Goal: Task Accomplishment & Management: Manage account settings

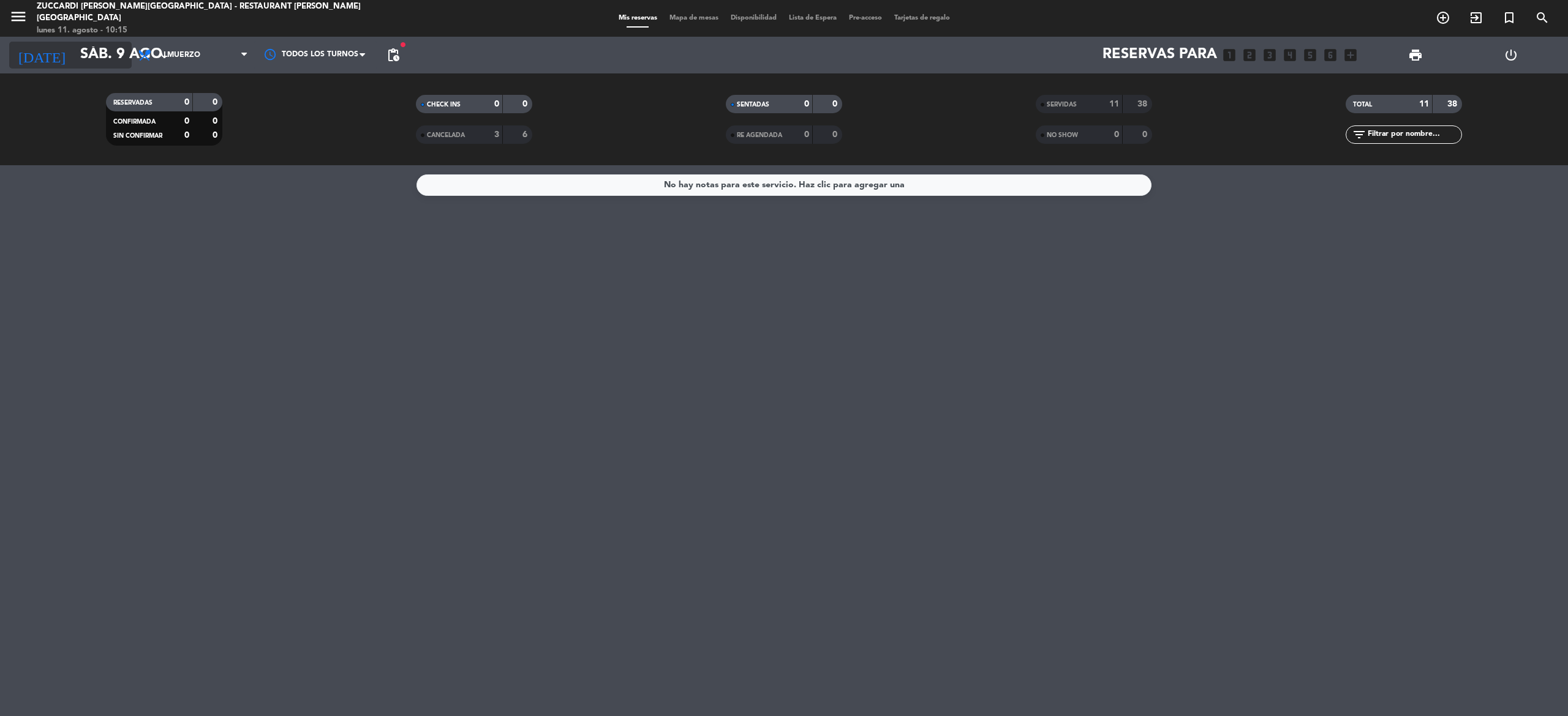
click at [99, 46] on input "sáb. 9 ago." at bounding box center [165, 55] width 182 height 30
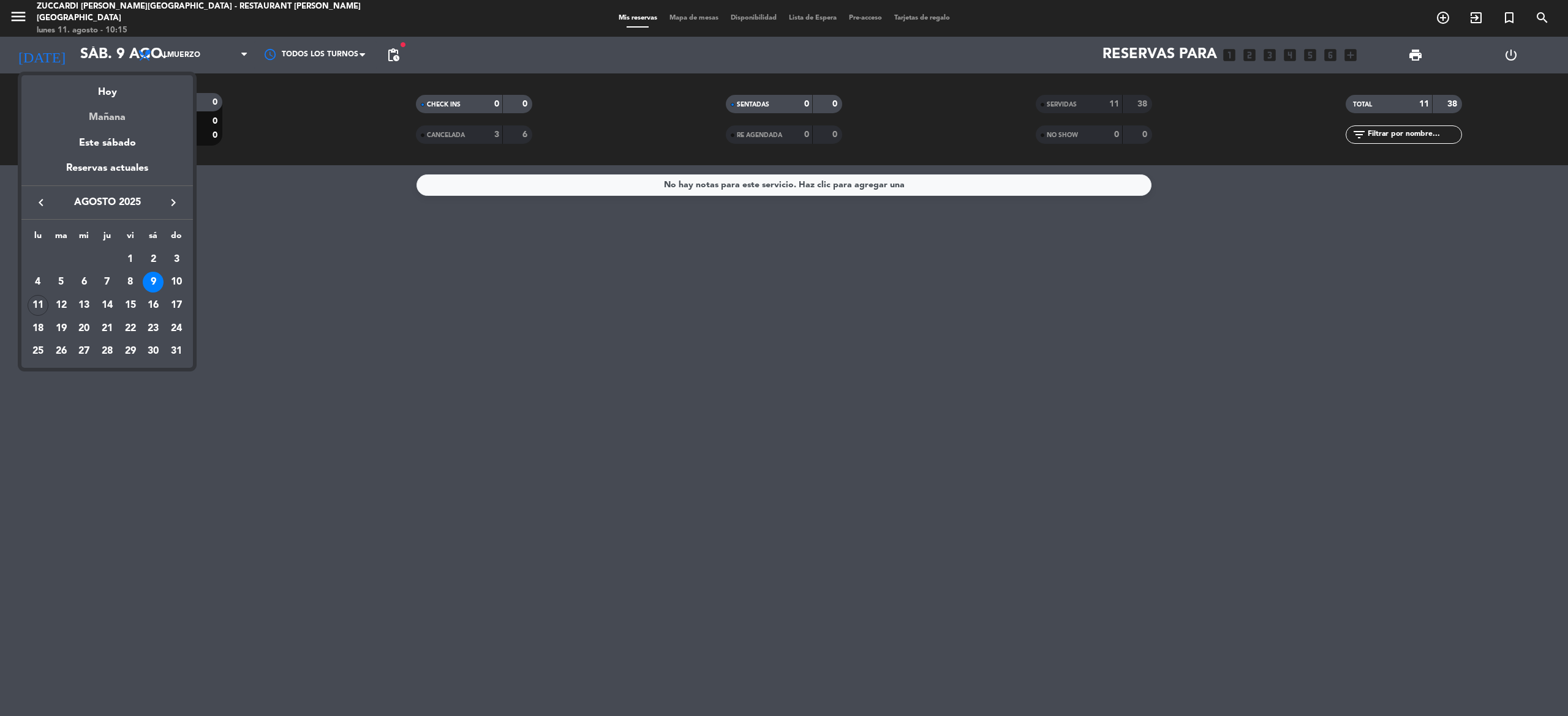
click at [130, 123] on div "Mañana" at bounding box center [107, 112] width 171 height 25
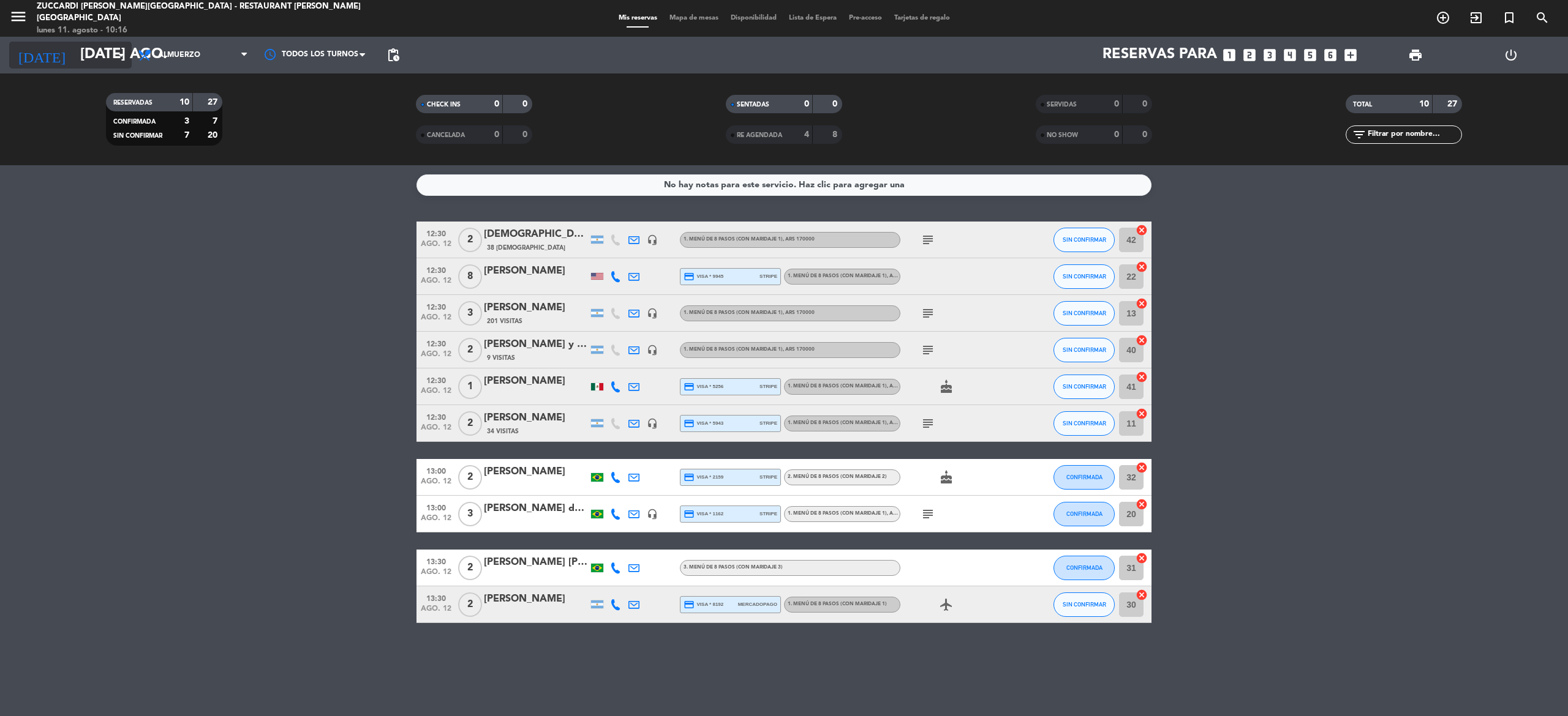
click at [105, 43] on input "[DATE] ago." at bounding box center [165, 55] width 182 height 30
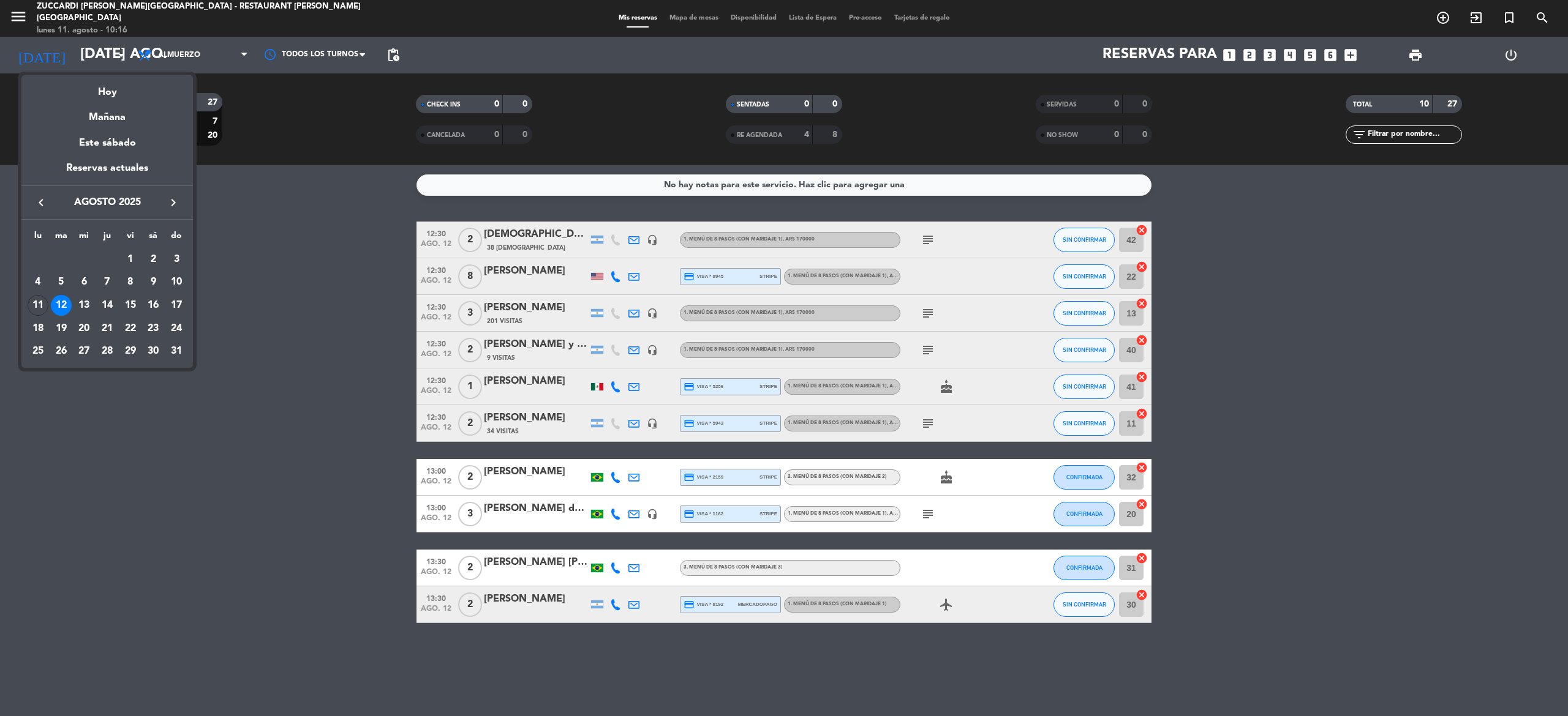
click at [179, 195] on icon "keyboard_arrow_right" at bounding box center [173, 203] width 14 height 14
click at [150, 327] on div "20" at bounding box center [153, 328] width 21 height 21
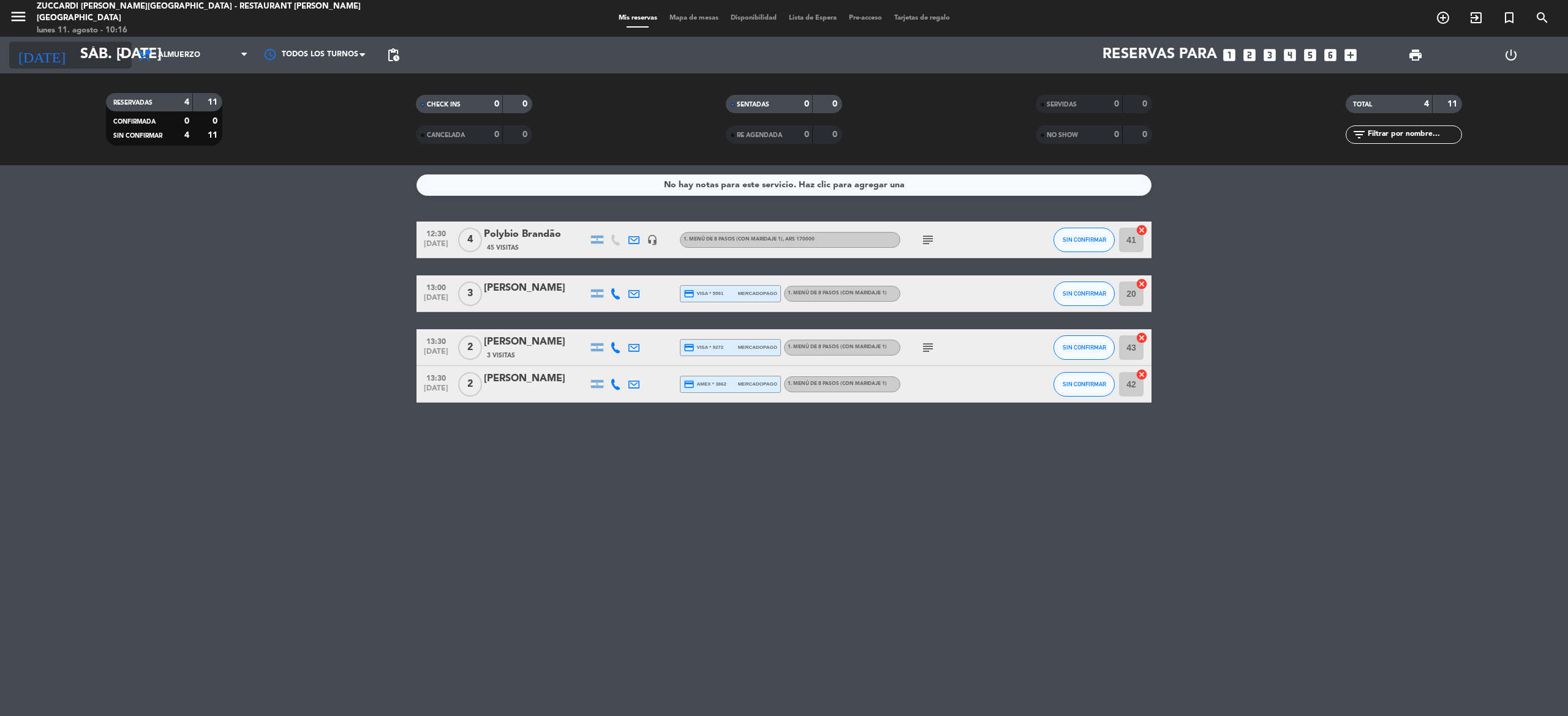
click at [118, 57] on icon "arrow_drop_down" at bounding box center [121, 55] width 14 height 14
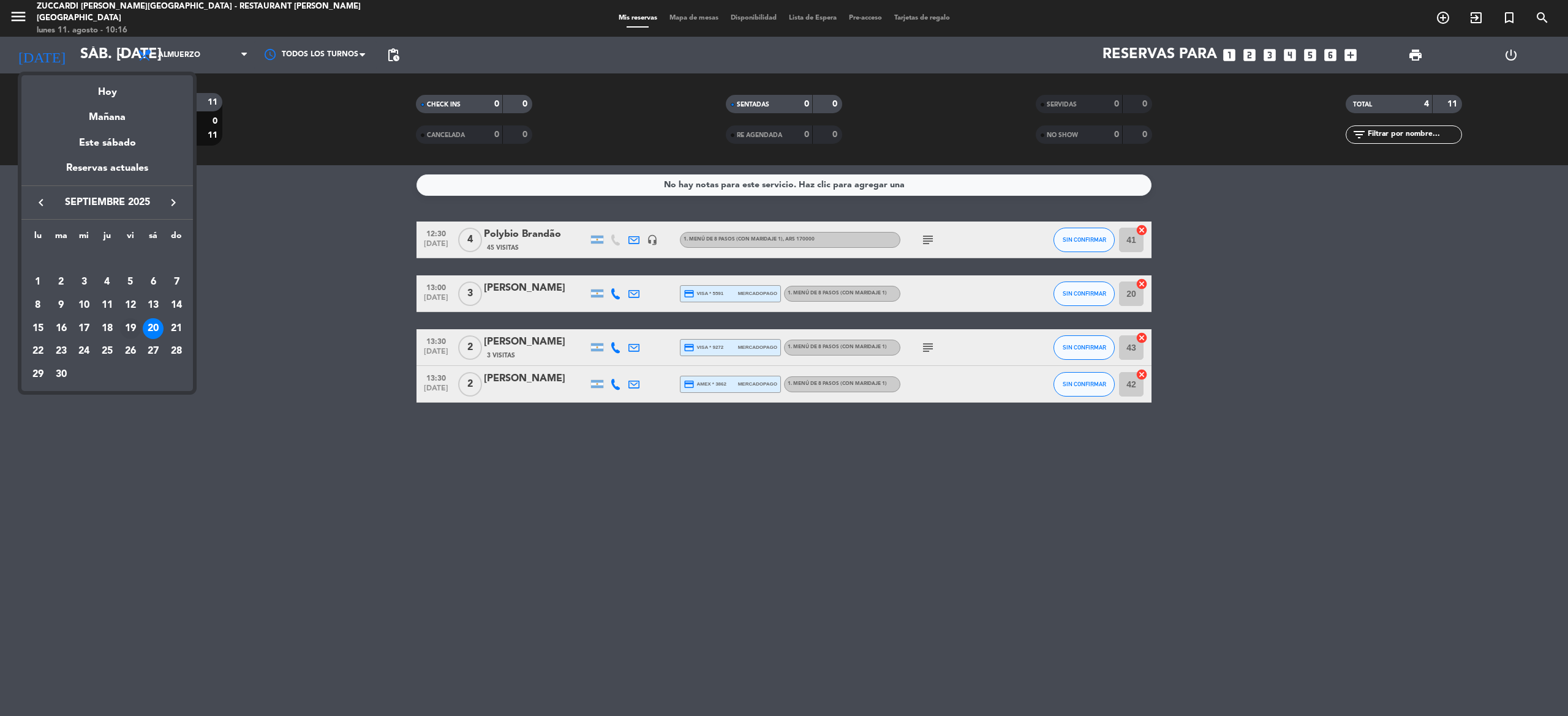
click at [131, 323] on div "19" at bounding box center [130, 328] width 21 height 21
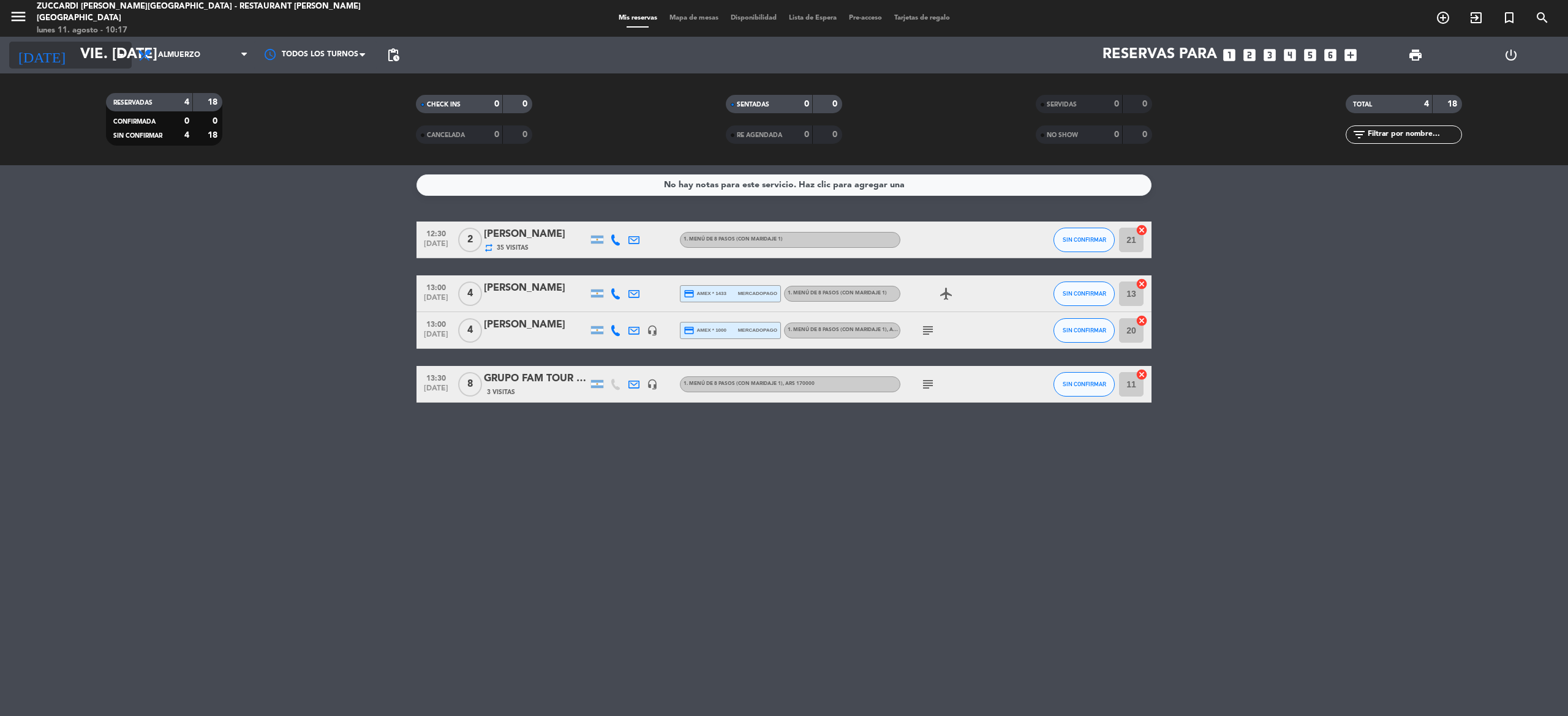
click at [104, 54] on input "vie. [DATE]" at bounding box center [165, 55] width 182 height 30
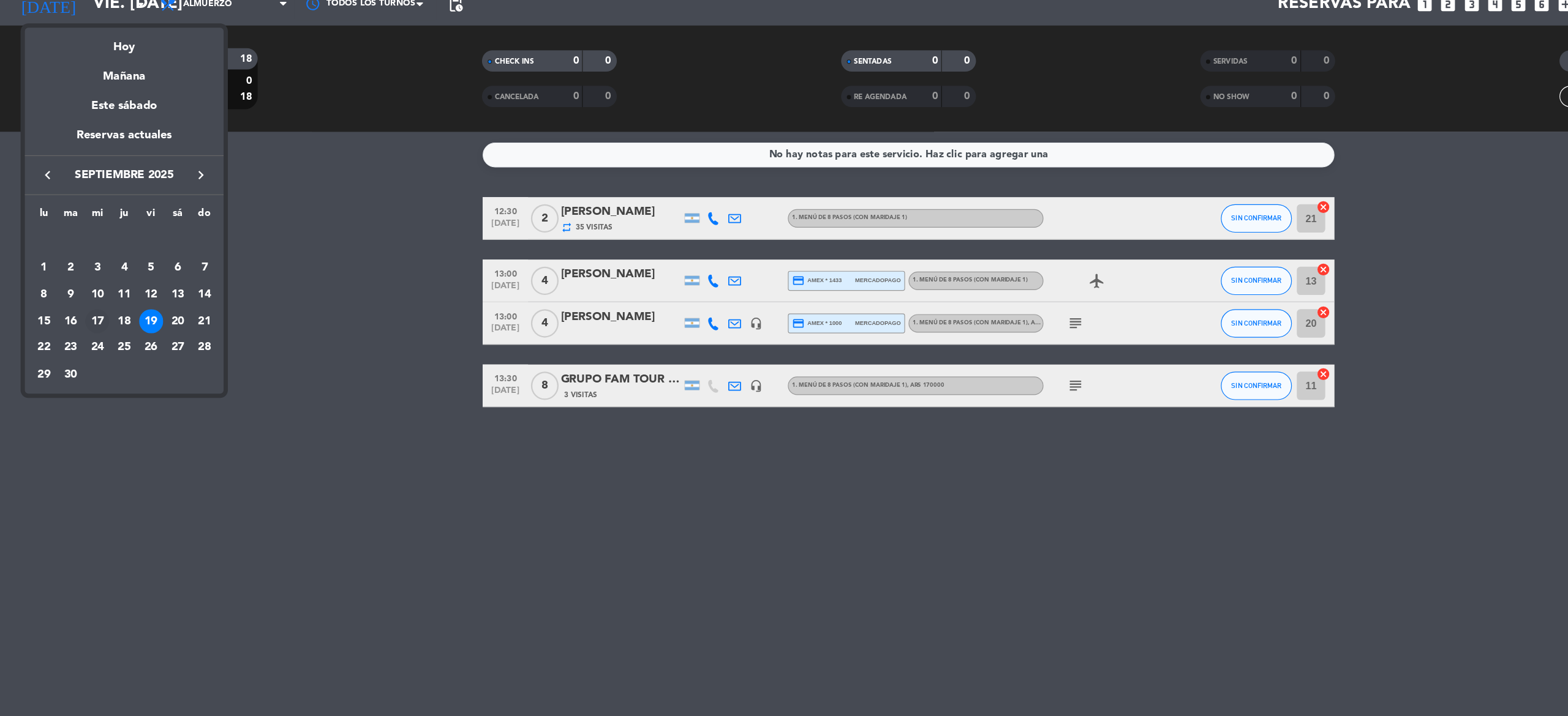
click at [81, 324] on div "17" at bounding box center [84, 328] width 21 height 21
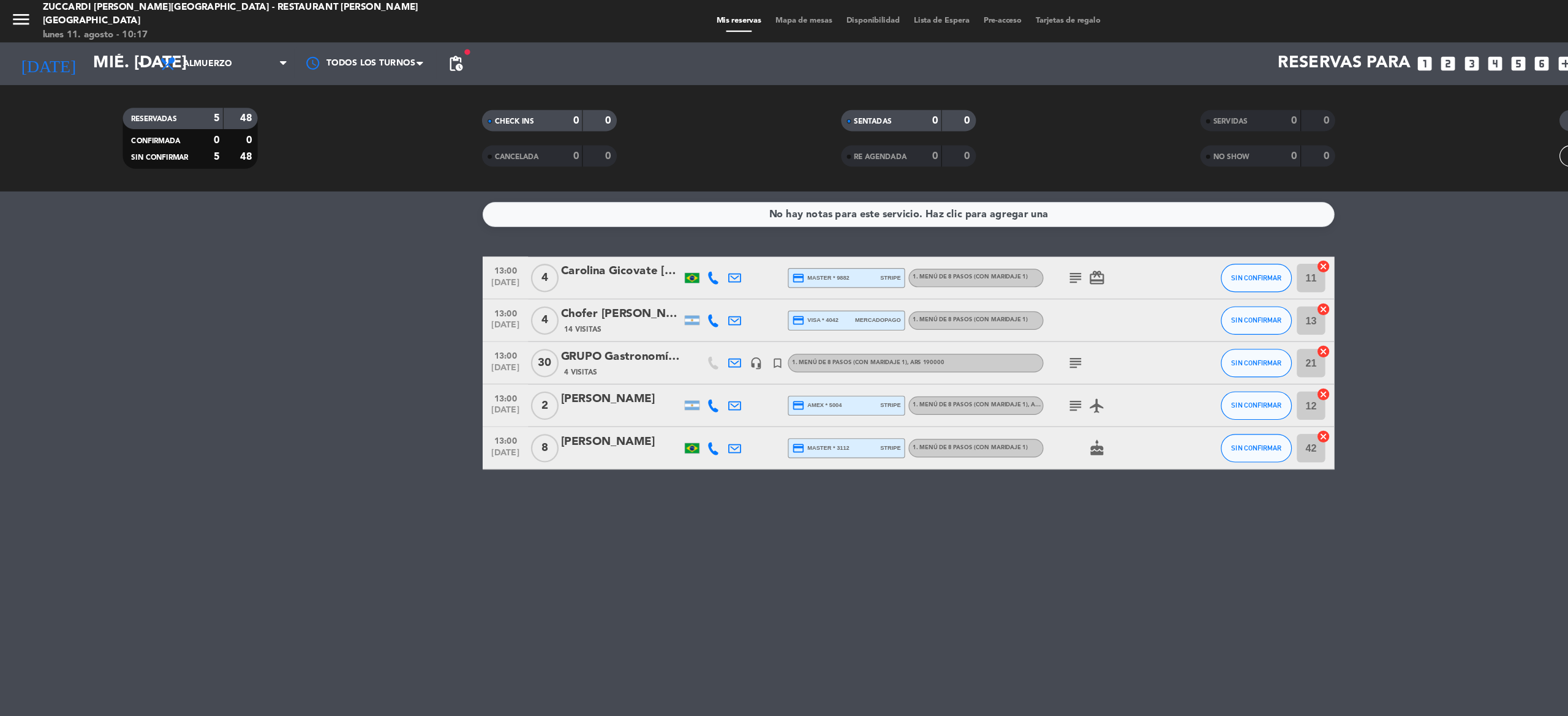
click at [16, 17] on icon "menu" at bounding box center [18, 16] width 18 height 18
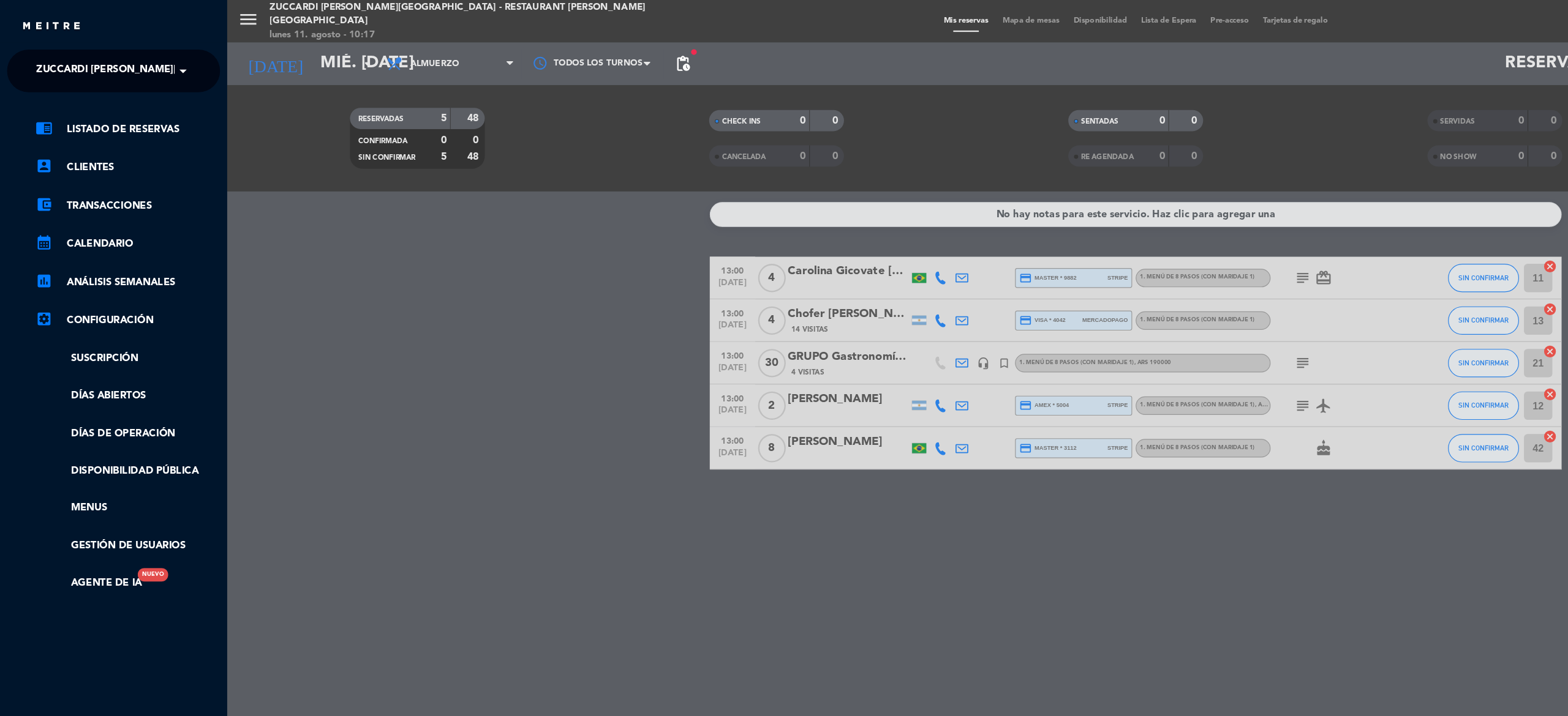
click at [167, 57] on span at bounding box center [161, 61] width 21 height 26
click at [167, 113] on span "Zuccardi Valle de Uco - Turismo" at bounding box center [91, 113] width 157 height 14
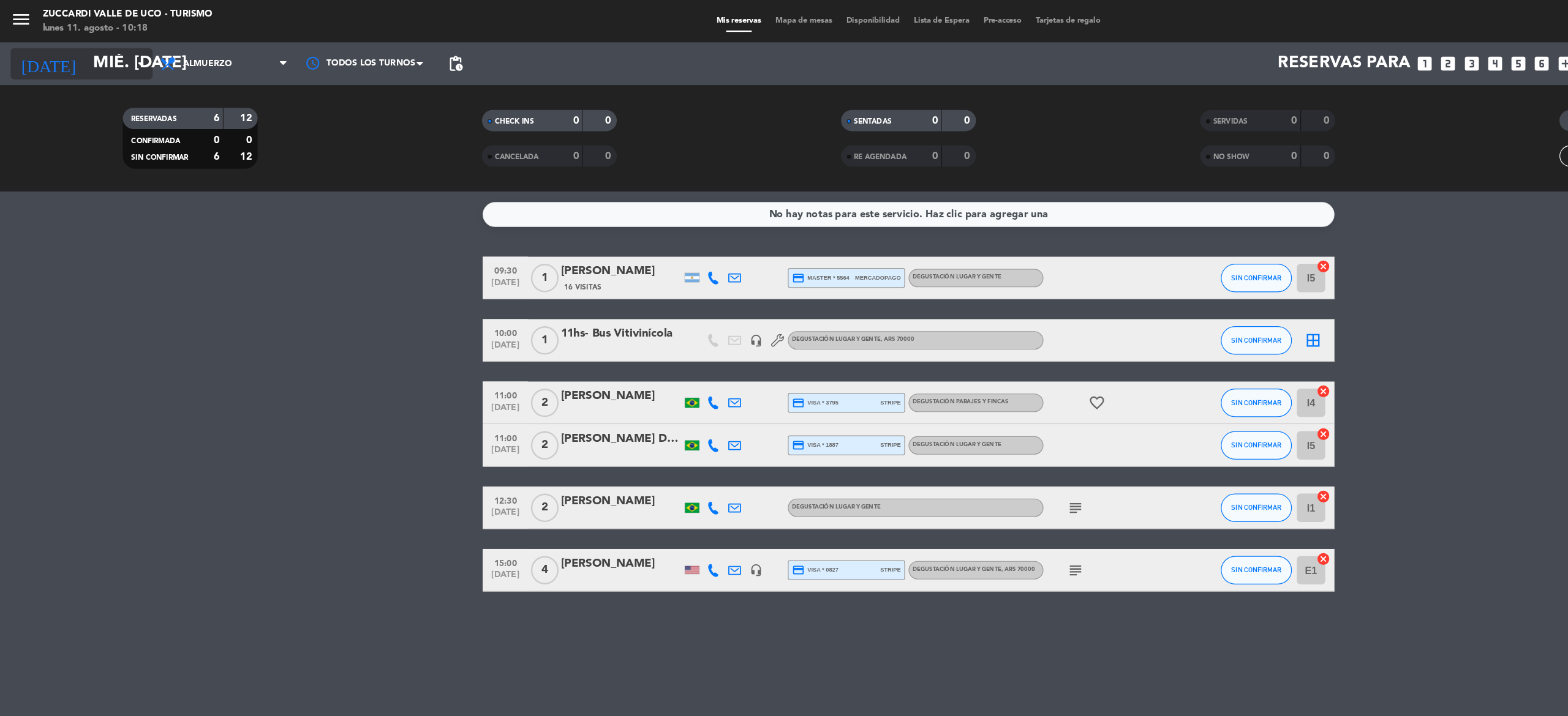
click at [106, 50] on input "mié. [DATE]" at bounding box center [165, 55] width 182 height 30
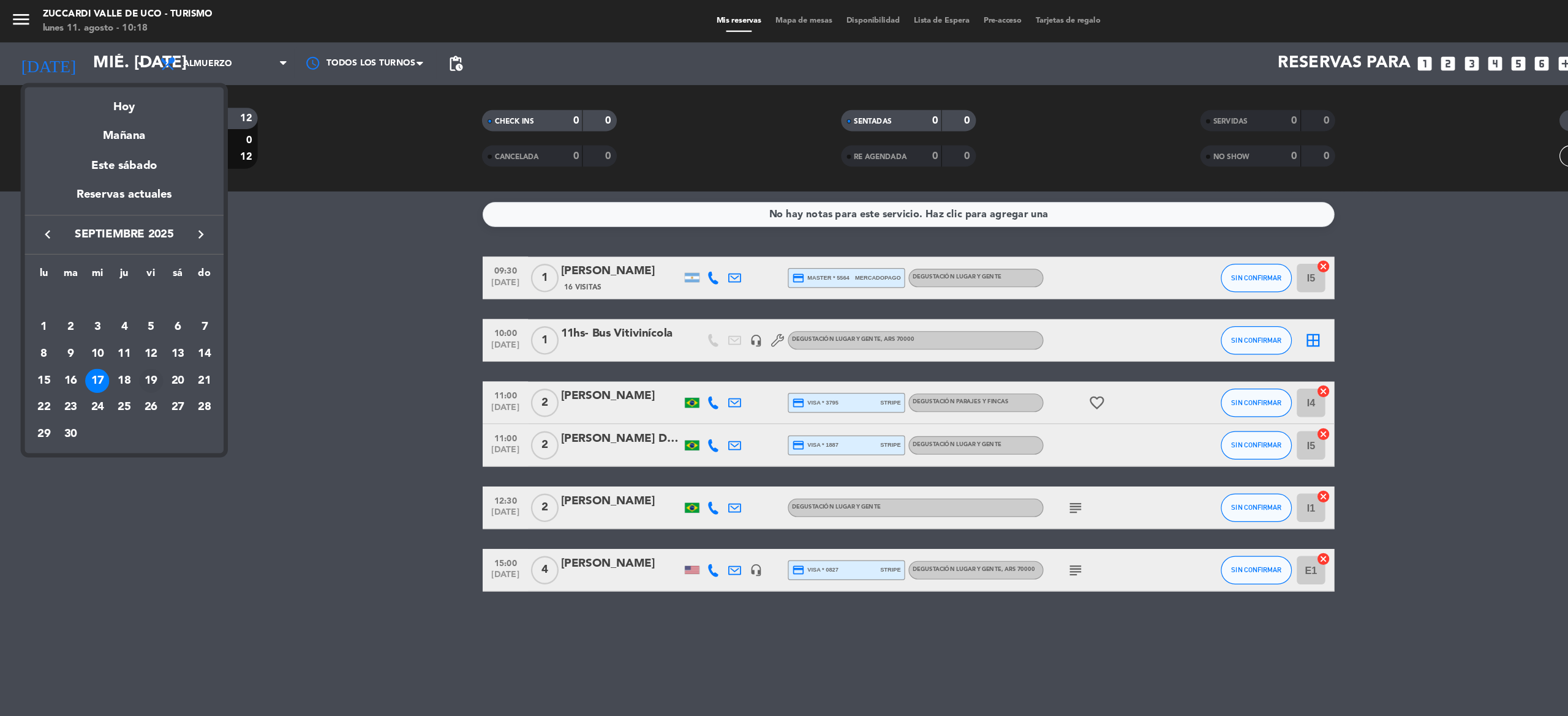
click at [130, 327] on div "19" at bounding box center [130, 328] width 21 height 21
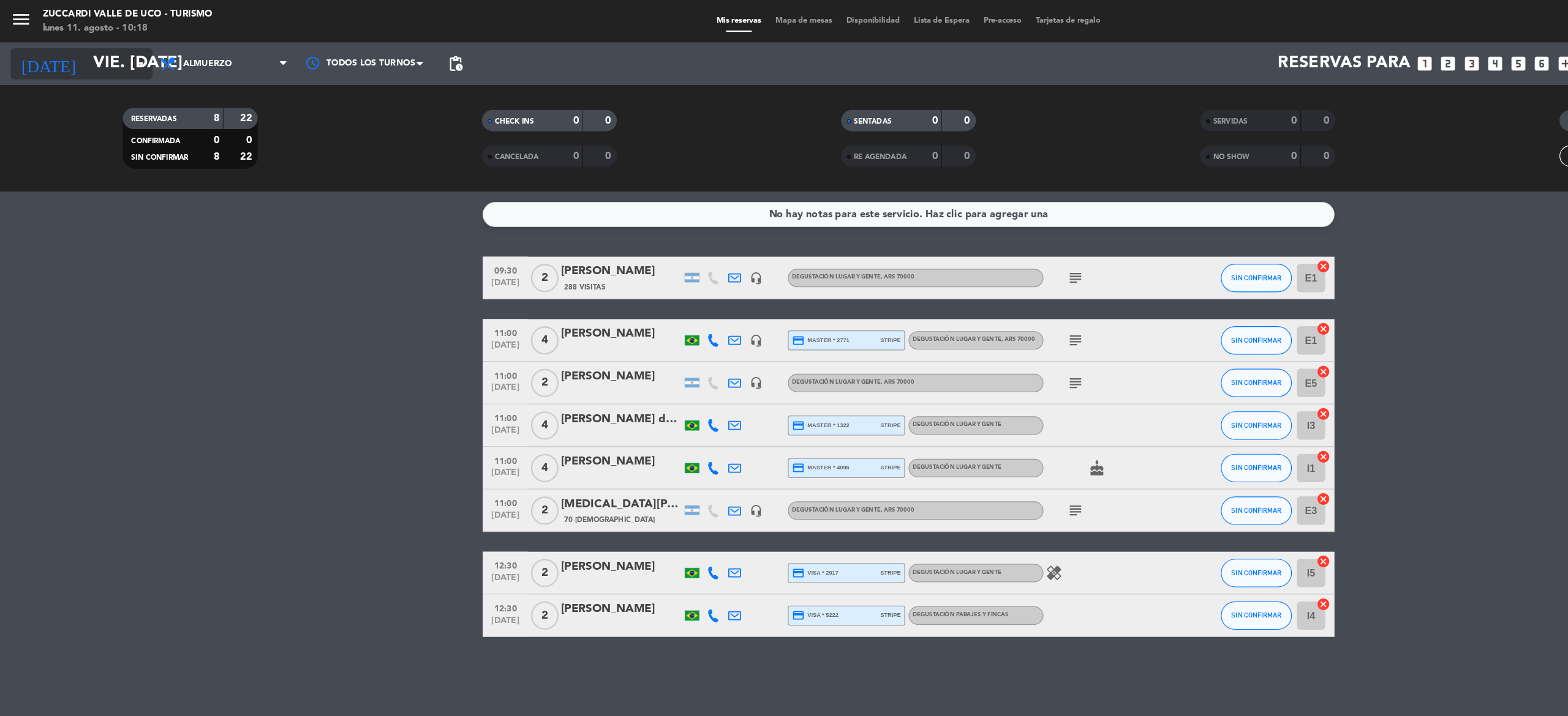
click at [104, 41] on input "vie. [DATE]" at bounding box center [165, 55] width 182 height 30
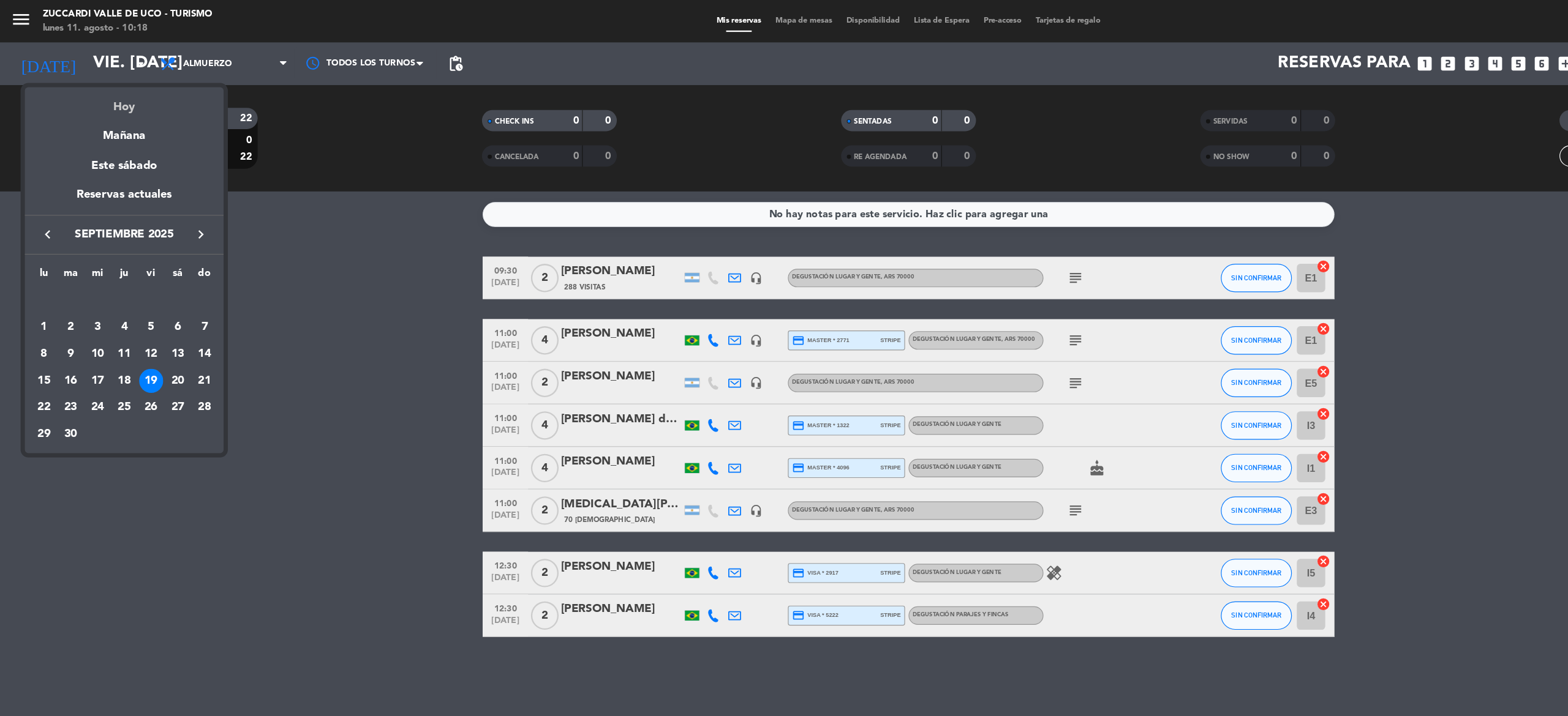
click at [148, 96] on div "Hoy" at bounding box center [107, 87] width 171 height 25
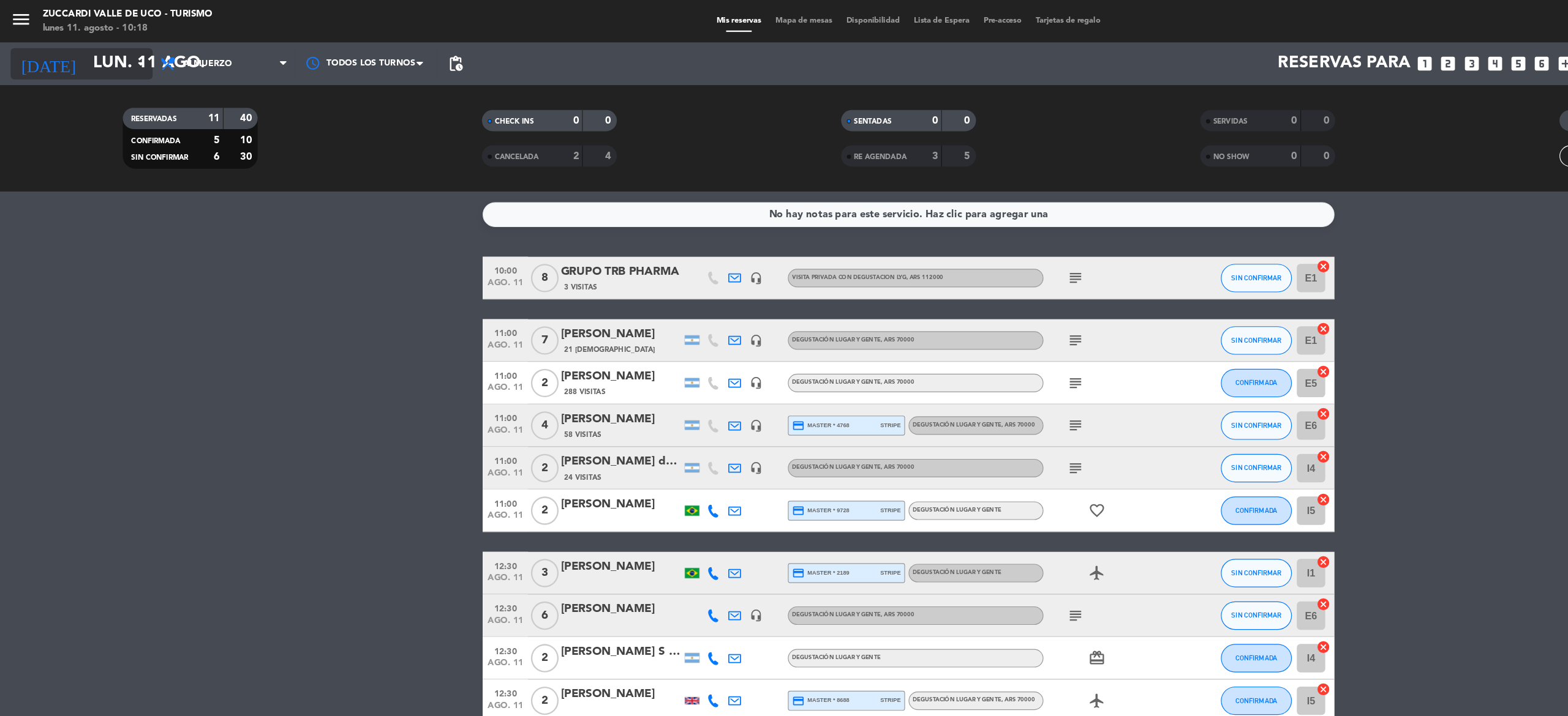
click at [114, 51] on icon "arrow_drop_down" at bounding box center [121, 55] width 14 height 14
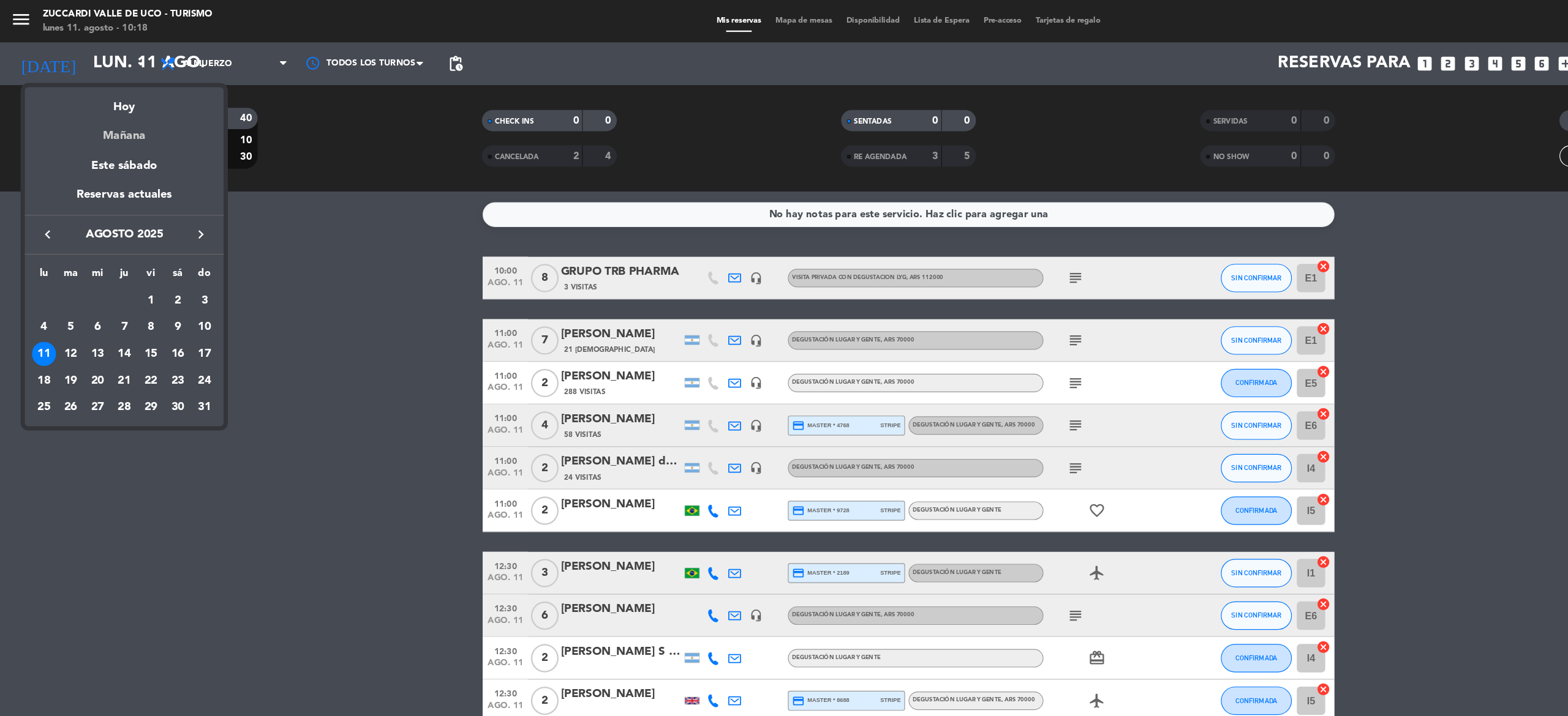
click at [128, 120] on div "Mañana" at bounding box center [107, 112] width 171 height 25
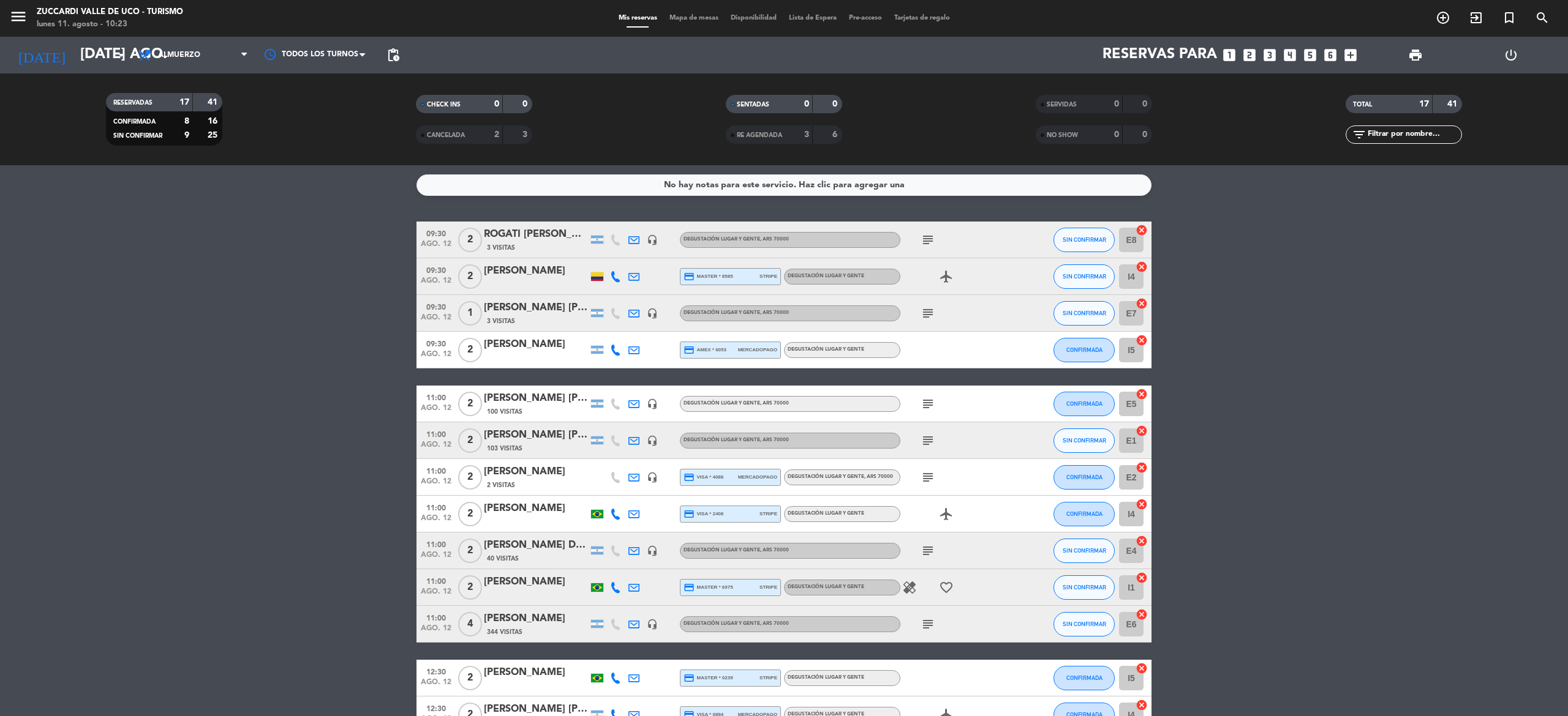
click at [932, 399] on icon "subject" at bounding box center [928, 404] width 14 height 14
click at [558, 399] on div "[PERSON_NAME] [PERSON_NAME]" at bounding box center [536, 399] width 104 height 16
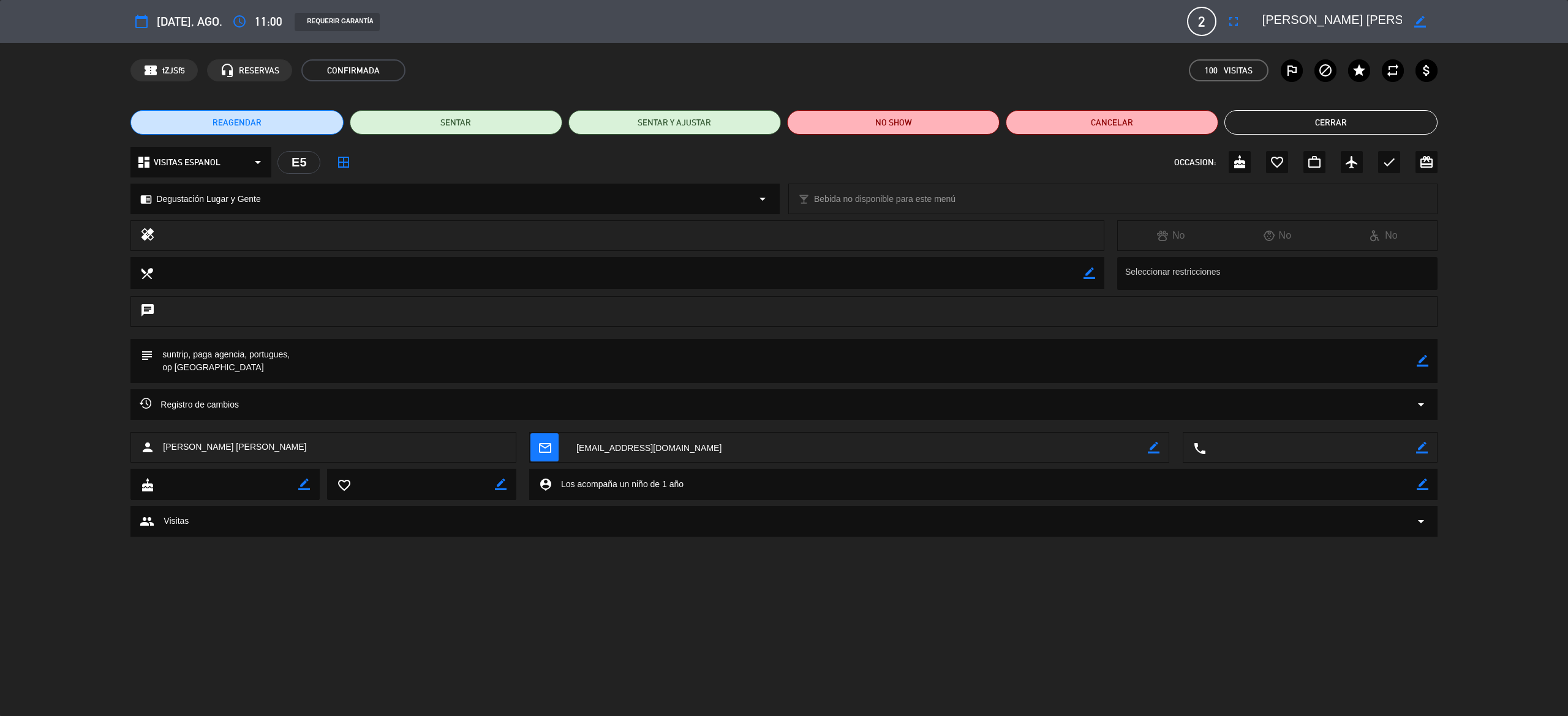
drag, startPoint x: 1257, startPoint y: 21, endPoint x: 1301, endPoint y: 20, distance: 44.0
click at [1301, 20] on div "border_color" at bounding box center [1345, 22] width 183 height 22
drag, startPoint x: 1263, startPoint y: 22, endPoint x: 1402, endPoint y: 22, distance: 139.0
click at [1402, 22] on div "border_color" at bounding box center [1345, 22] width 183 height 22
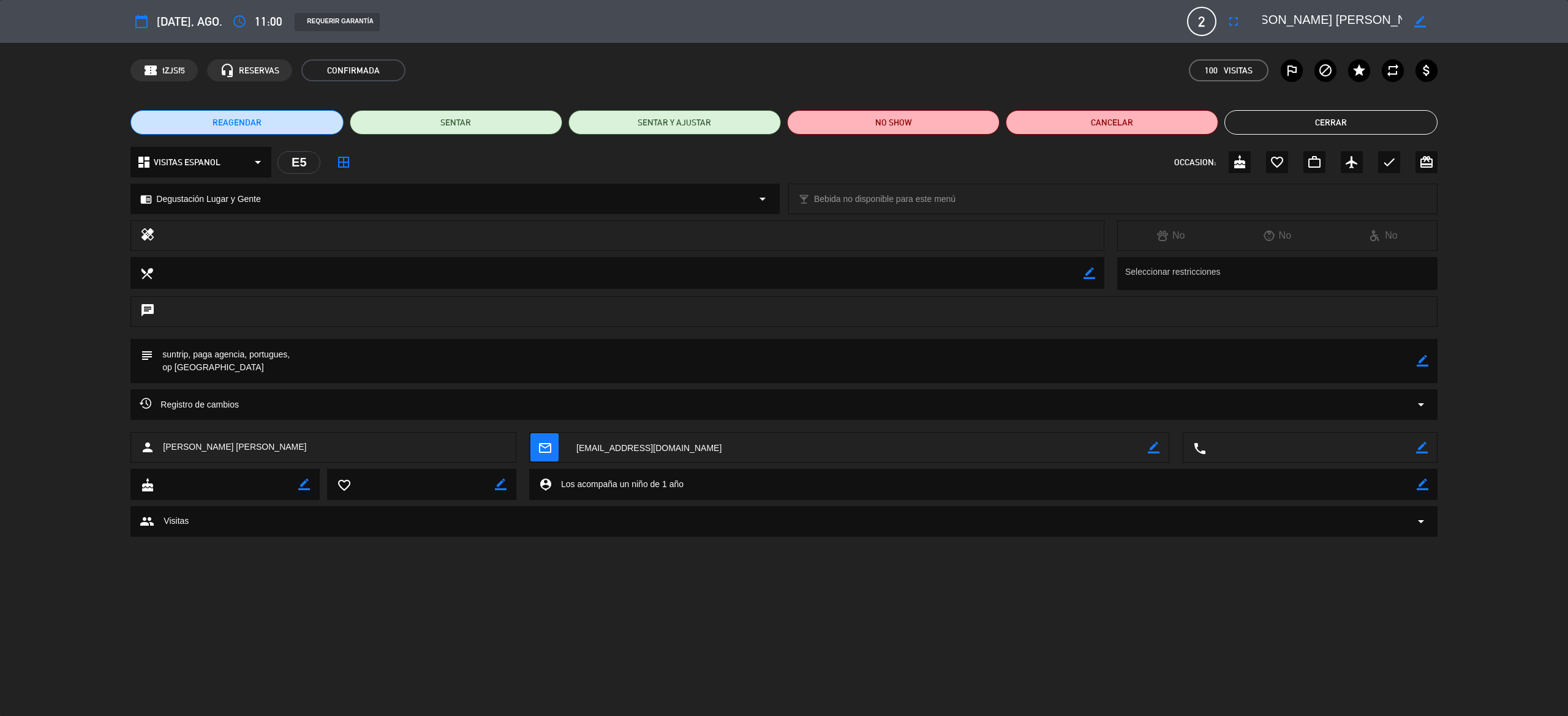
click at [1289, 116] on button "Cerrar" at bounding box center [1330, 122] width 212 height 25
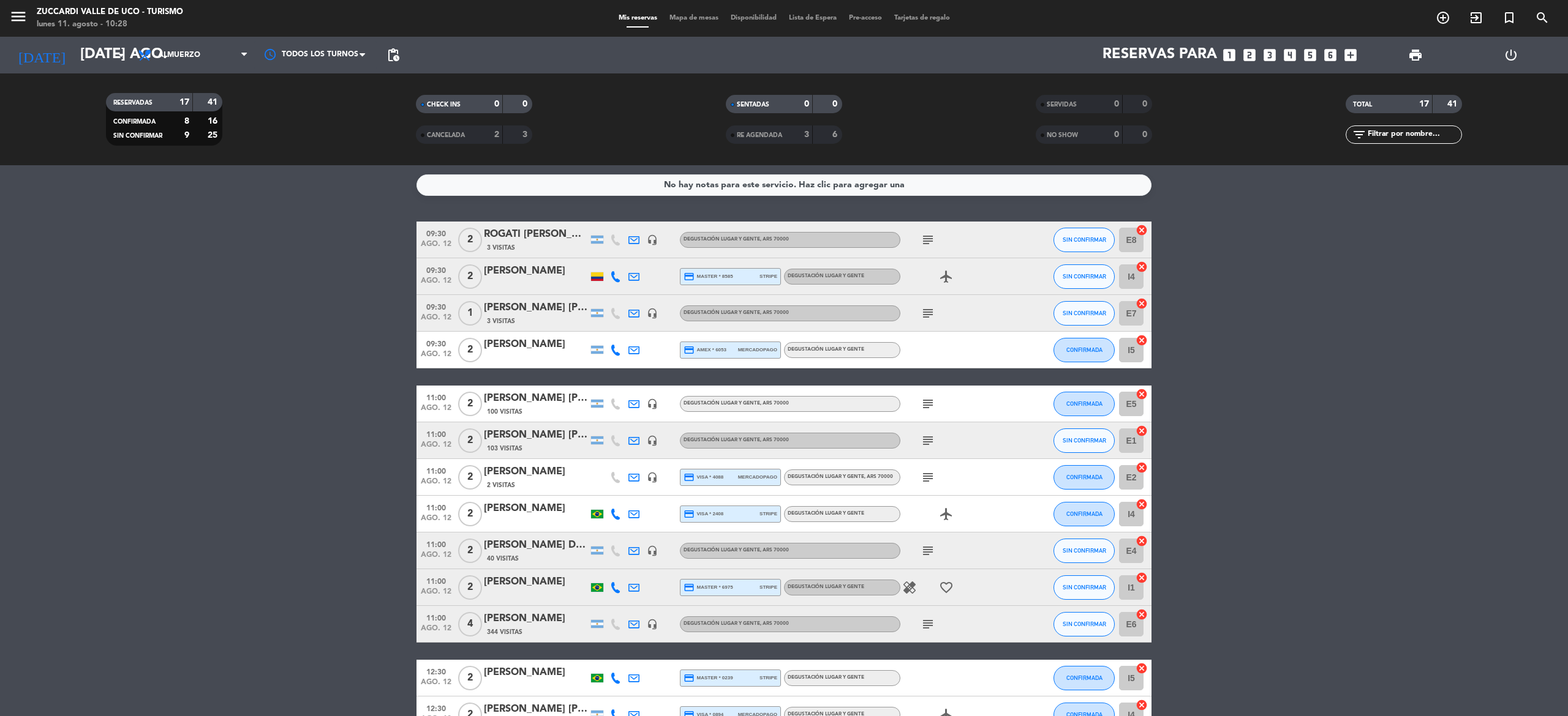
click at [924, 439] on icon "subject" at bounding box center [928, 441] width 14 height 14
click at [547, 431] on div "[PERSON_NAME] [PERSON_NAME] [PERSON_NAME]" at bounding box center [536, 435] width 104 height 16
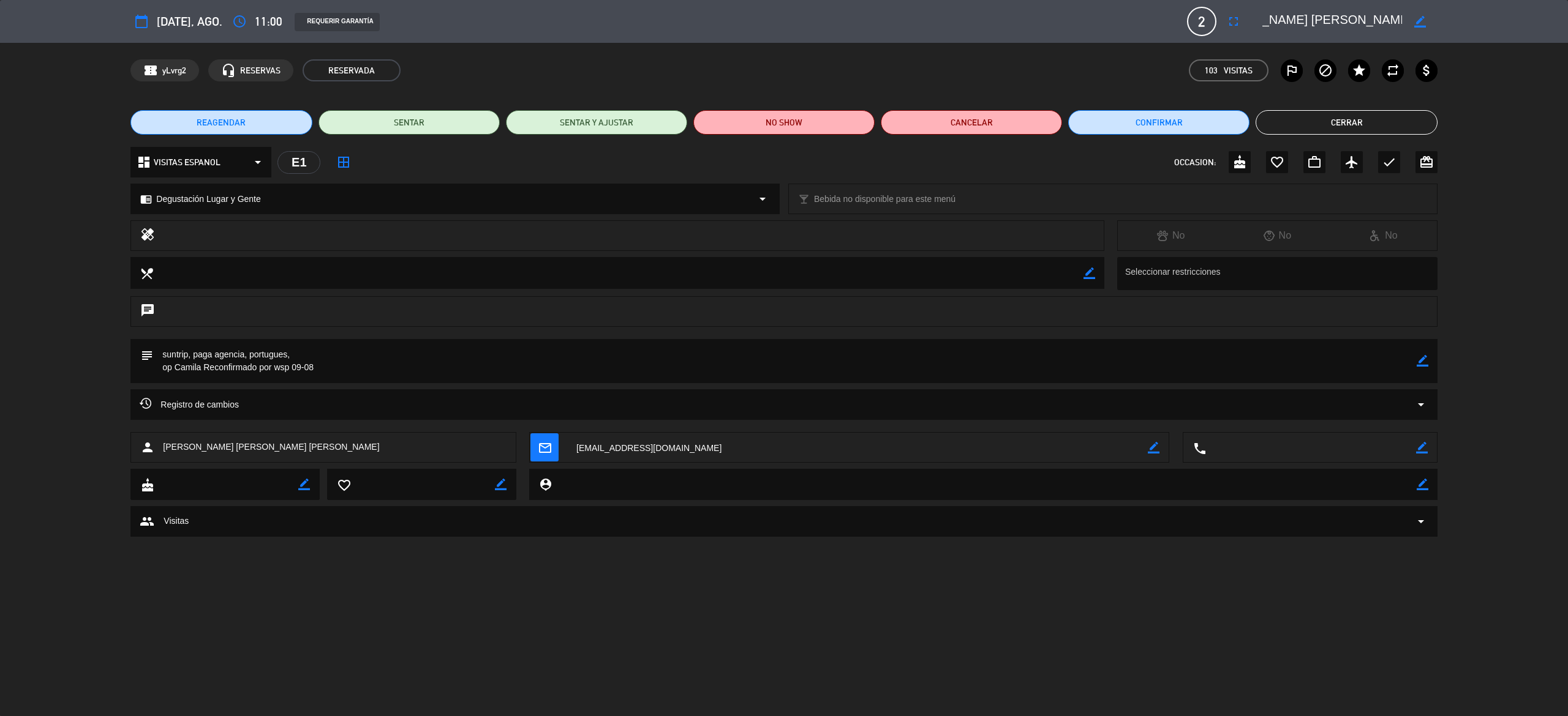
scroll to position [0, 69]
drag, startPoint x: 1263, startPoint y: 22, endPoint x: 1401, endPoint y: 29, distance: 138.2
click at [1401, 29] on textarea at bounding box center [1332, 22] width 140 height 22
click at [1355, 110] on button "Cerrar" at bounding box center [1345, 122] width 181 height 25
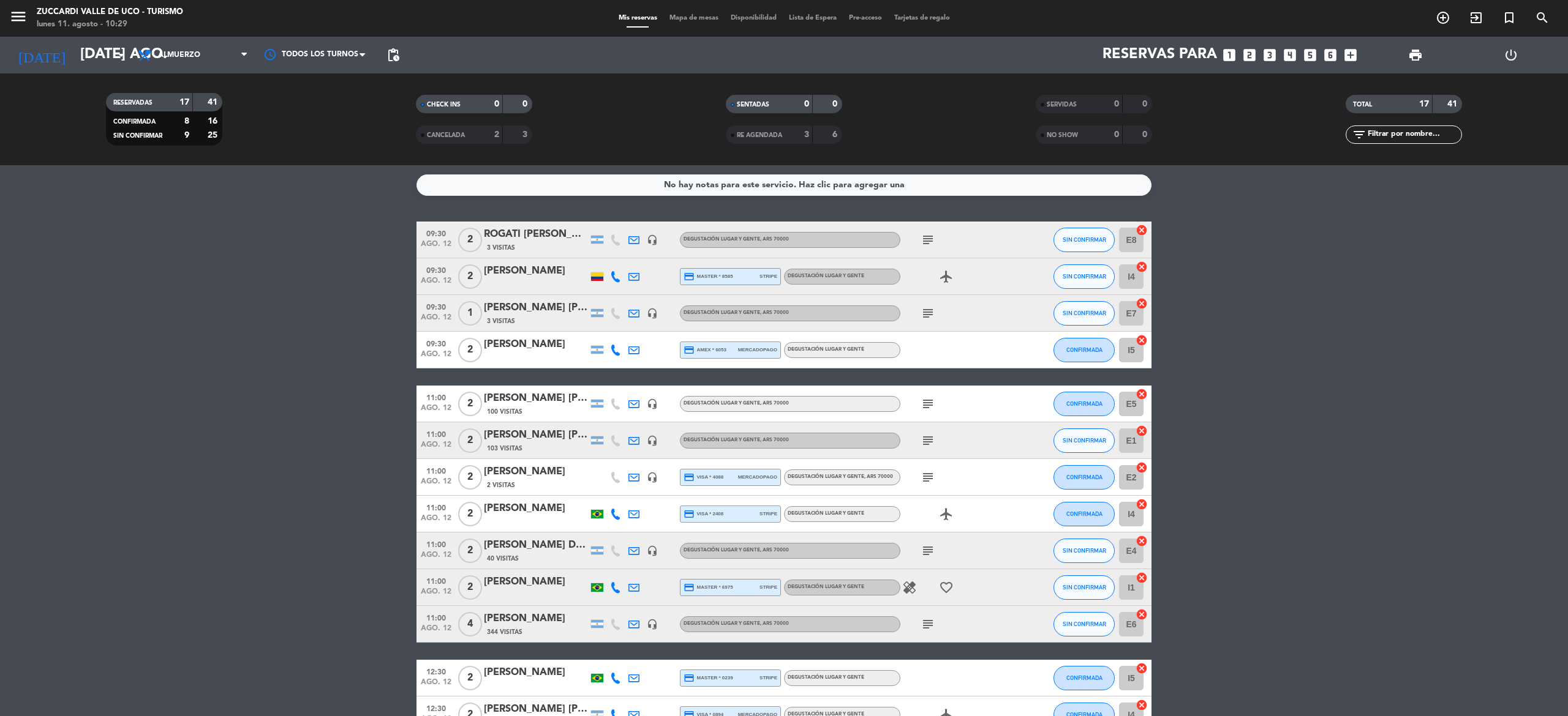
click at [932, 549] on icon "subject" at bounding box center [928, 551] width 14 height 14
click at [522, 546] on div "[PERSON_NAME] DE [PERSON_NAME]" at bounding box center [536, 545] width 104 height 16
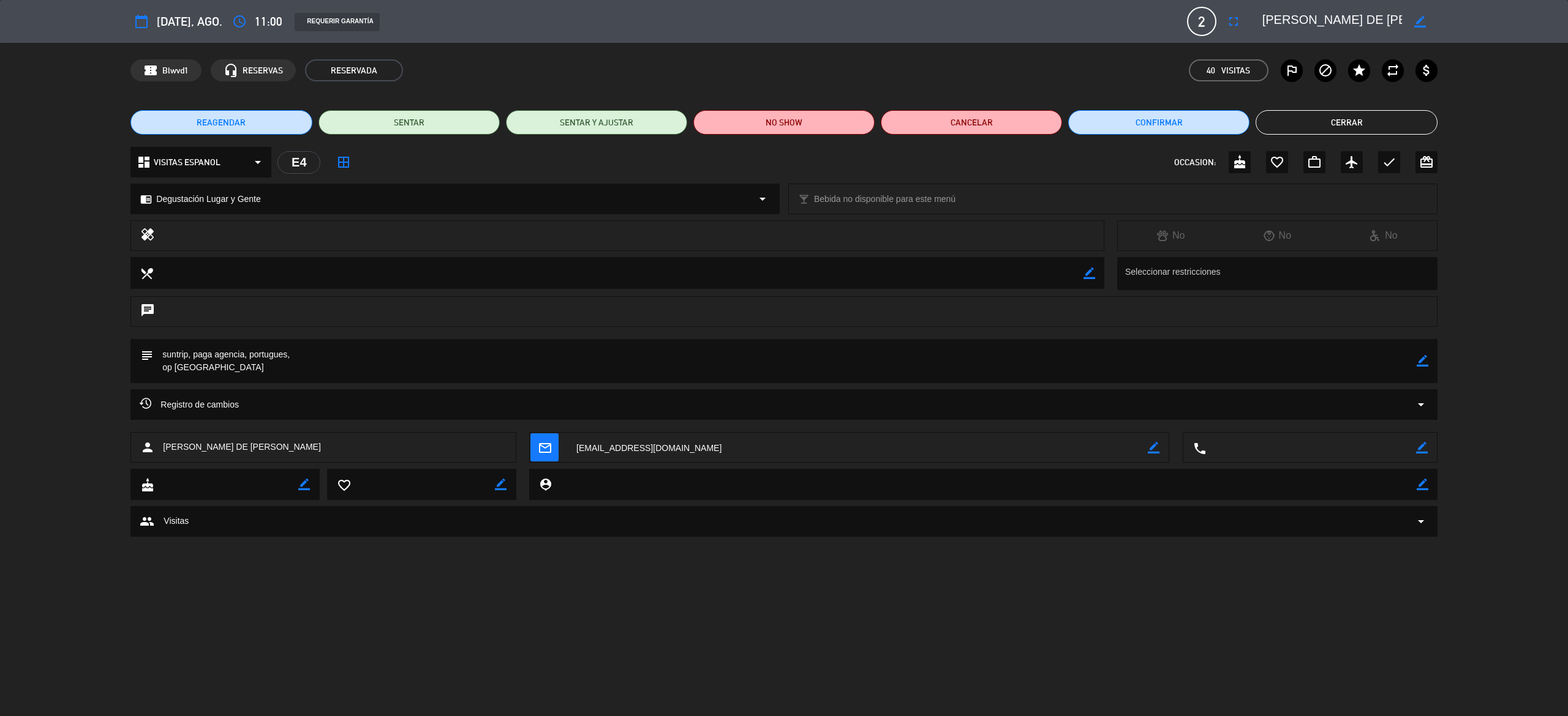
drag, startPoint x: 1260, startPoint y: 23, endPoint x: 1390, endPoint y: 22, distance: 130.0
click at [1390, 22] on div "border_color" at bounding box center [1345, 22] width 183 height 22
click at [1390, 22] on textarea at bounding box center [1332, 22] width 140 height 22
drag, startPoint x: 1270, startPoint y: 16, endPoint x: 1314, endPoint y: 22, distance: 44.4
click at [1317, 22] on textarea at bounding box center [1332, 22] width 140 height 22
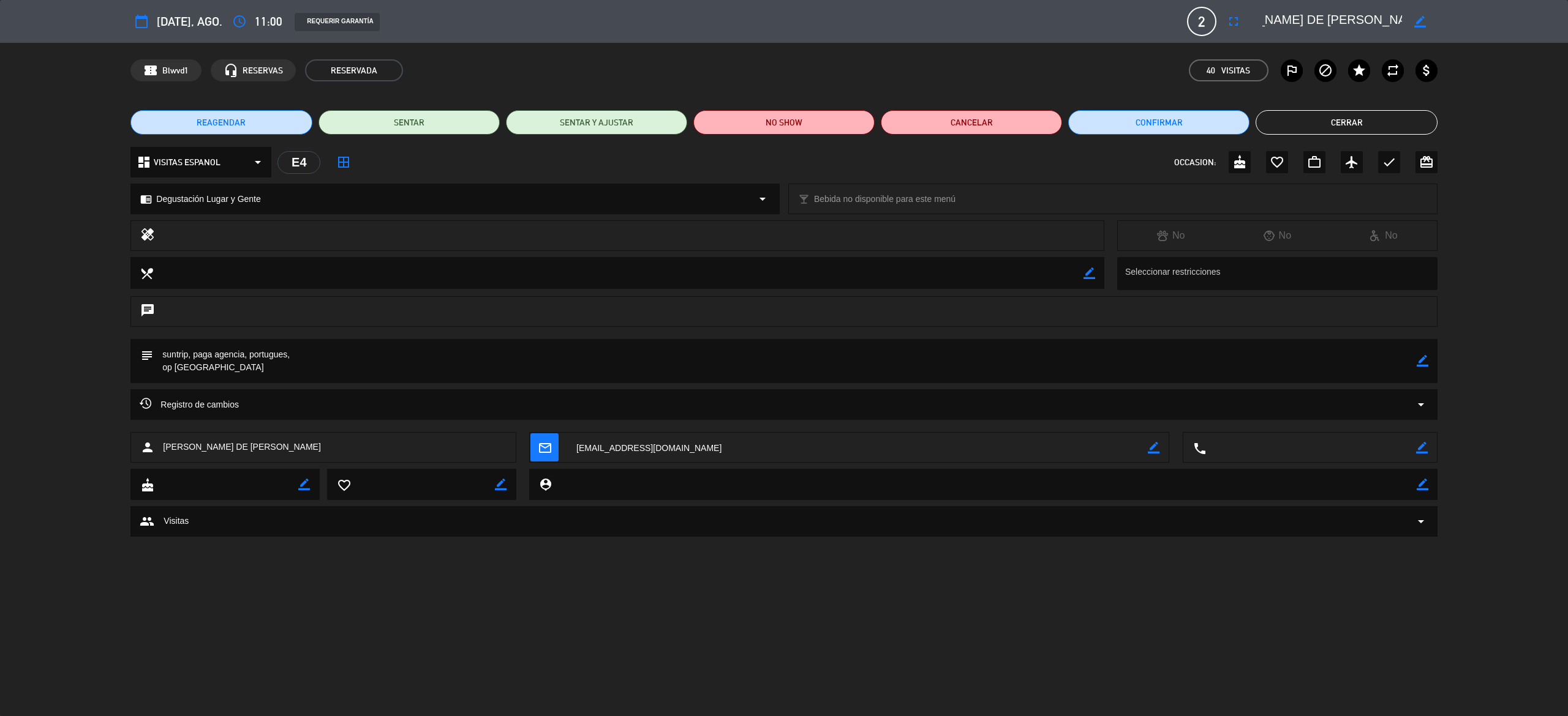
scroll to position [0, 173]
drag, startPoint x: 1265, startPoint y: 19, endPoint x: 1404, endPoint y: 29, distance: 139.4
click at [1404, 29] on div "border_color" at bounding box center [1345, 22] width 183 height 22
click at [1349, 120] on button "Cerrar" at bounding box center [1345, 122] width 181 height 25
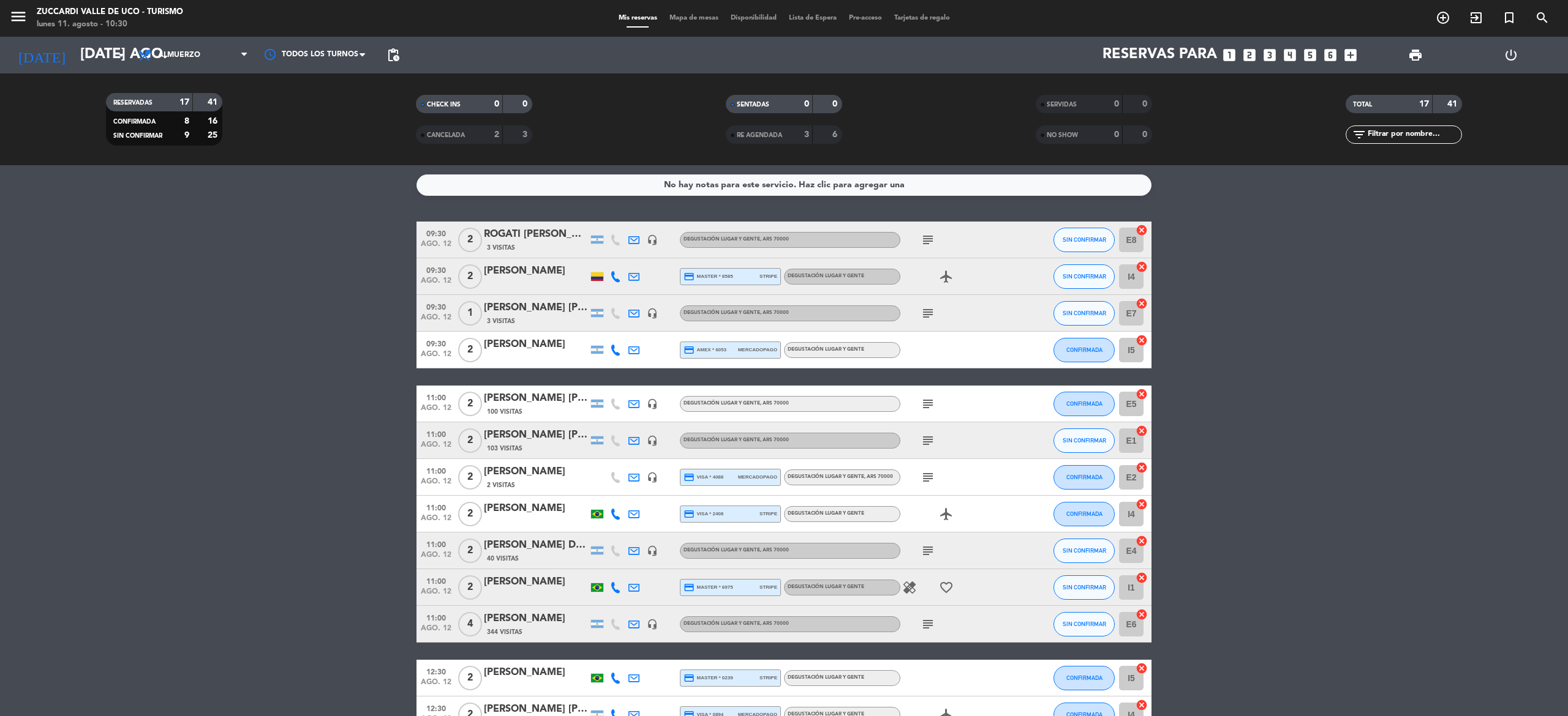
click at [930, 621] on icon "subject" at bounding box center [928, 624] width 14 height 14
click at [114, 49] on icon "arrow_drop_down" at bounding box center [121, 55] width 14 height 14
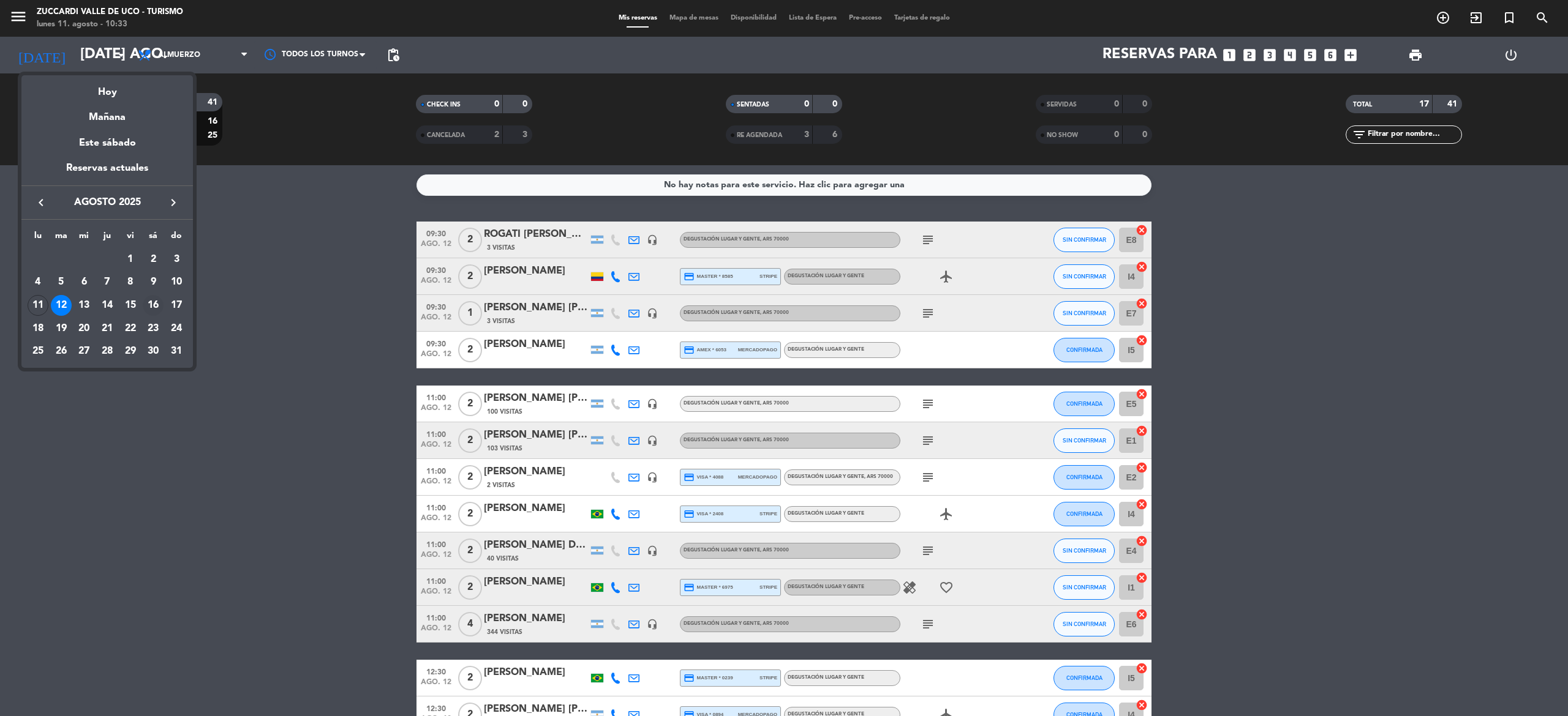
click at [152, 305] on div "16" at bounding box center [153, 305] width 21 height 21
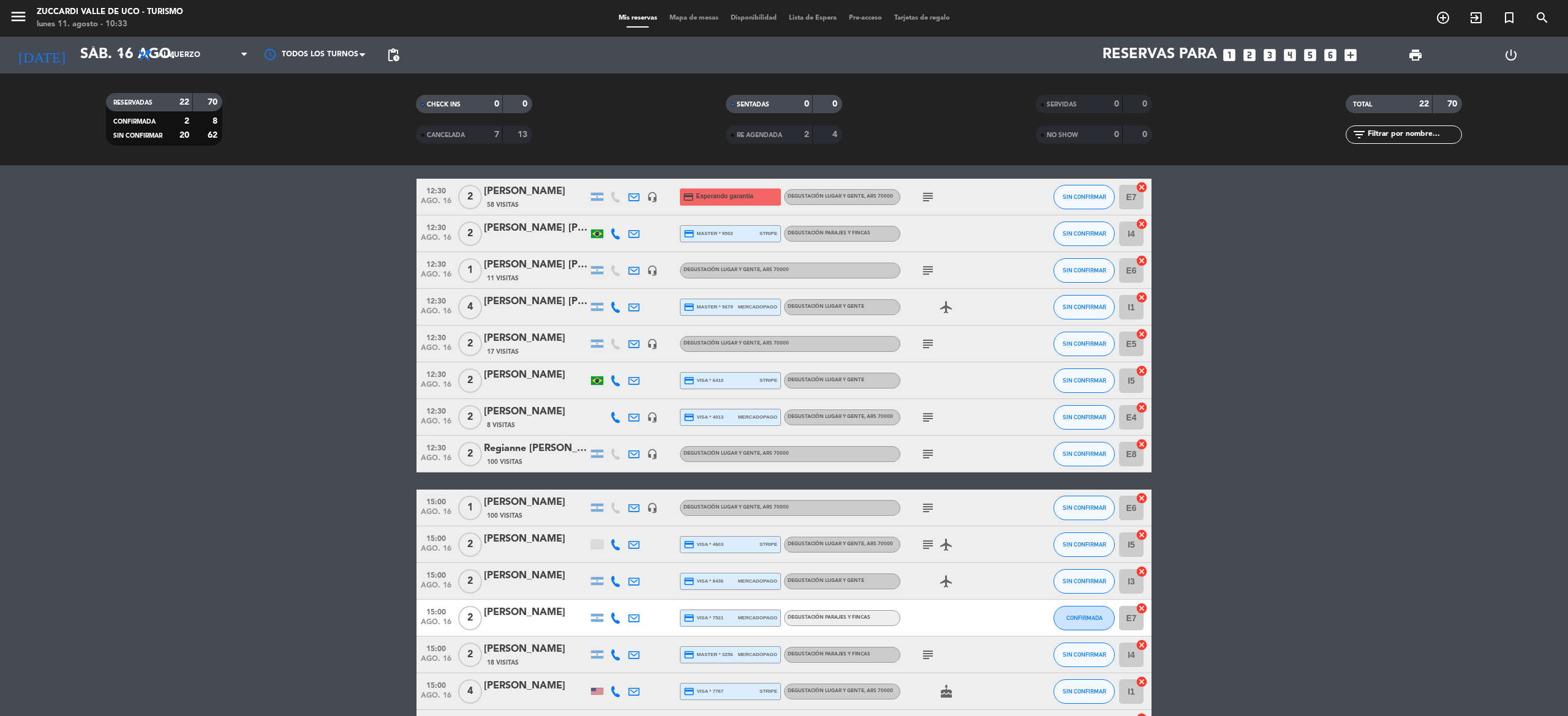
scroll to position [442, 0]
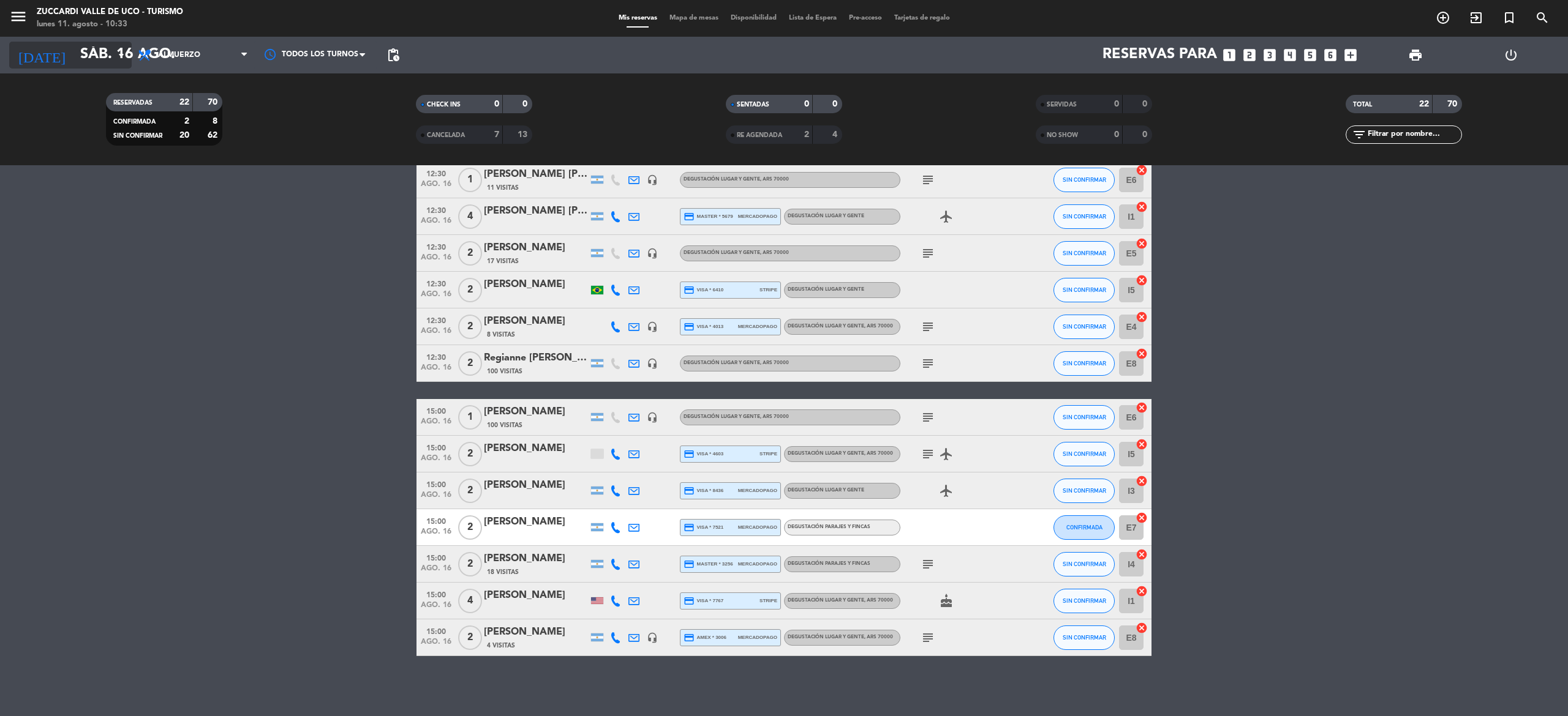
click at [108, 42] on input "sáb. 16 ago." at bounding box center [165, 55] width 182 height 30
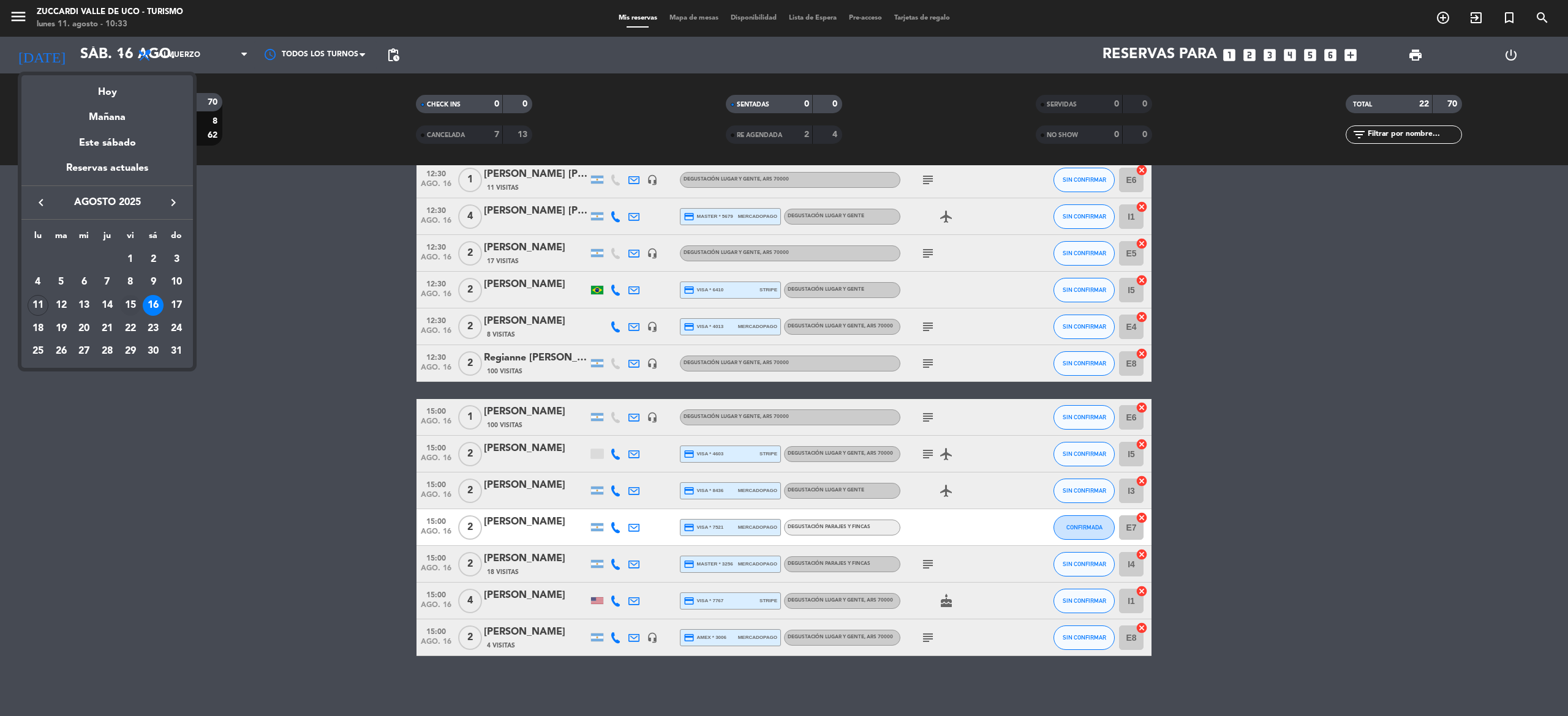
click at [133, 305] on div "15" at bounding box center [130, 305] width 21 height 21
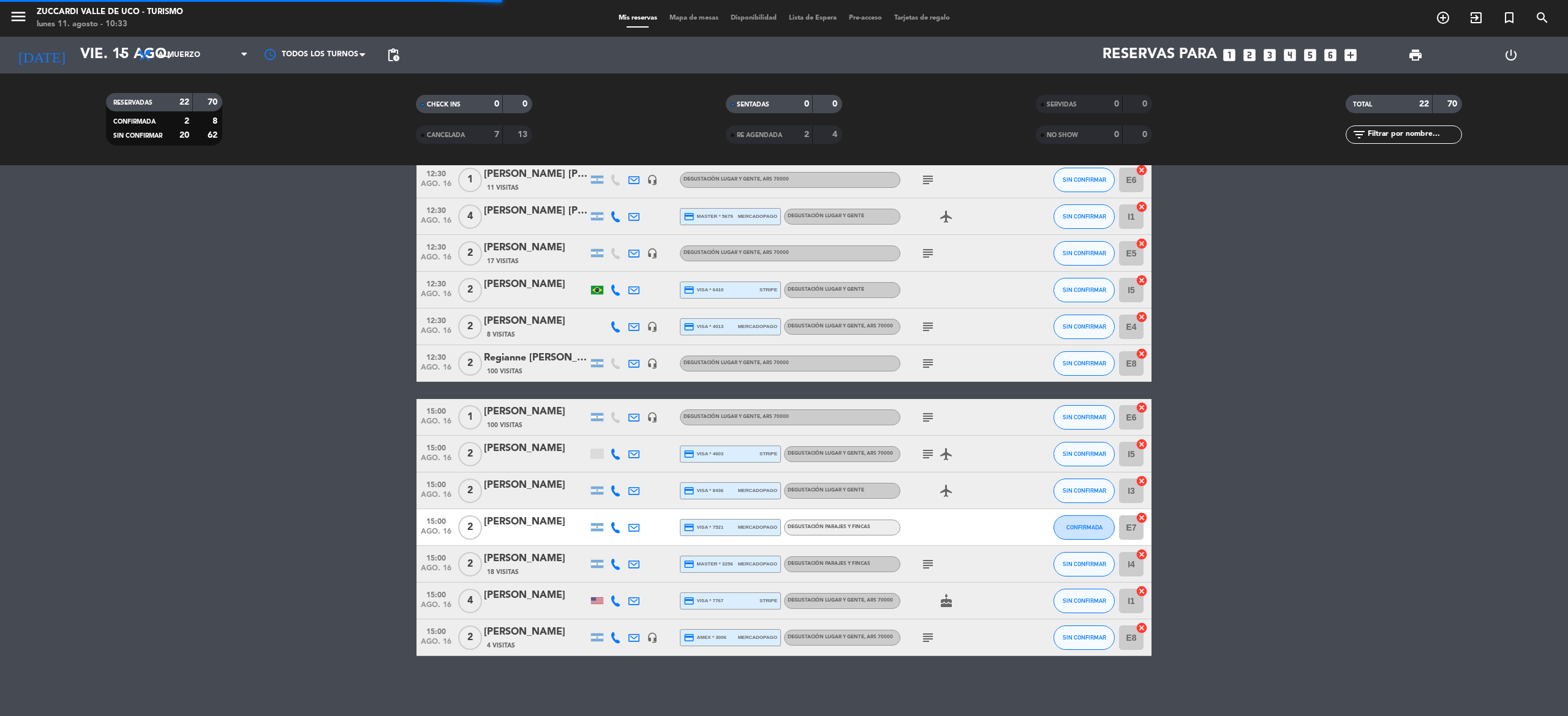
scroll to position [21, 0]
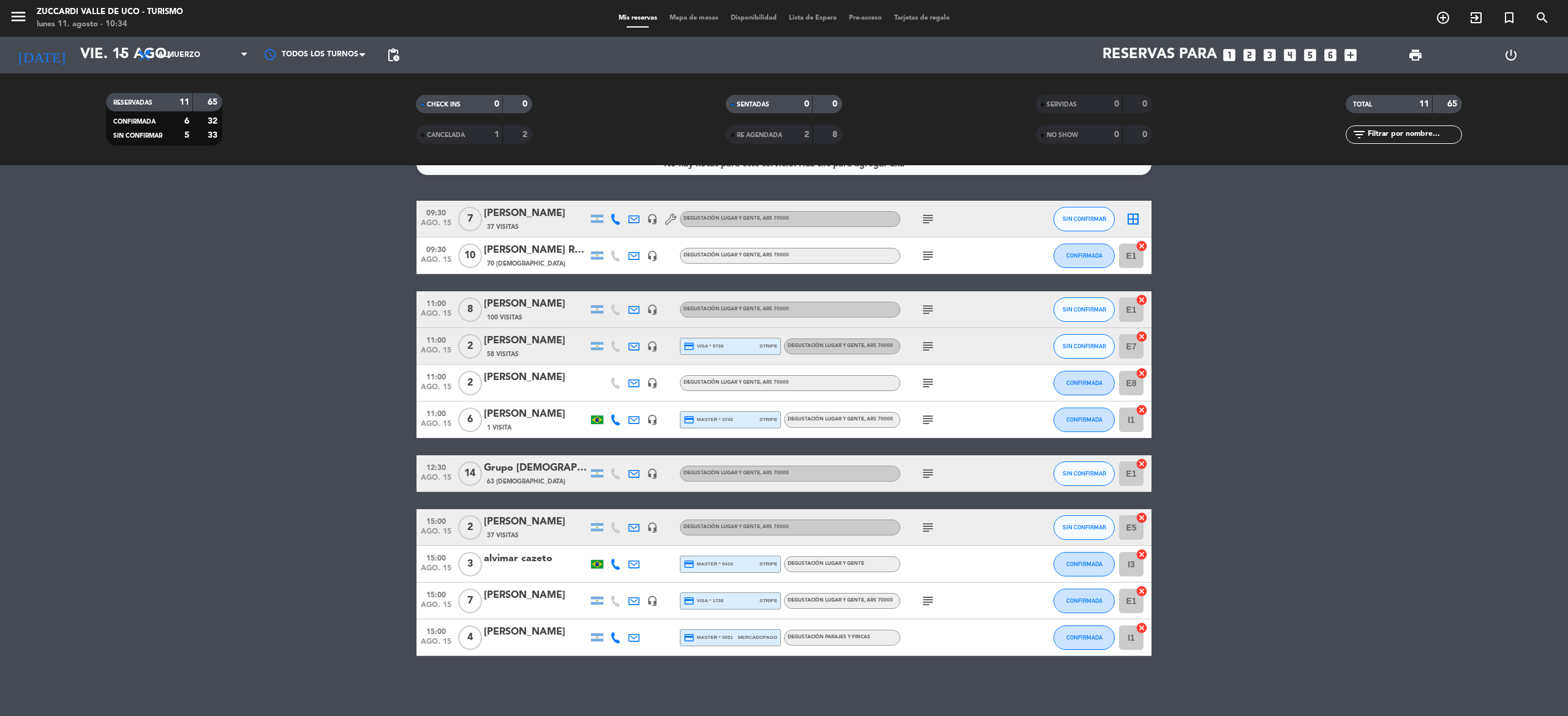
click at [14, 20] on icon "menu" at bounding box center [18, 16] width 18 height 18
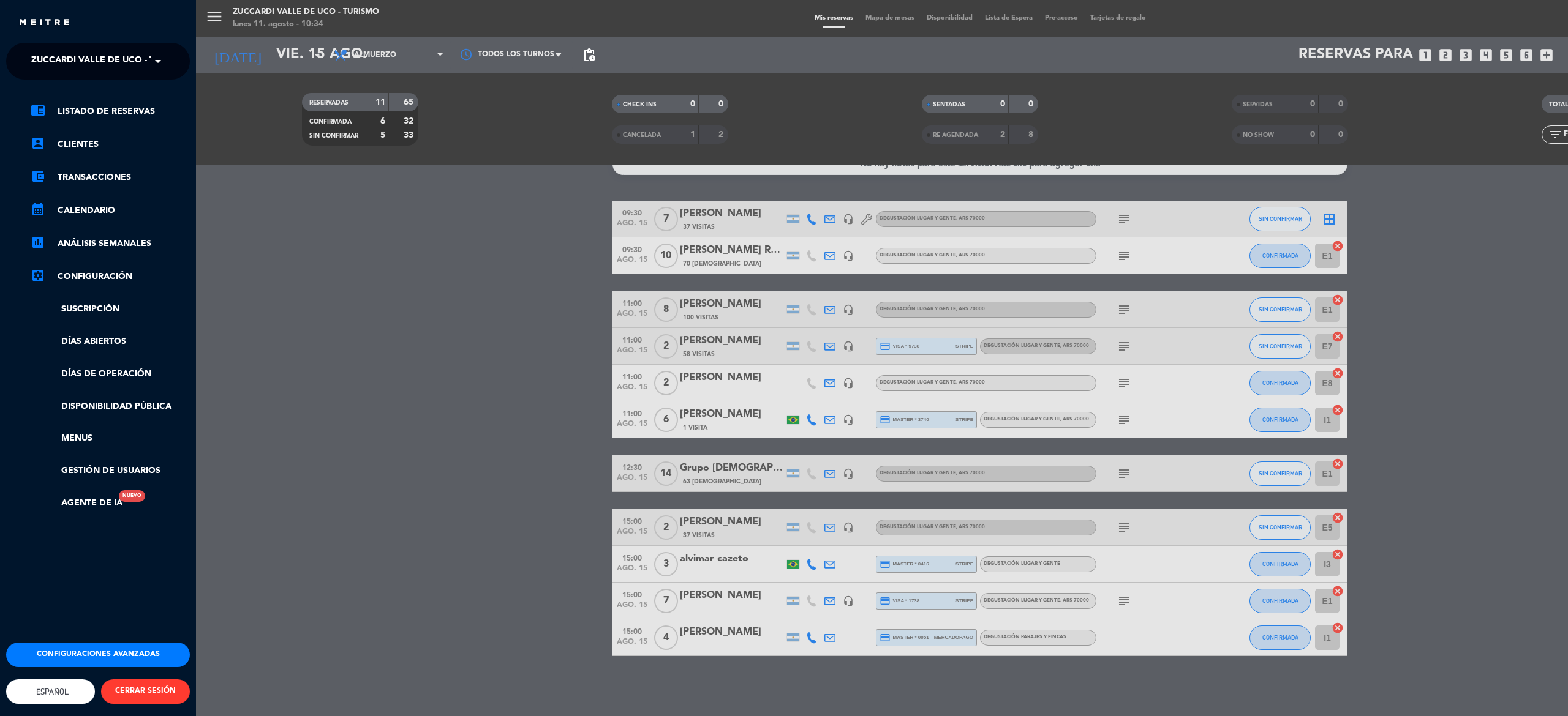
click at [151, 57] on span at bounding box center [161, 61] width 21 height 26
click at [148, 93] on span "Zuccardi [PERSON_NAME][GEOGRAPHIC_DATA] - Restaurant [PERSON_NAME][GEOGRAPHIC_D…" at bounding box center [230, 95] width 436 height 14
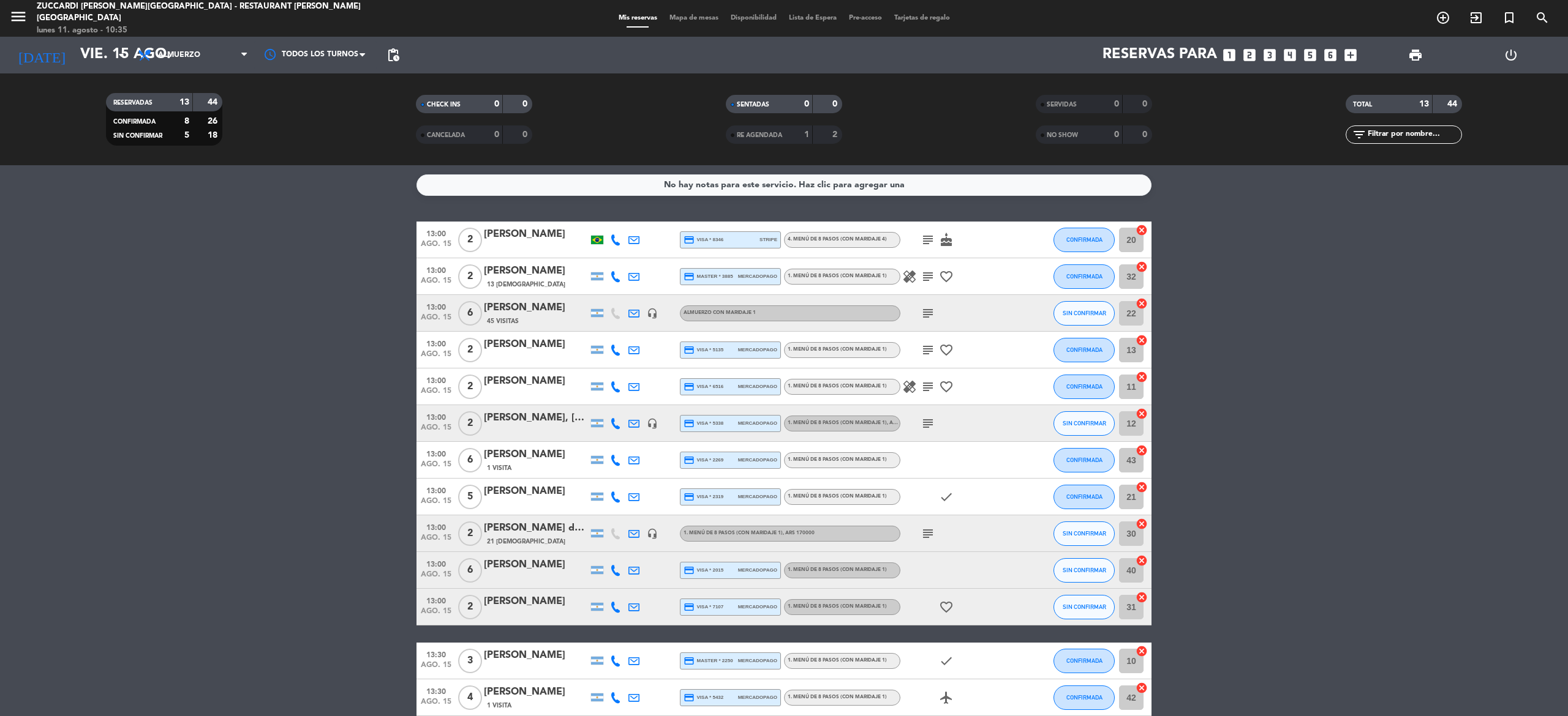
scroll to position [60, 0]
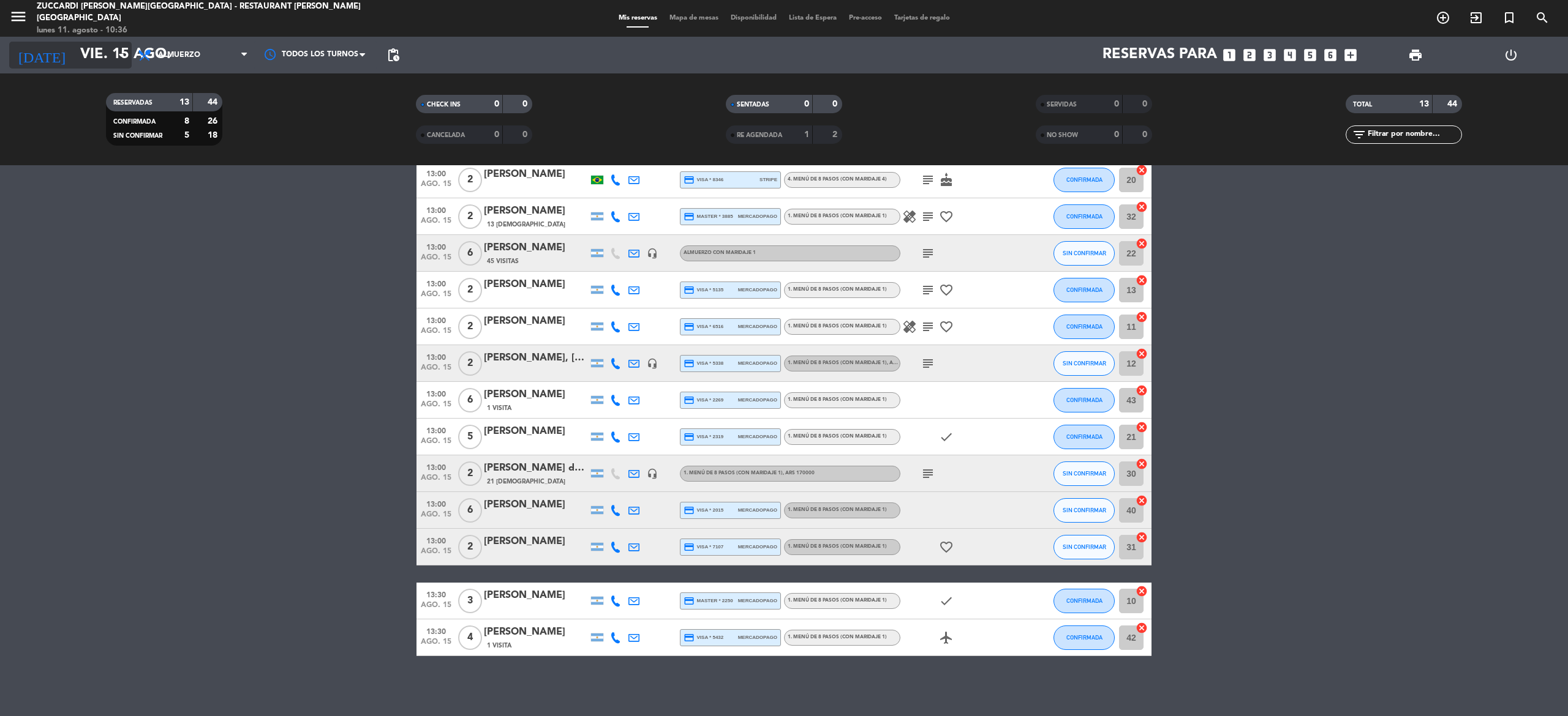
click at [104, 45] on input "vie. 15 ago." at bounding box center [165, 55] width 182 height 30
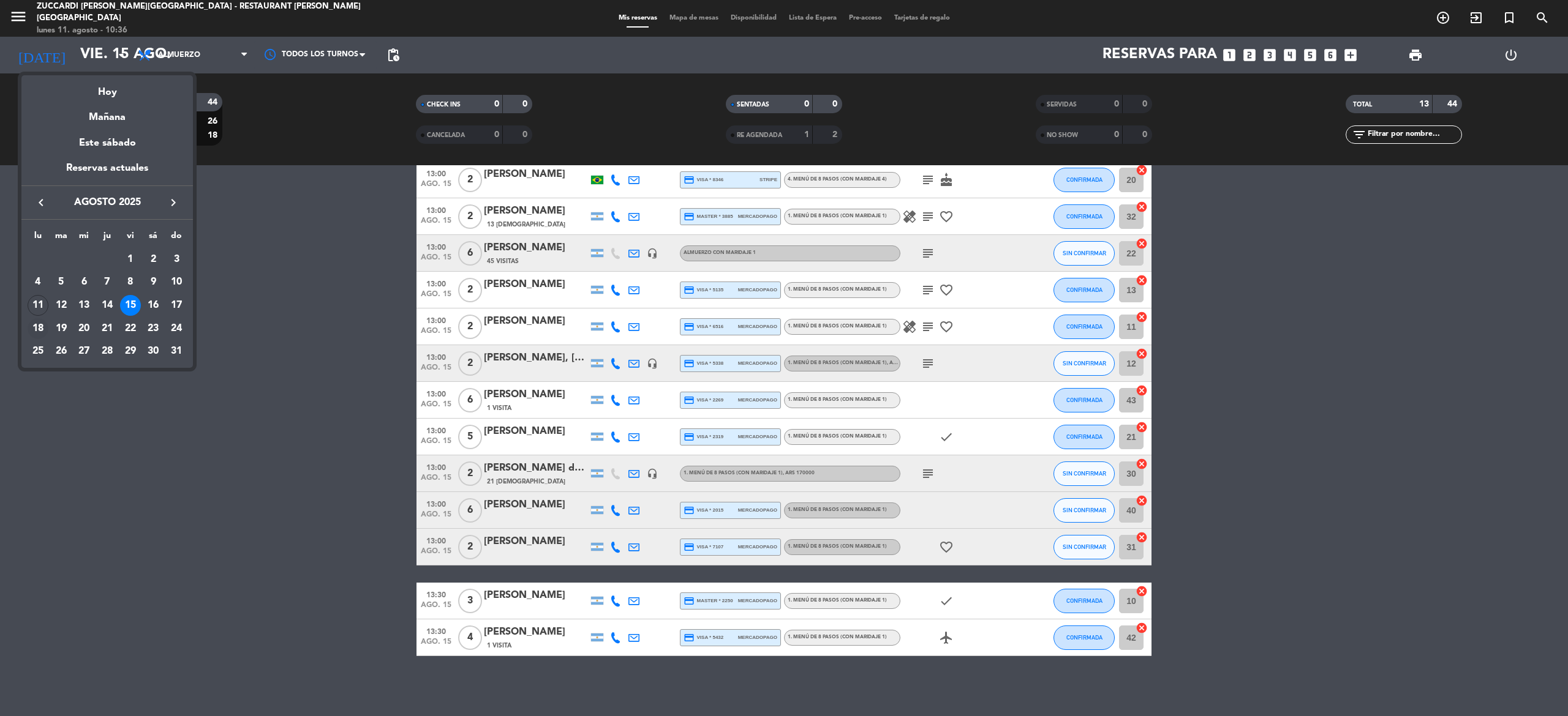
click at [39, 328] on div "18" at bounding box center [38, 328] width 21 height 21
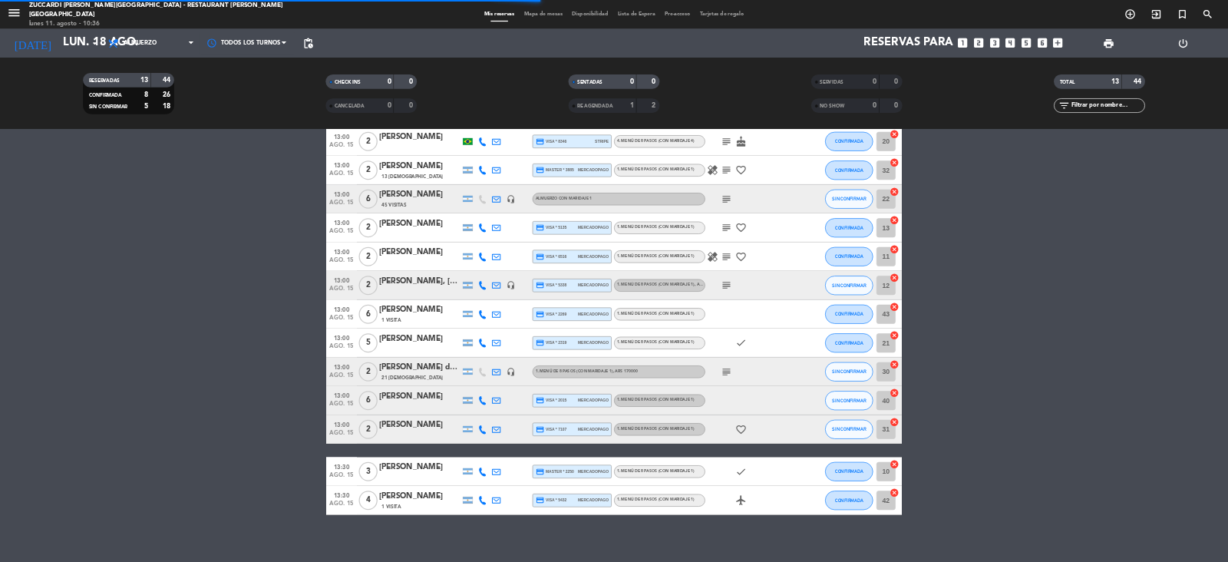
scroll to position [0, 0]
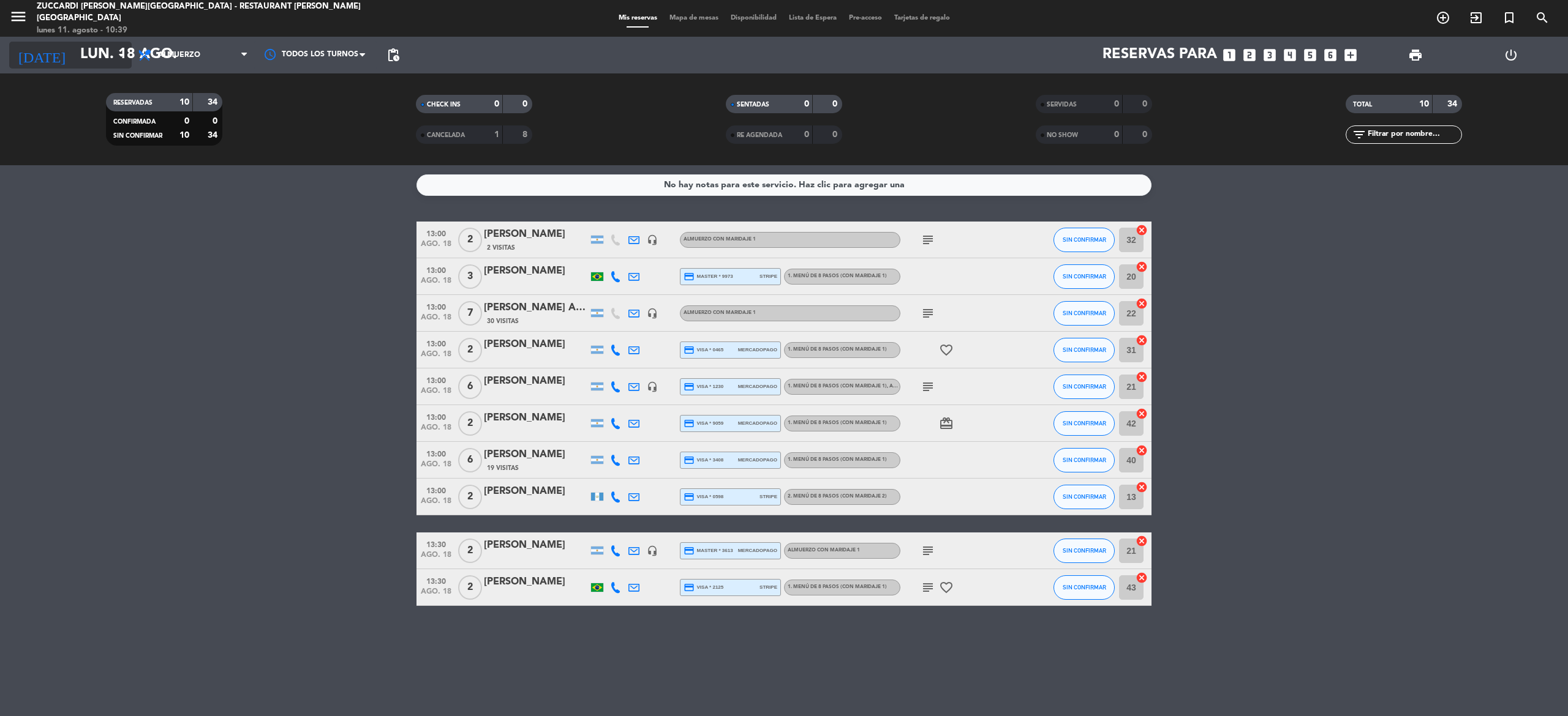
click at [123, 57] on icon "arrow_drop_down" at bounding box center [121, 55] width 14 height 14
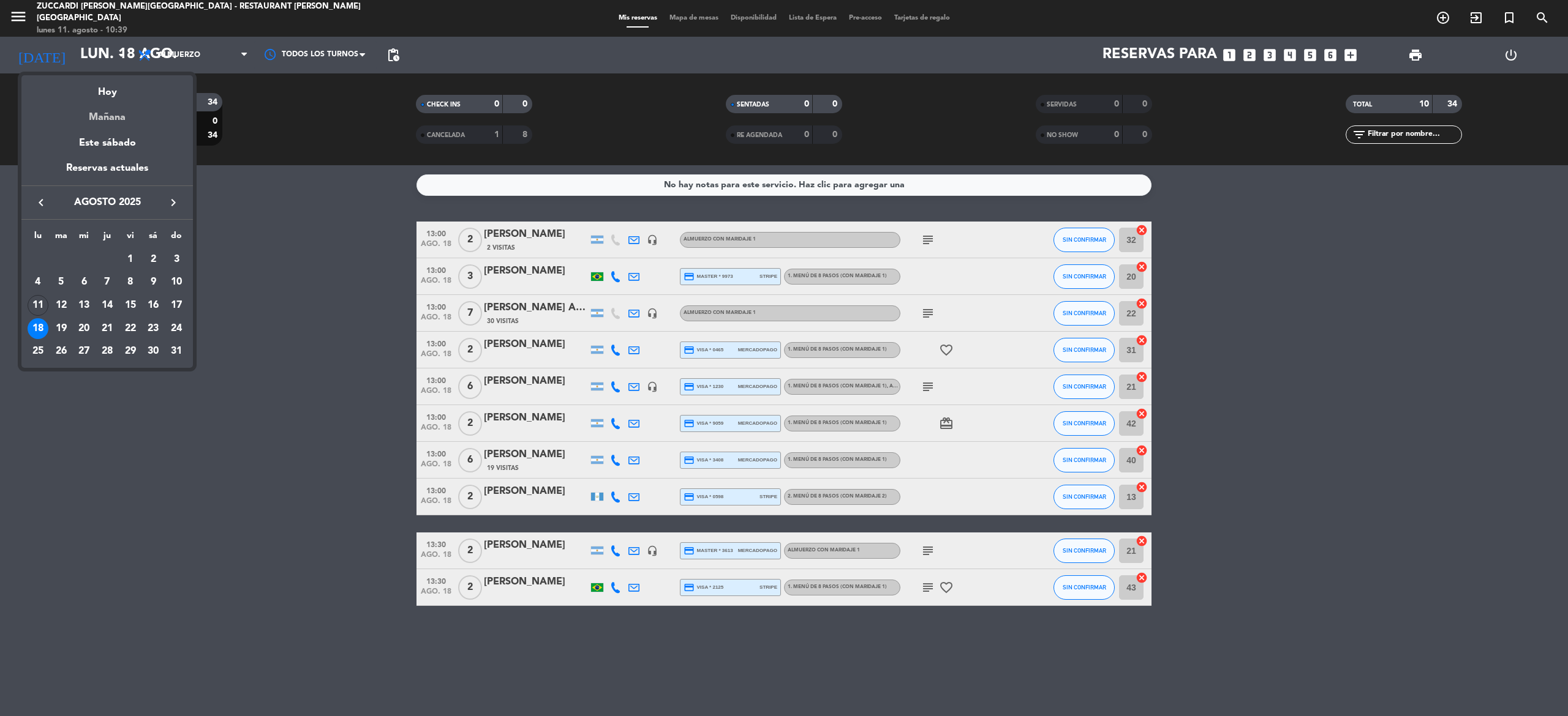
click at [145, 116] on div "Mañana" at bounding box center [107, 112] width 171 height 25
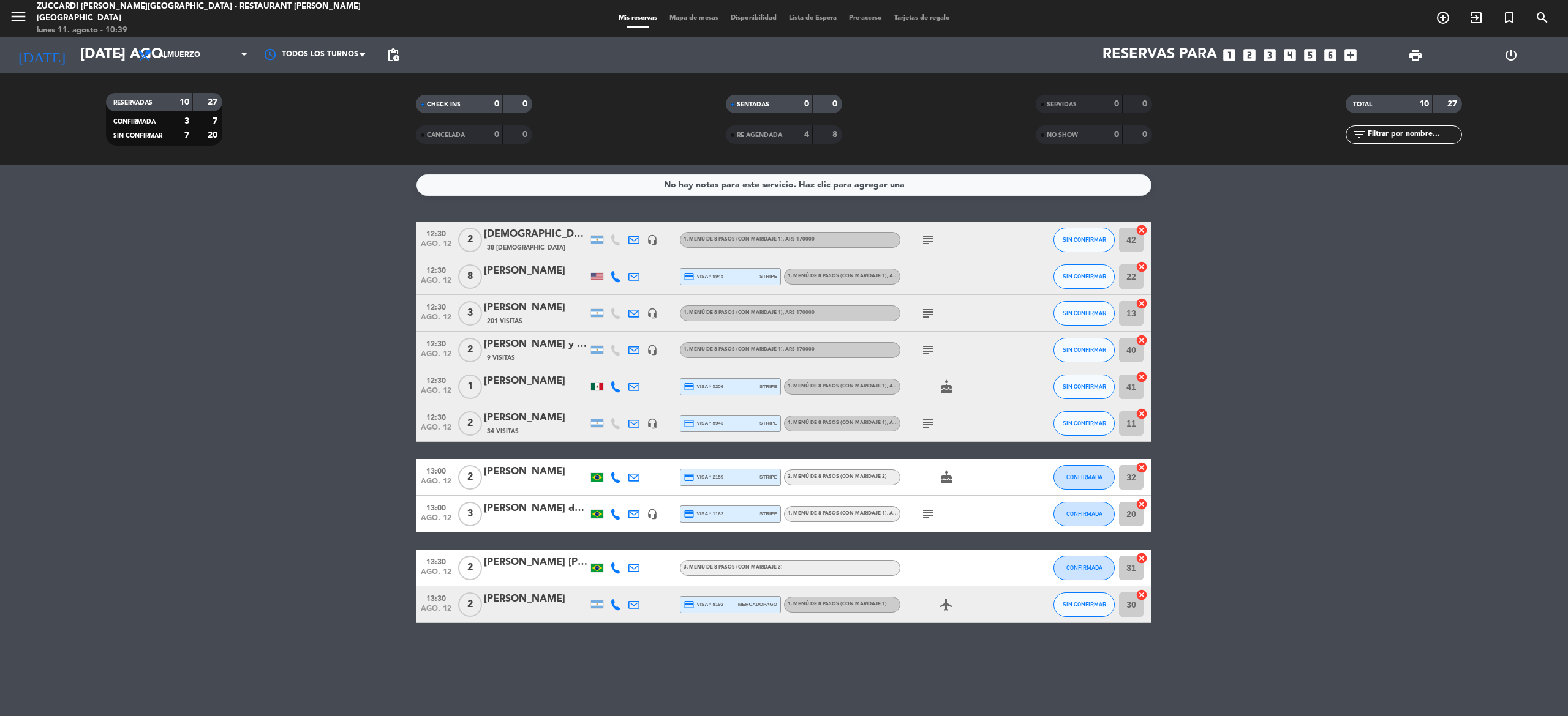
click at [10, 16] on icon "menu" at bounding box center [18, 16] width 18 height 18
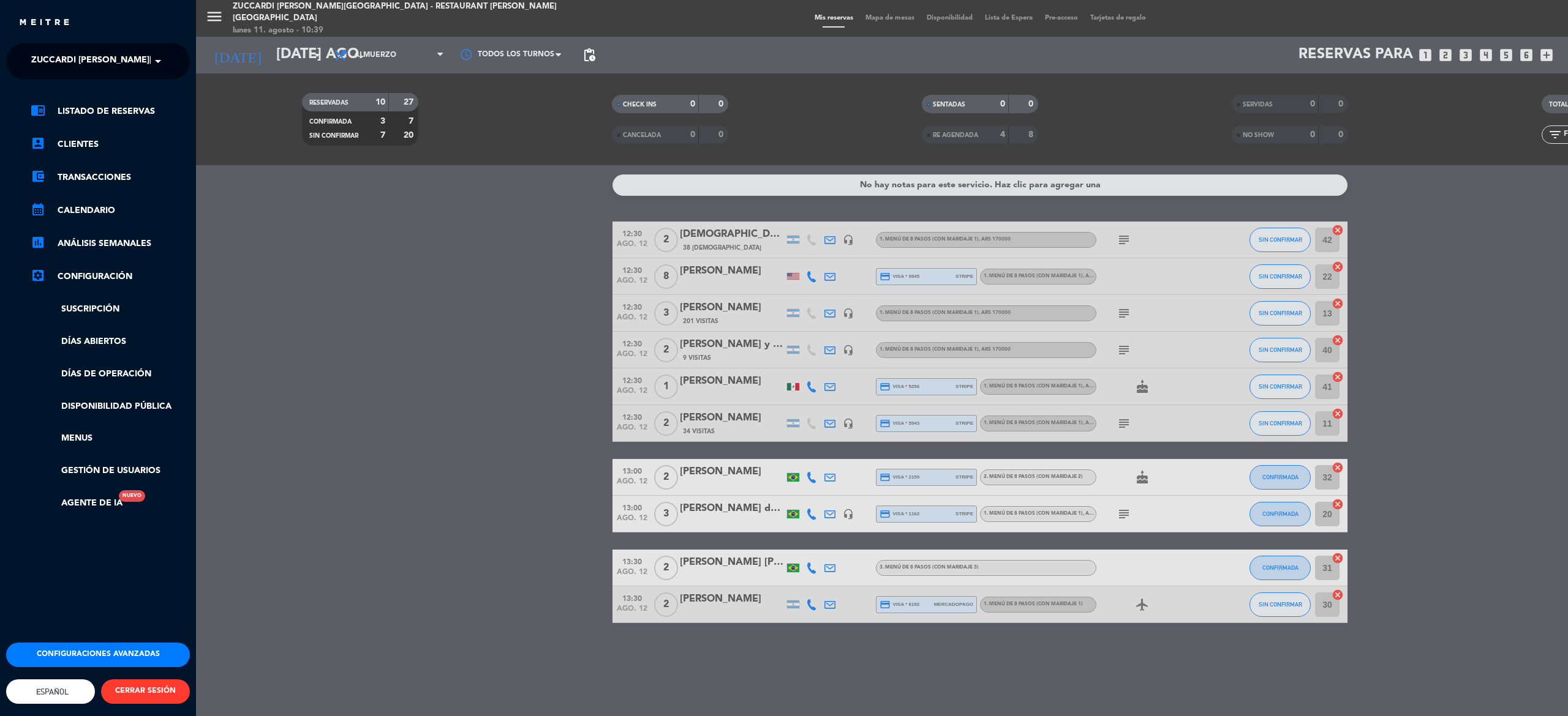
click at [155, 59] on span at bounding box center [161, 61] width 21 height 26
click at [153, 110] on span "Zuccardi Valle de Uco - Turismo" at bounding box center [91, 113] width 157 height 14
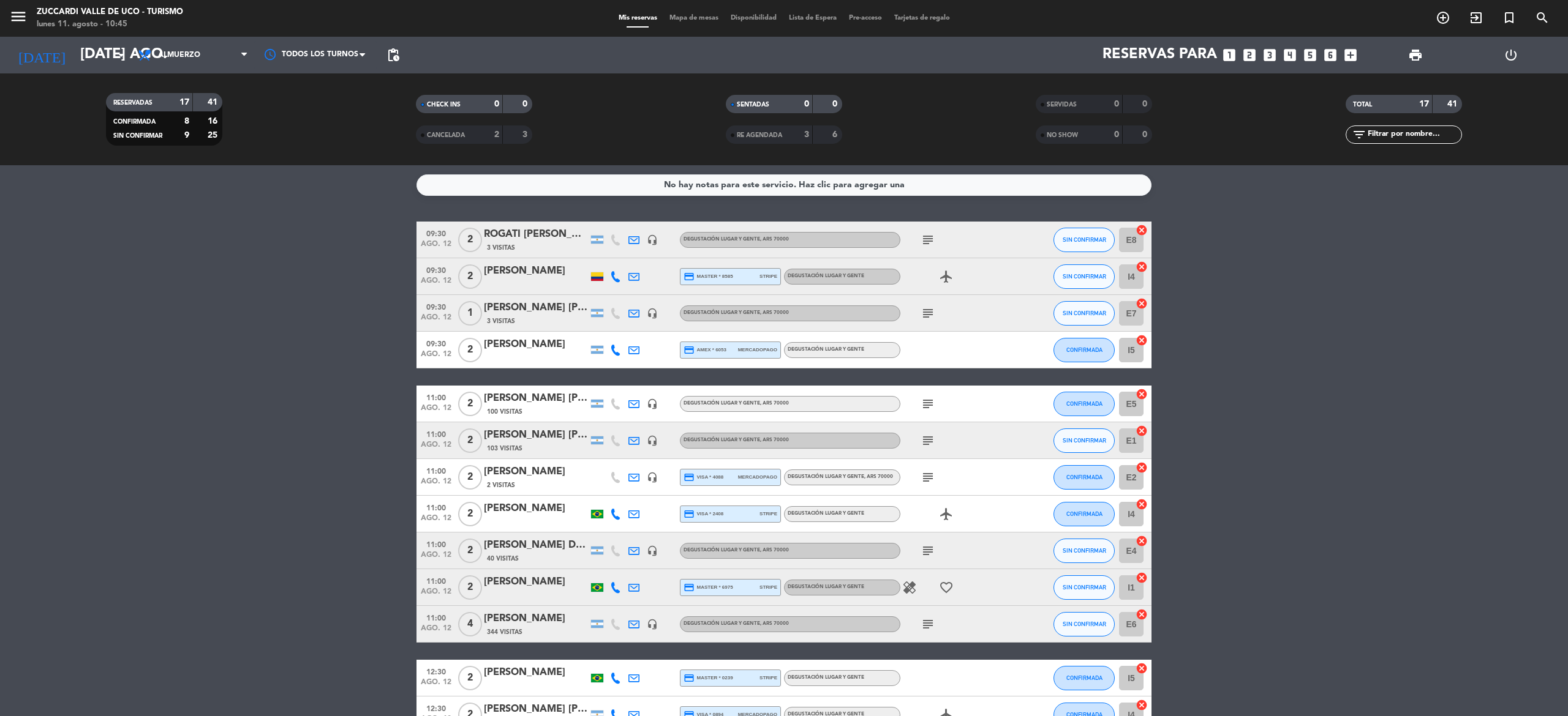
click at [927, 474] on icon "subject" at bounding box center [928, 478] width 14 height 14
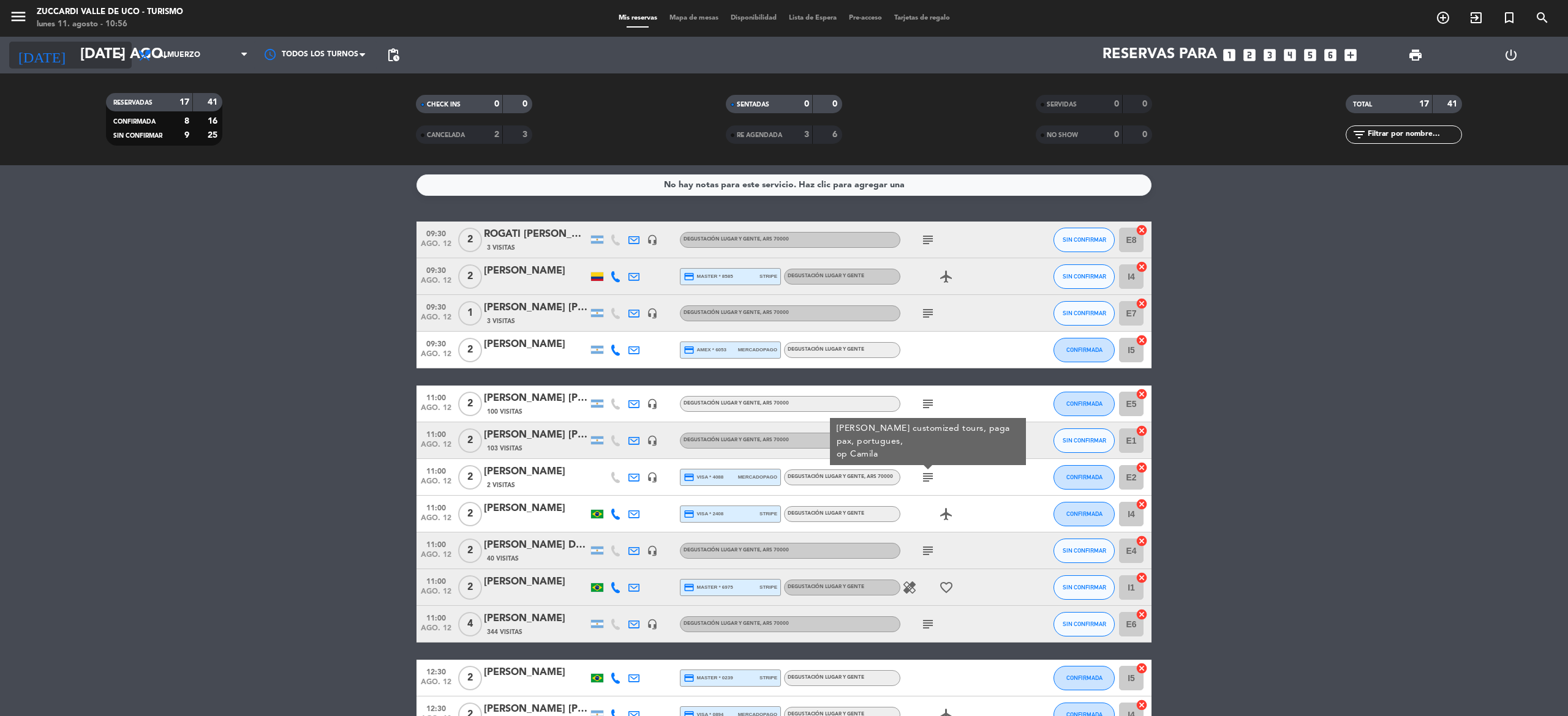
click at [112, 44] on input "[DATE] ago." at bounding box center [165, 55] width 182 height 30
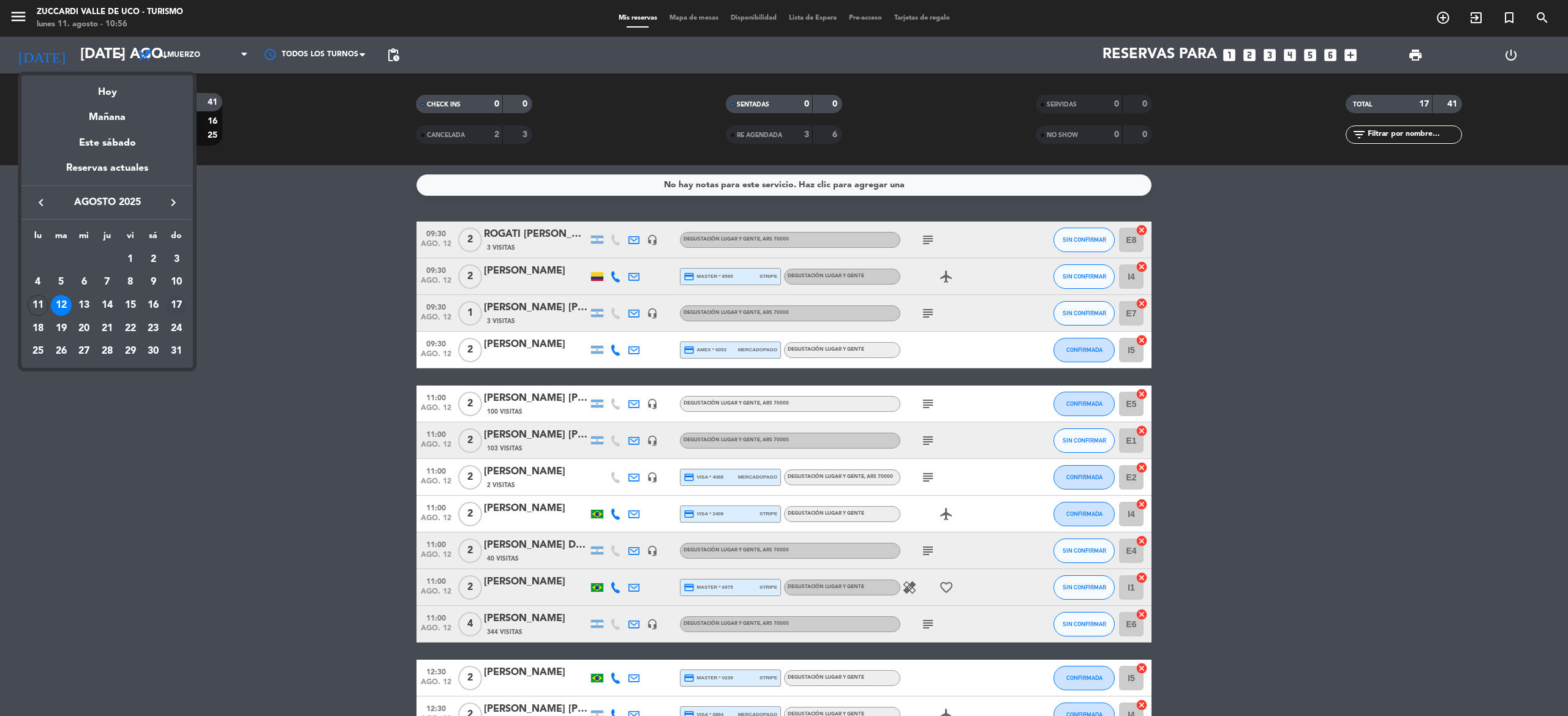
click at [177, 311] on div "17" at bounding box center [176, 305] width 21 height 21
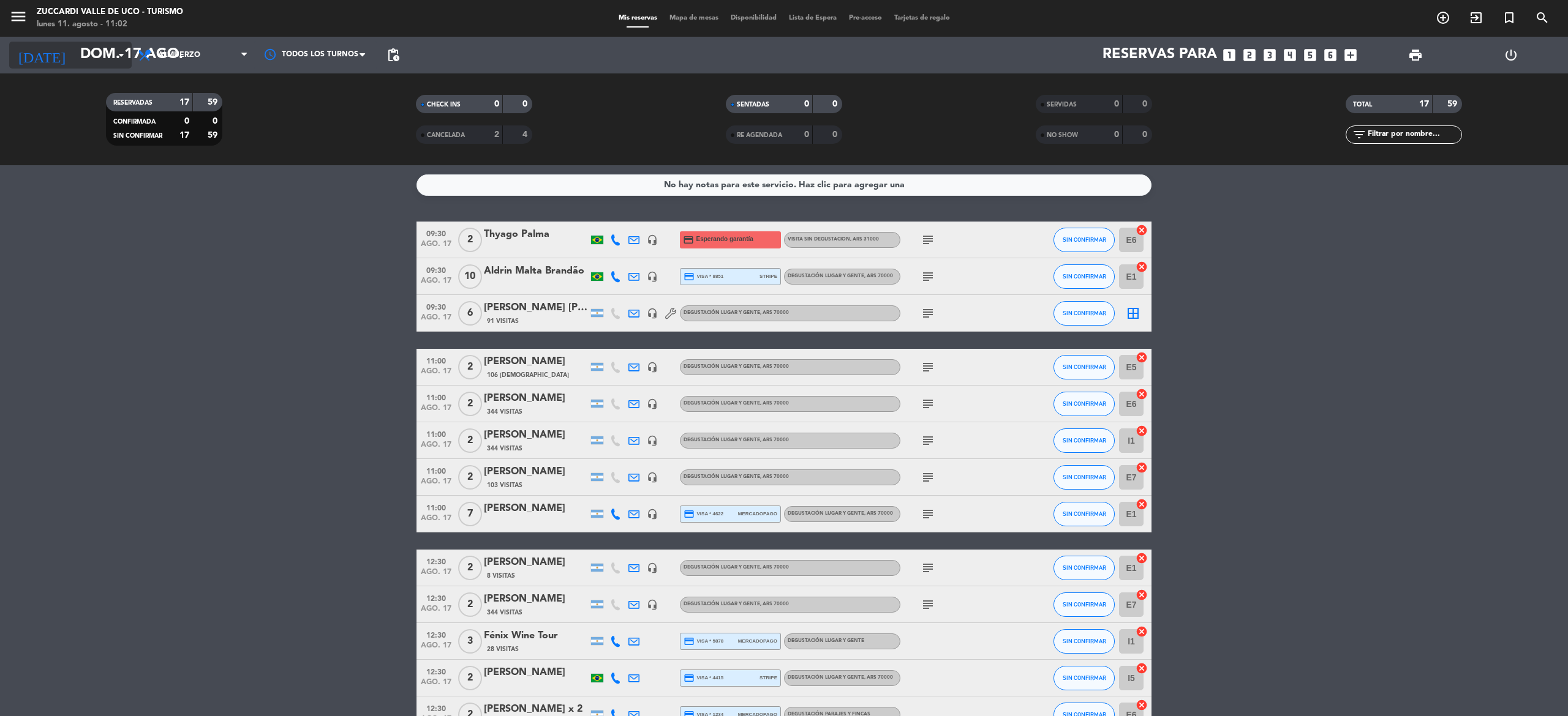
click at [120, 45] on input "dom. 17 ago." at bounding box center [165, 55] width 182 height 30
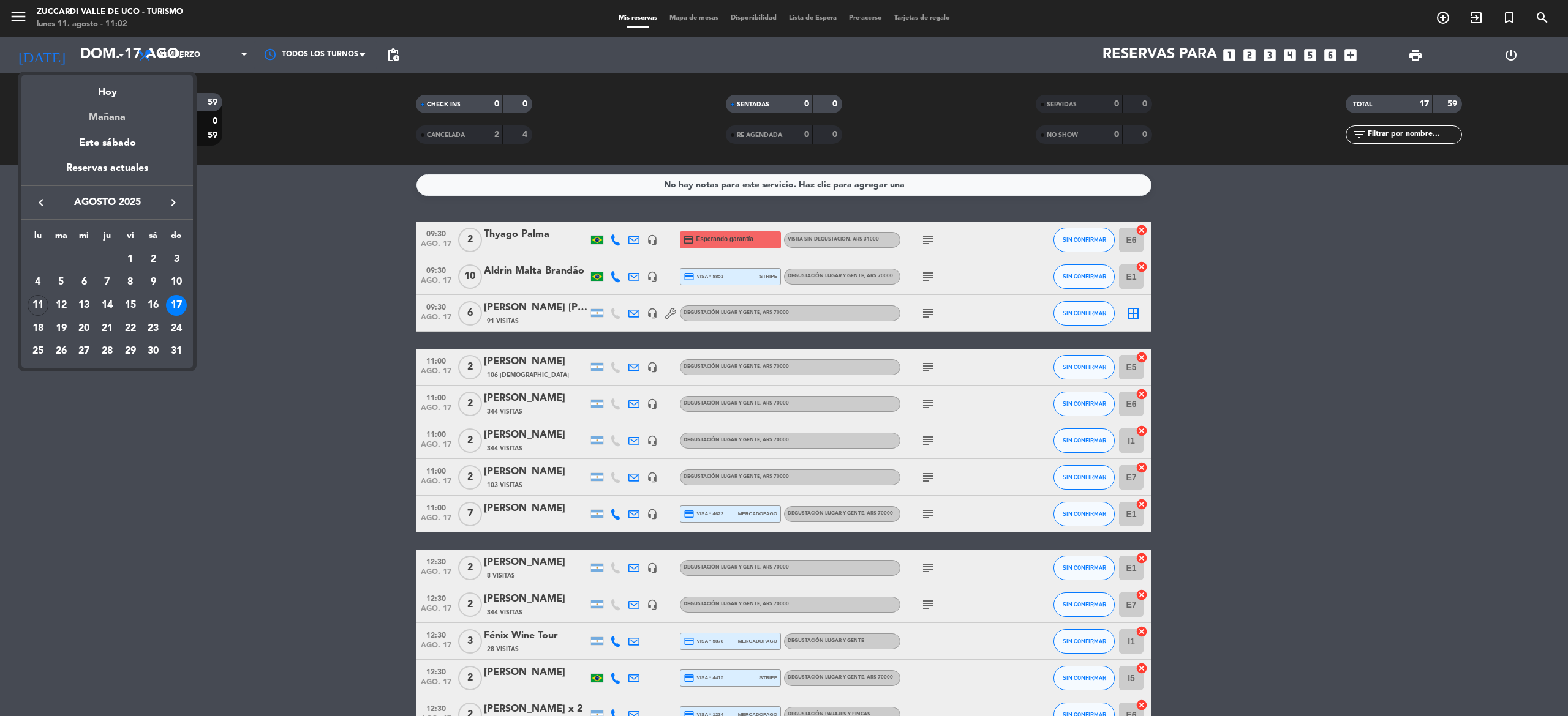
click at [141, 115] on div "Mañana" at bounding box center [107, 112] width 171 height 25
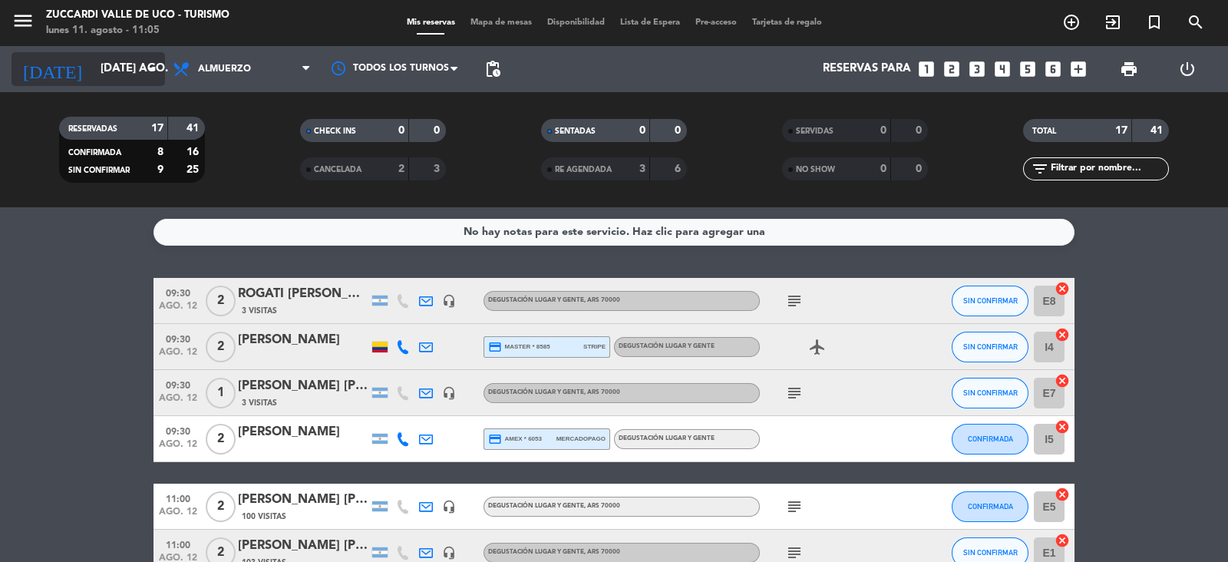
click at [118, 76] on input "[DATE] ago." at bounding box center [167, 69] width 148 height 29
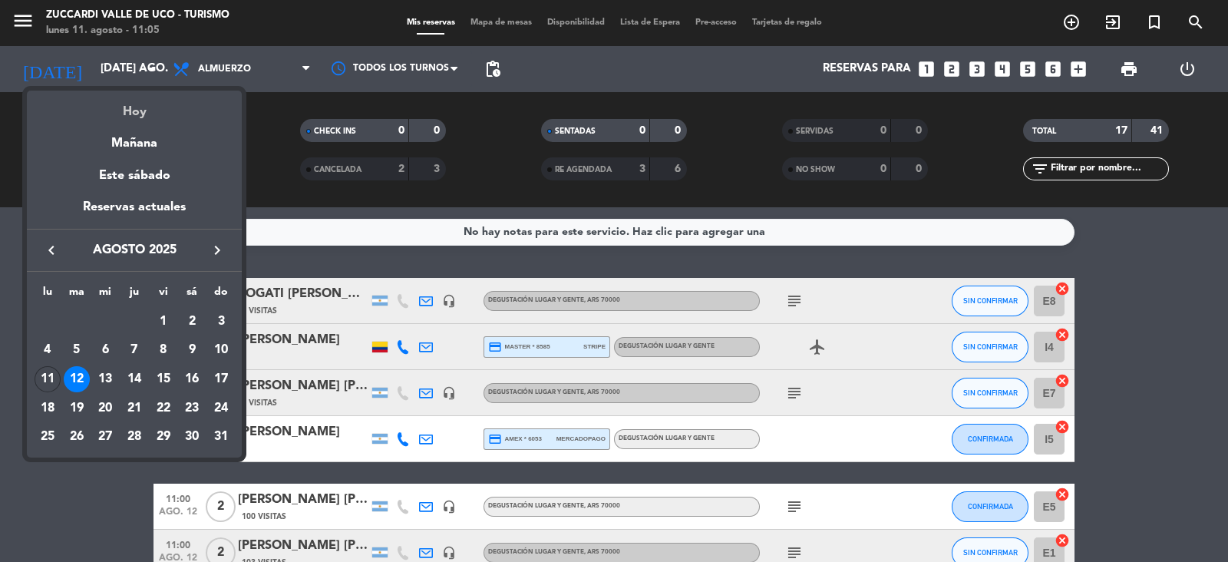
click at [155, 118] on div "Hoy" at bounding box center [134, 106] width 215 height 31
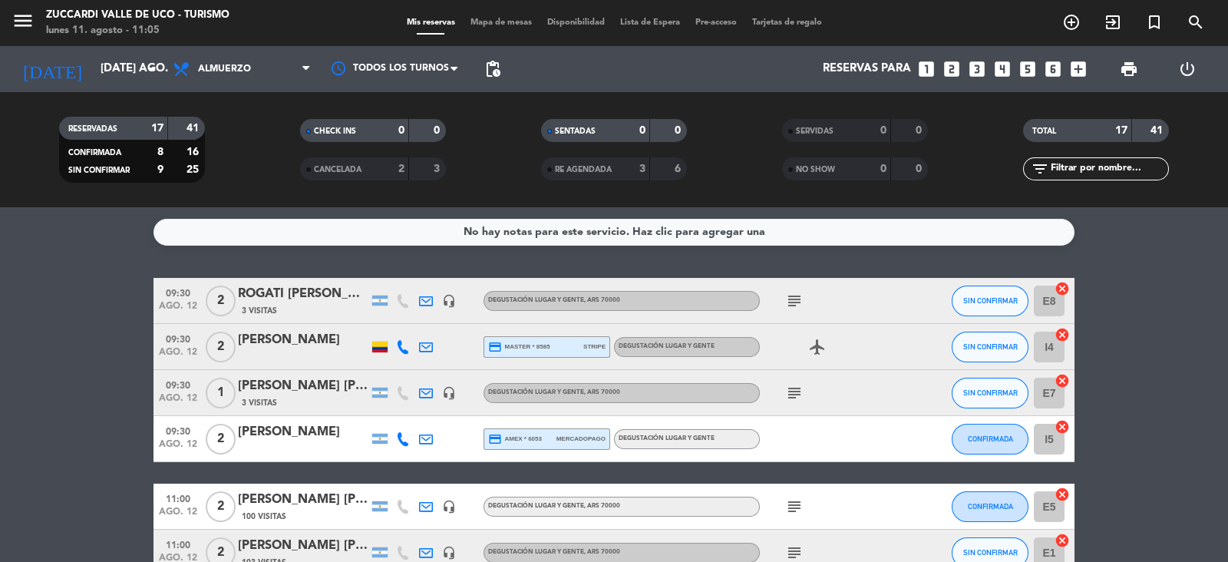
type input "lun. 11 ago."
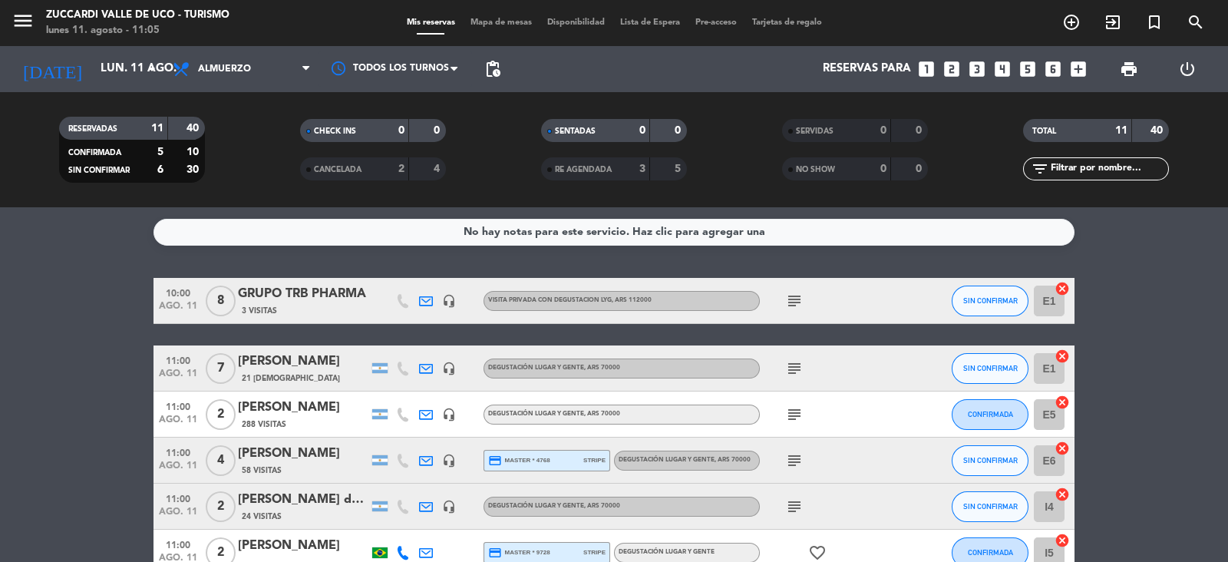
click at [305, 309] on div "3 Visitas" at bounding box center [303, 310] width 131 height 13
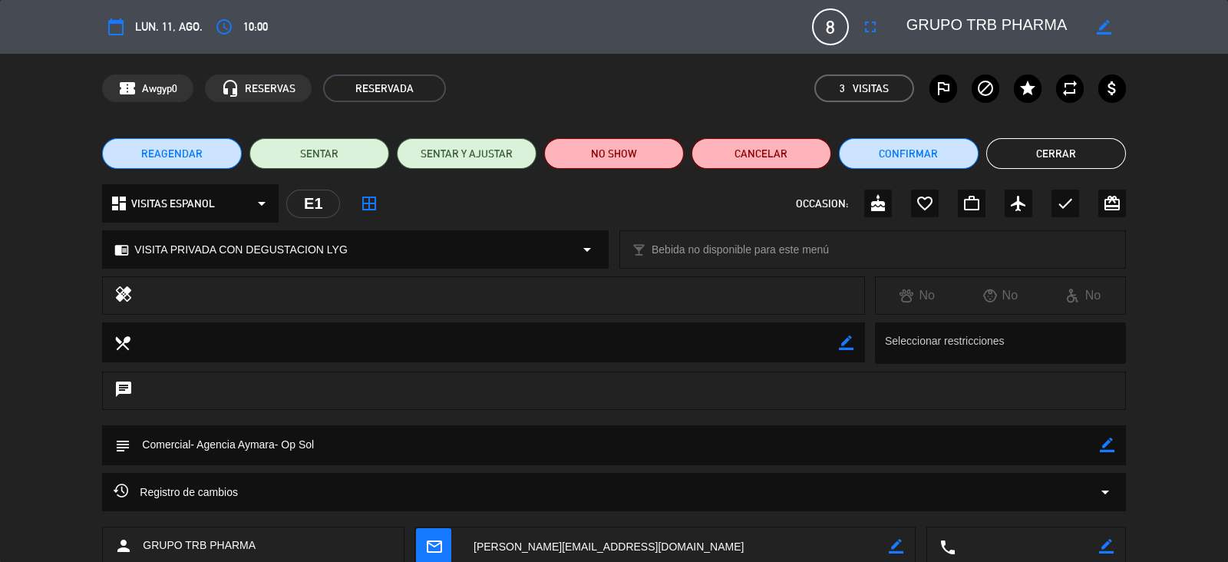
click at [178, 153] on span "REAGENDAR" at bounding box center [171, 154] width 61 height 16
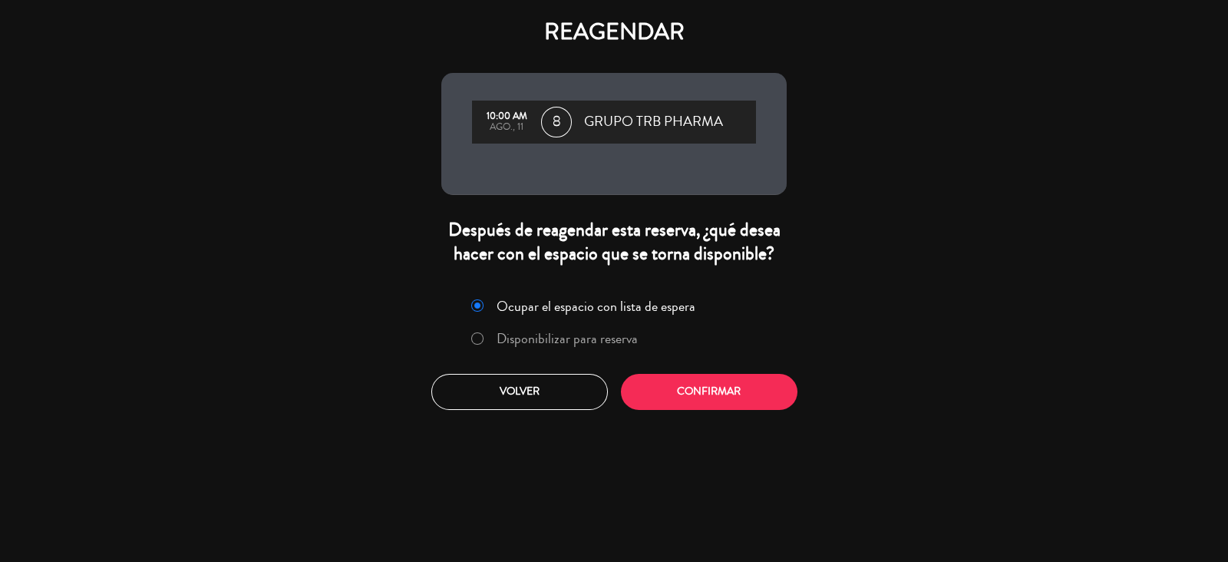
click at [580, 344] on label "Disponibilizar para reserva" at bounding box center [567, 339] width 141 height 14
click at [713, 384] on button "Confirmar" at bounding box center [709, 392] width 177 height 36
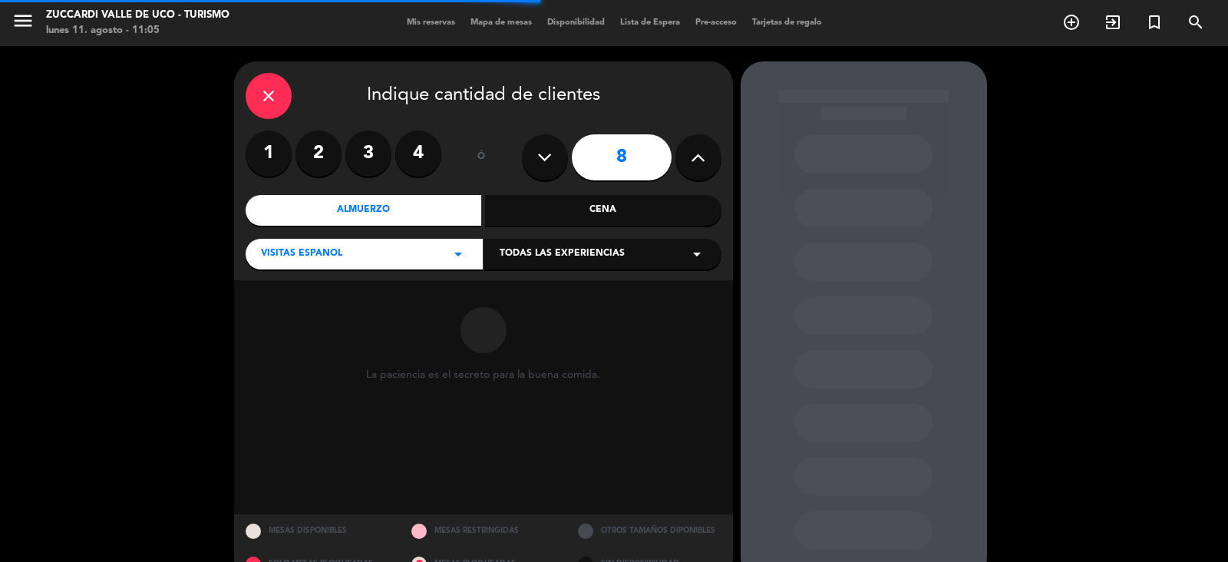
click at [680, 243] on div "Todas las experiencias arrow_drop_down" at bounding box center [602, 254] width 237 height 31
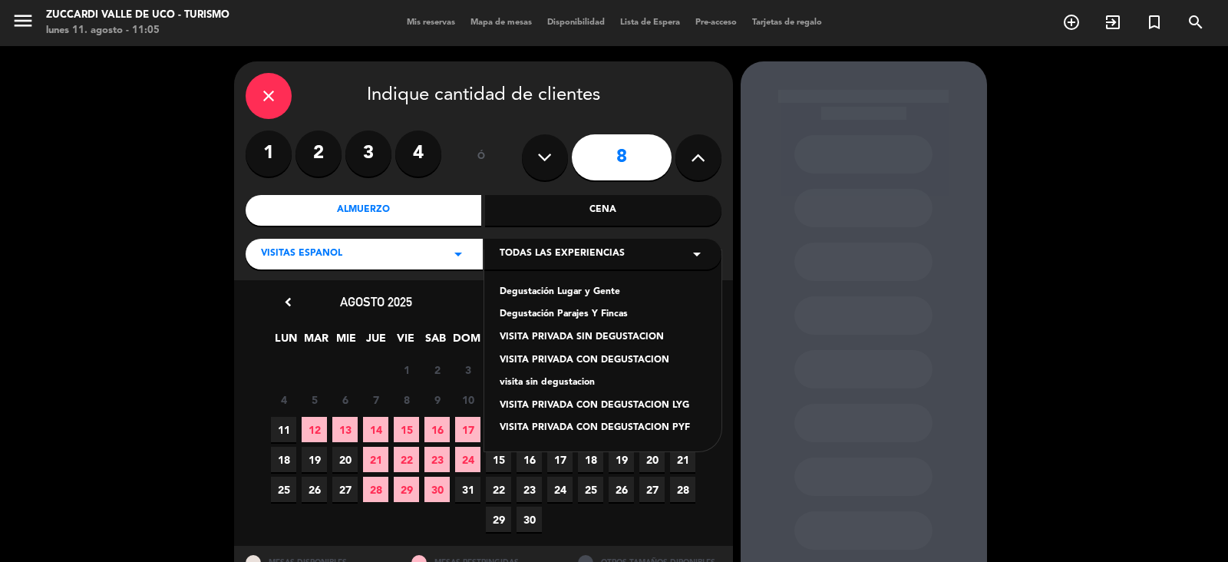
click at [673, 405] on div "VISITA PRIVADA CON DEGUSTACION LYG" at bounding box center [603, 405] width 207 height 15
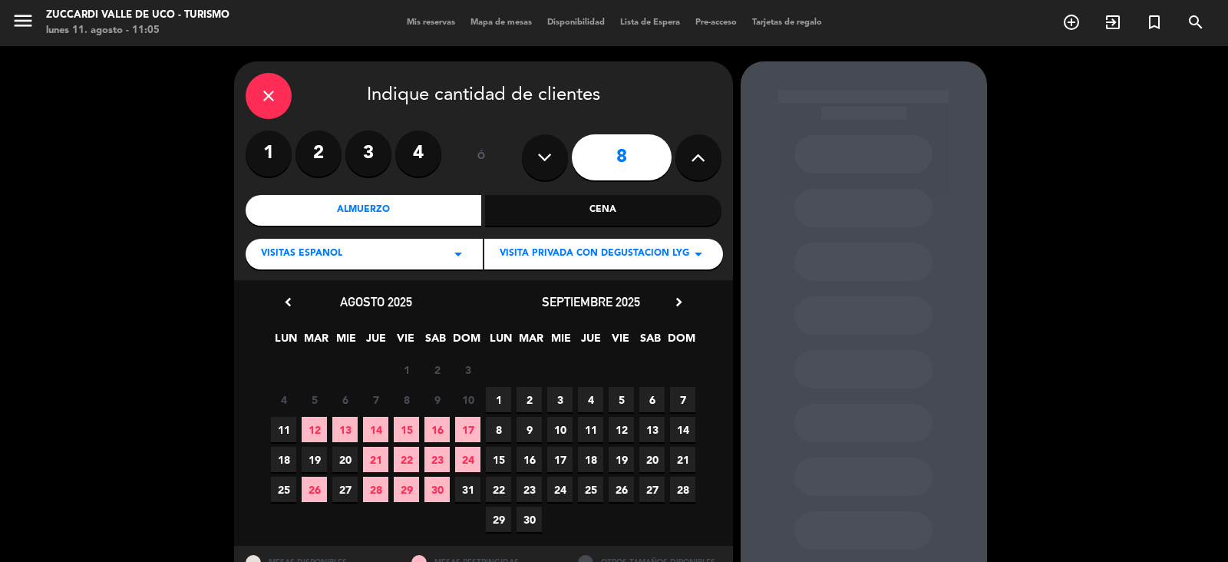
click at [315, 425] on span "12" at bounding box center [314, 429] width 25 height 25
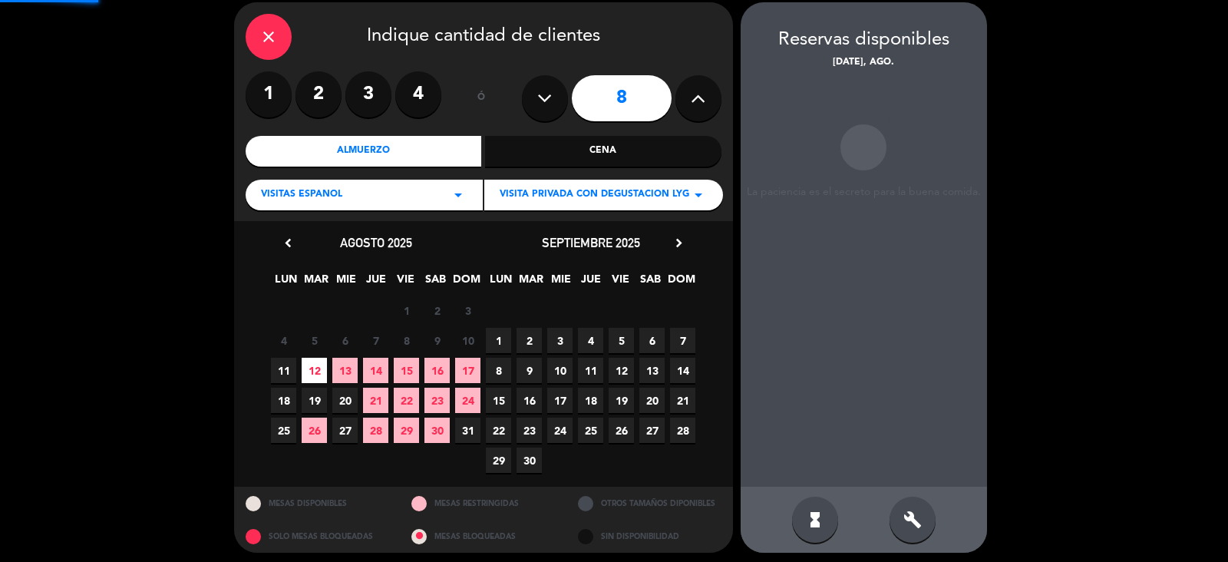
scroll to position [61, 0]
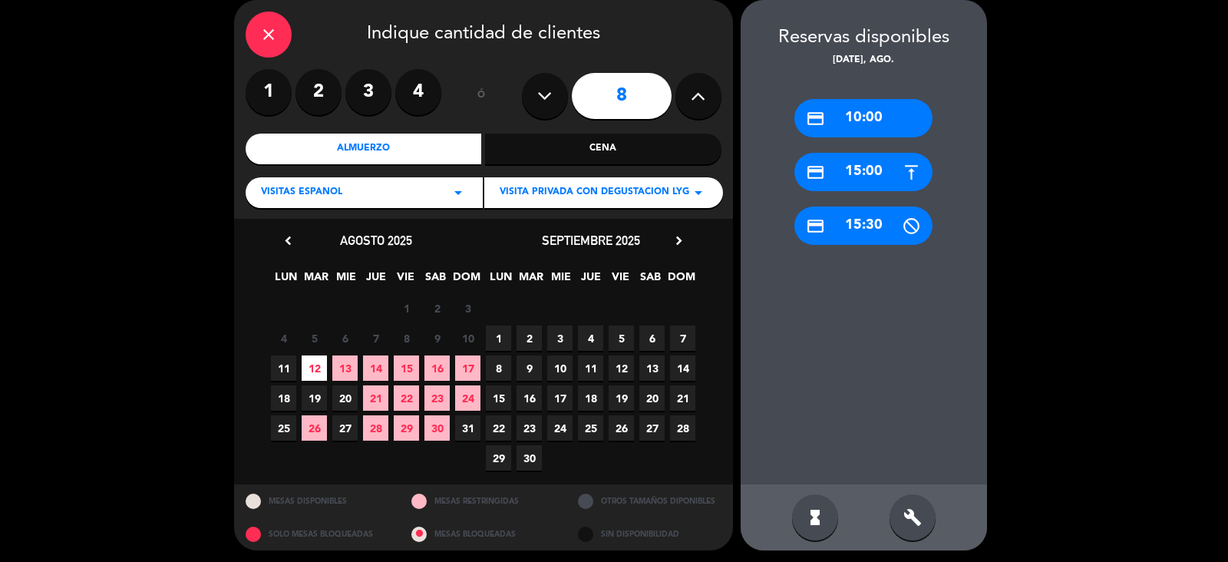
click at [880, 108] on div "credit_card 10:00" at bounding box center [864, 118] width 138 height 38
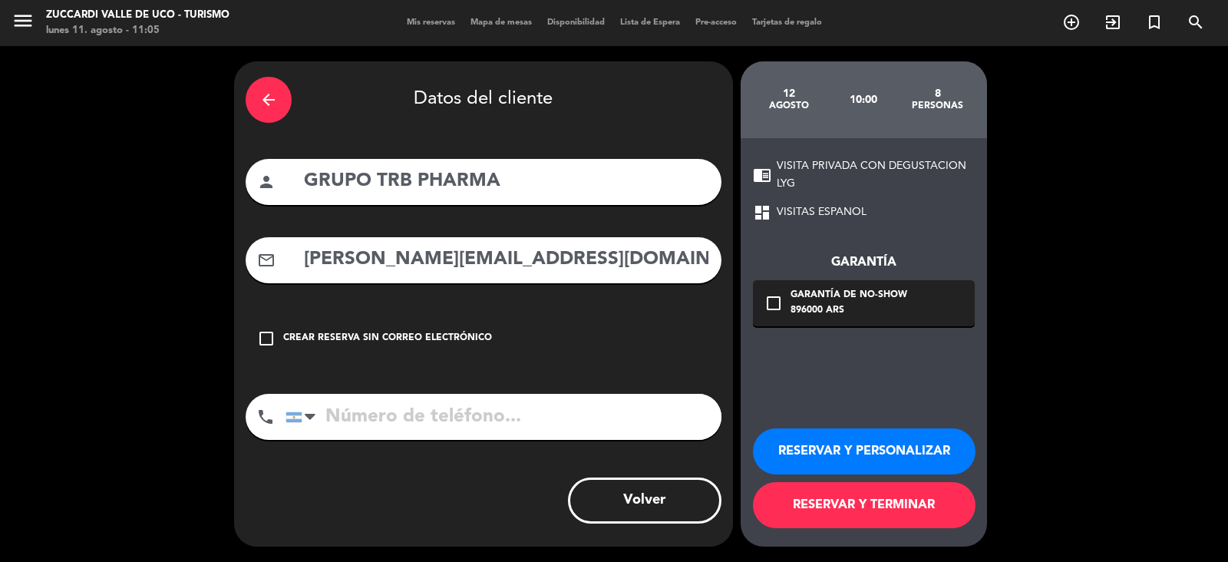
click at [841, 439] on button "RESERVAR Y PERSONALIZAR" at bounding box center [864, 451] width 223 height 46
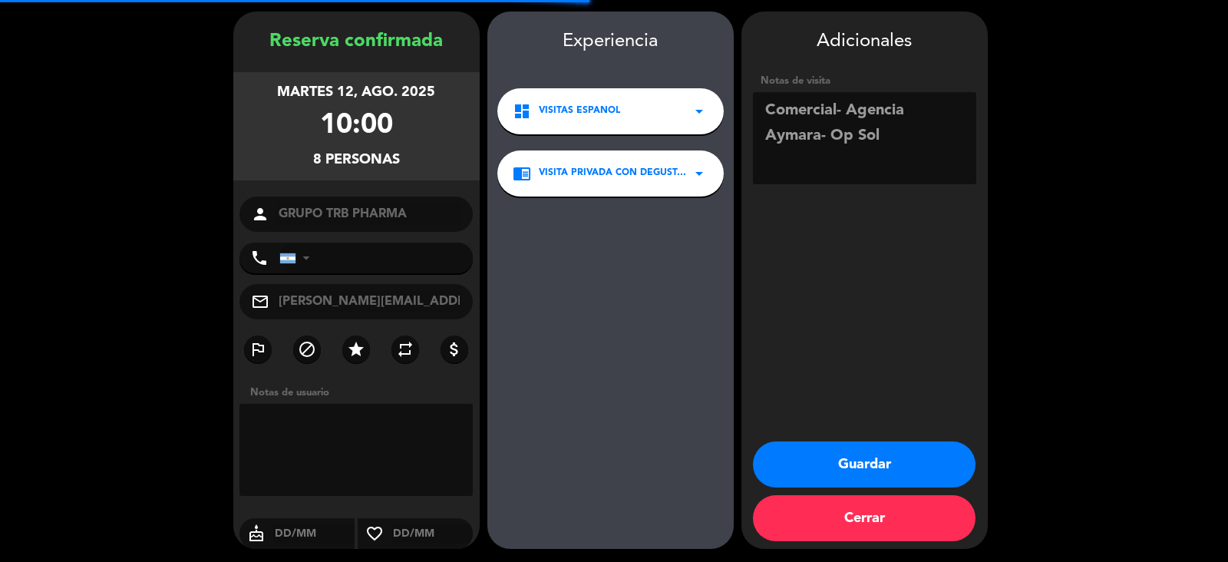
scroll to position [51, 0]
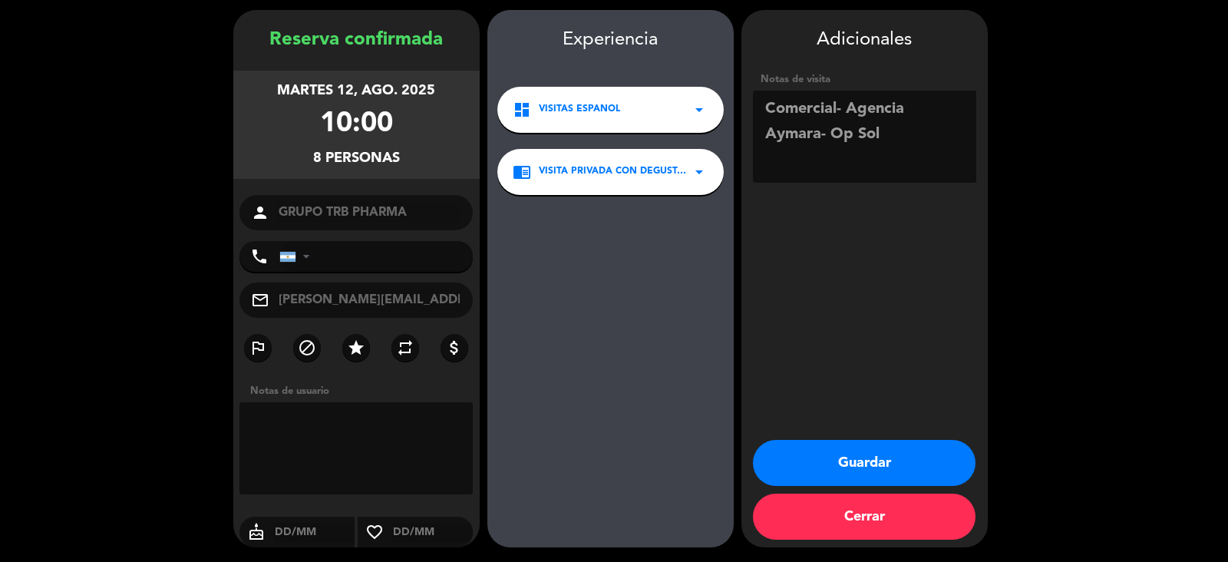
click at [876, 460] on button "Guardar" at bounding box center [864, 463] width 223 height 46
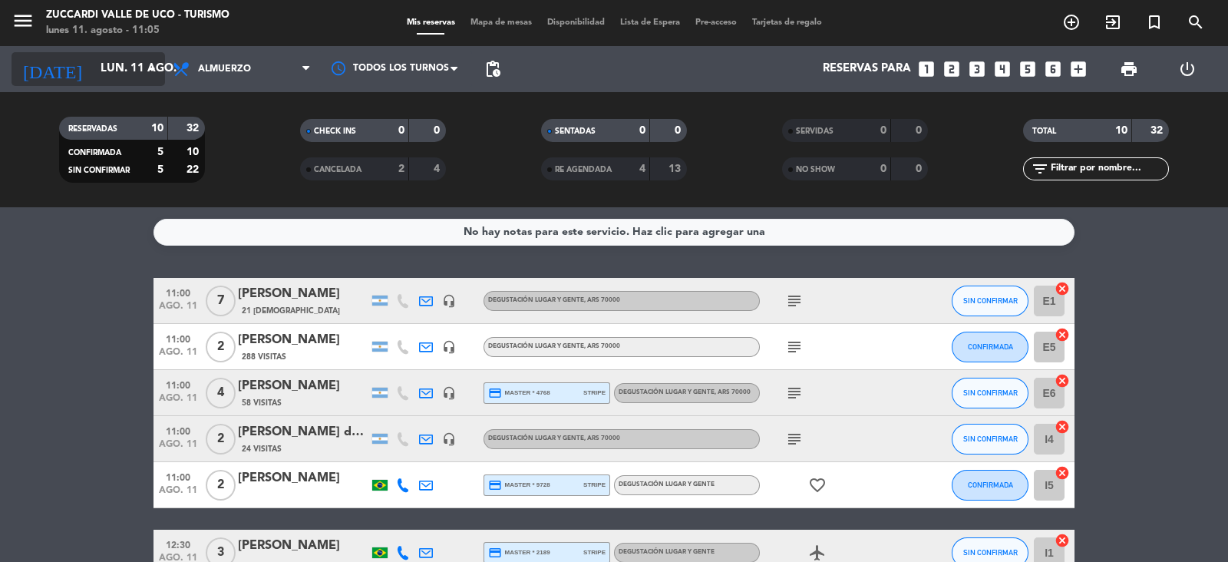
click at [122, 69] on input "lun. 11 ago." at bounding box center [167, 69] width 148 height 29
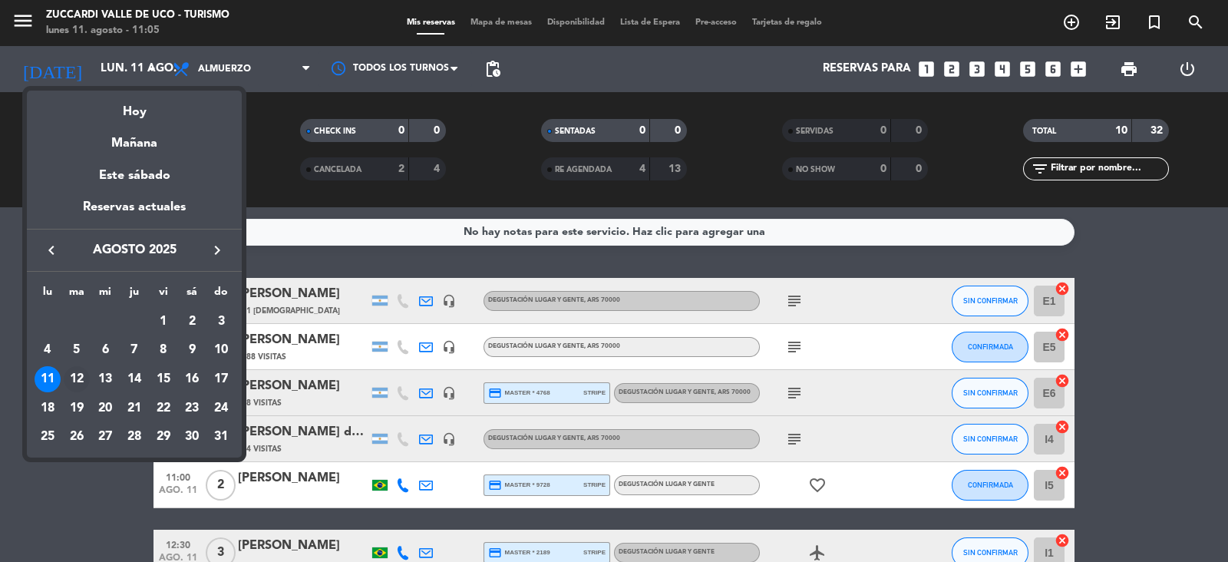
click at [73, 382] on div "12" at bounding box center [77, 379] width 26 height 26
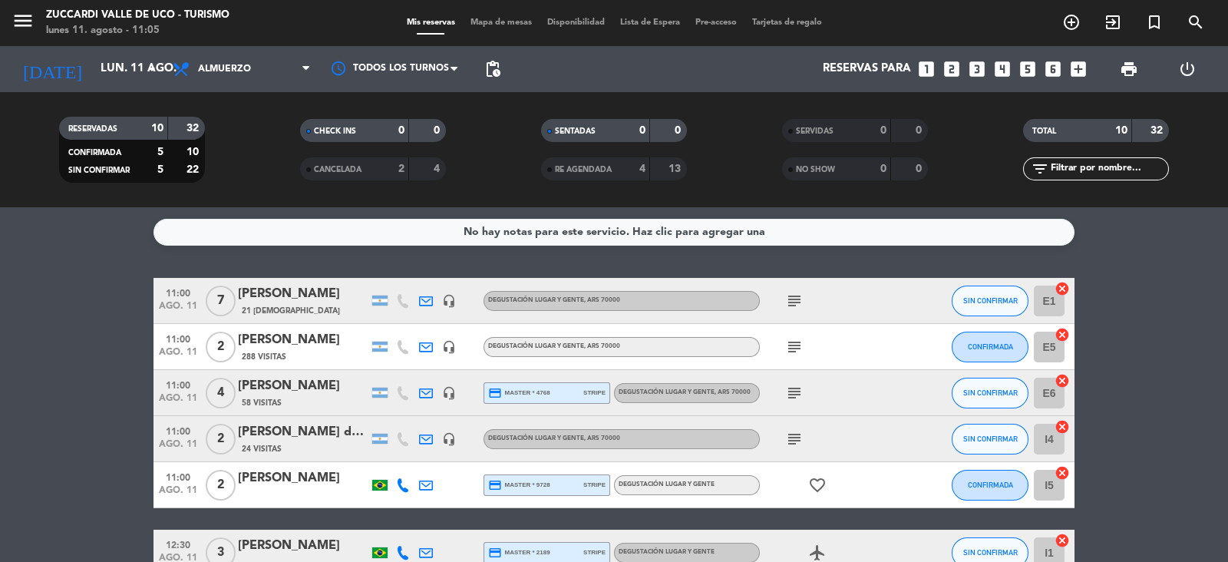
type input "[DATE] ago."
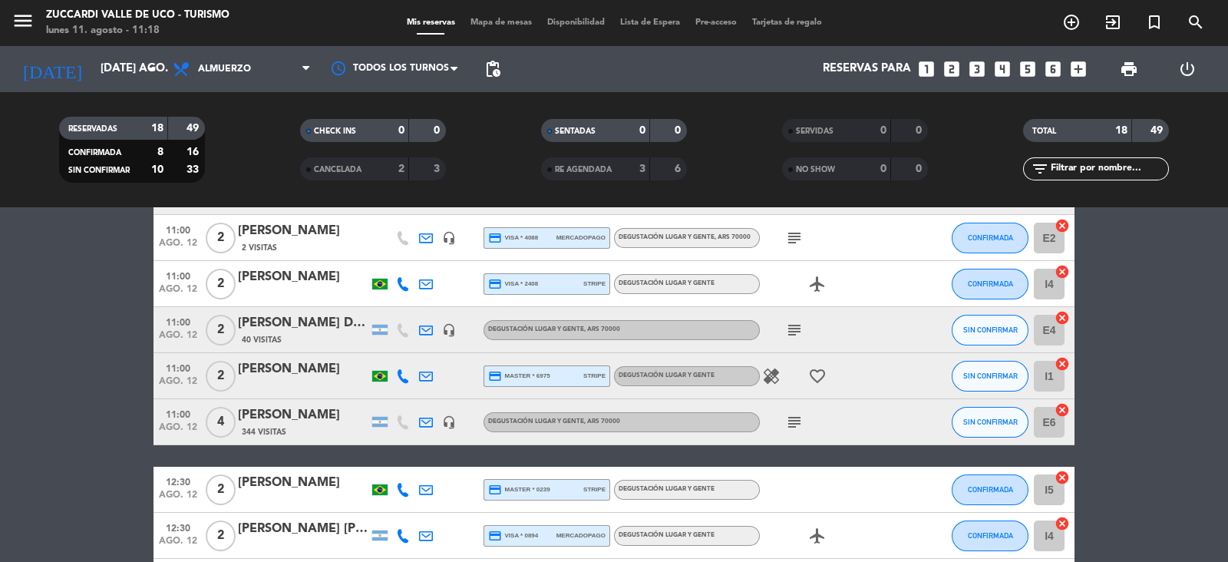
scroll to position [318, 0]
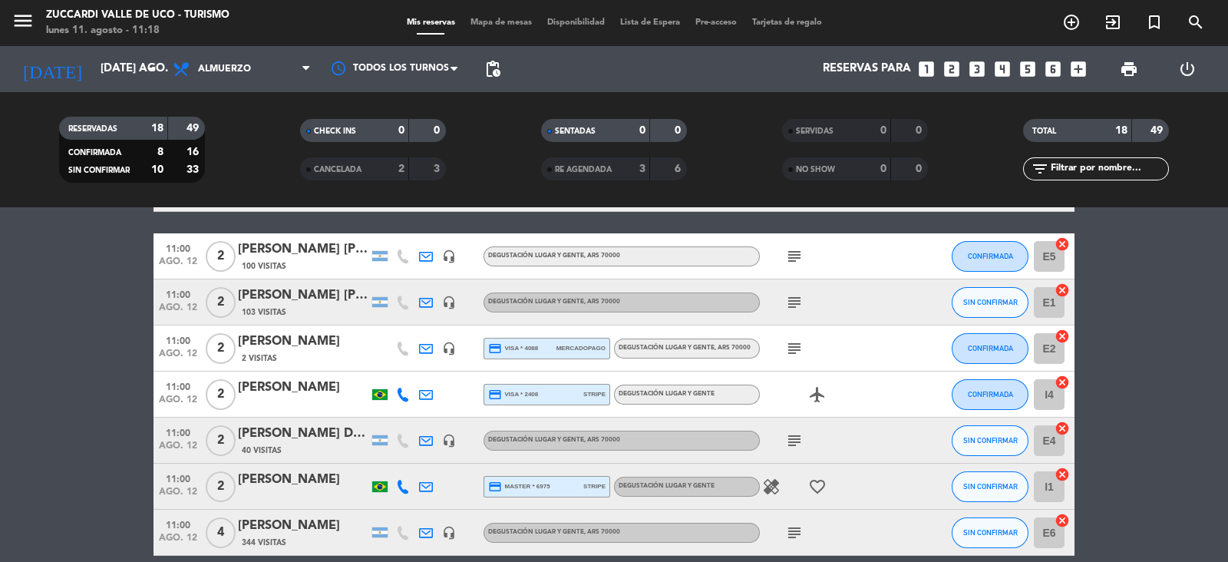
click at [960, 61] on icon "looks_two" at bounding box center [952, 69] width 20 height 20
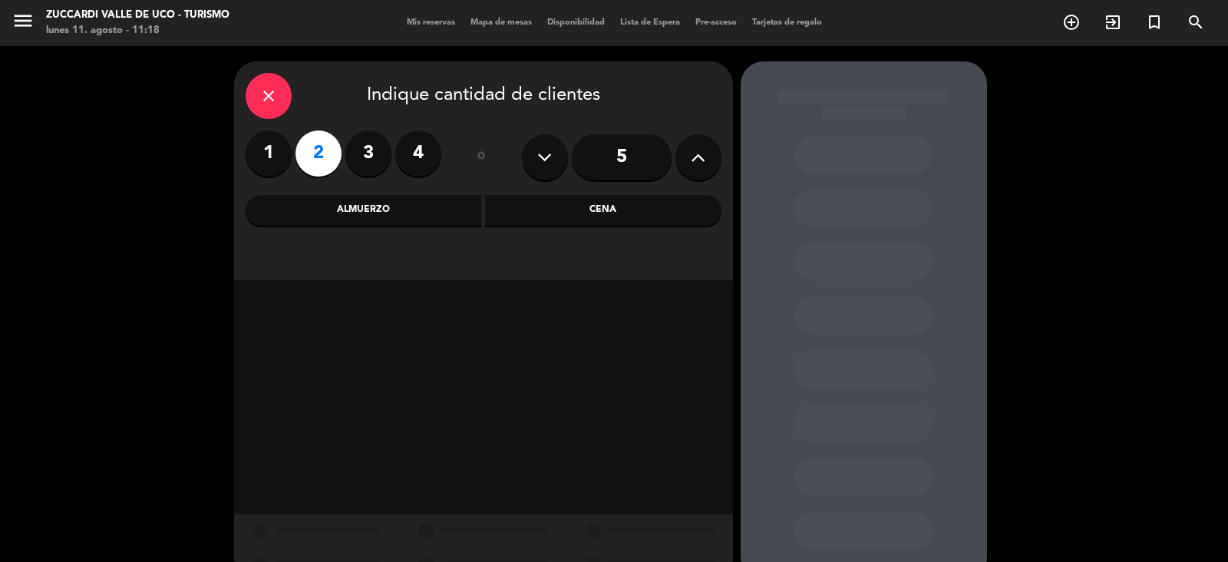
click at [407, 209] on div "Almuerzo" at bounding box center [364, 210] width 236 height 31
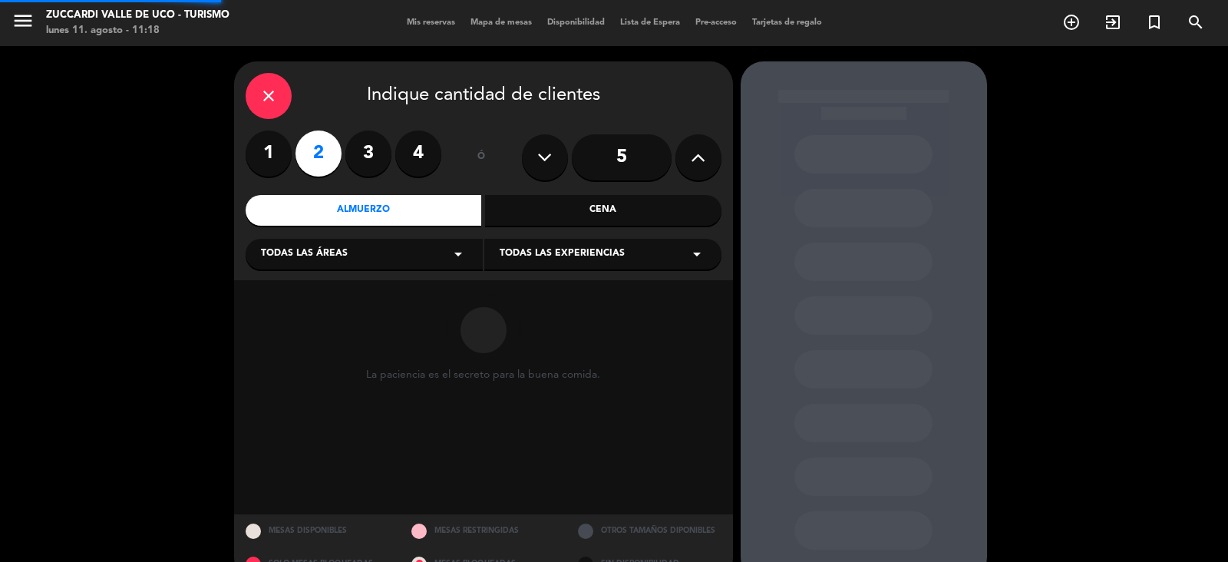
click at [377, 248] on div "Todas las áreas arrow_drop_down" at bounding box center [364, 254] width 237 height 31
click at [379, 289] on div "VISITAS ESPANOL" at bounding box center [364, 292] width 207 height 15
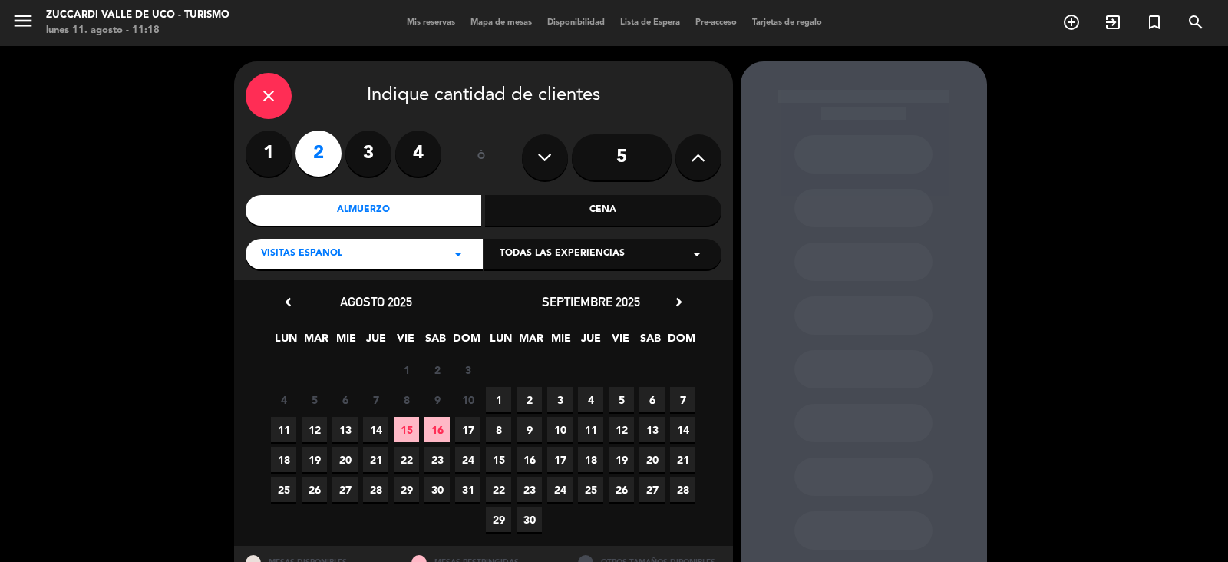
click at [265, 104] on icon "close" at bounding box center [269, 96] width 18 height 18
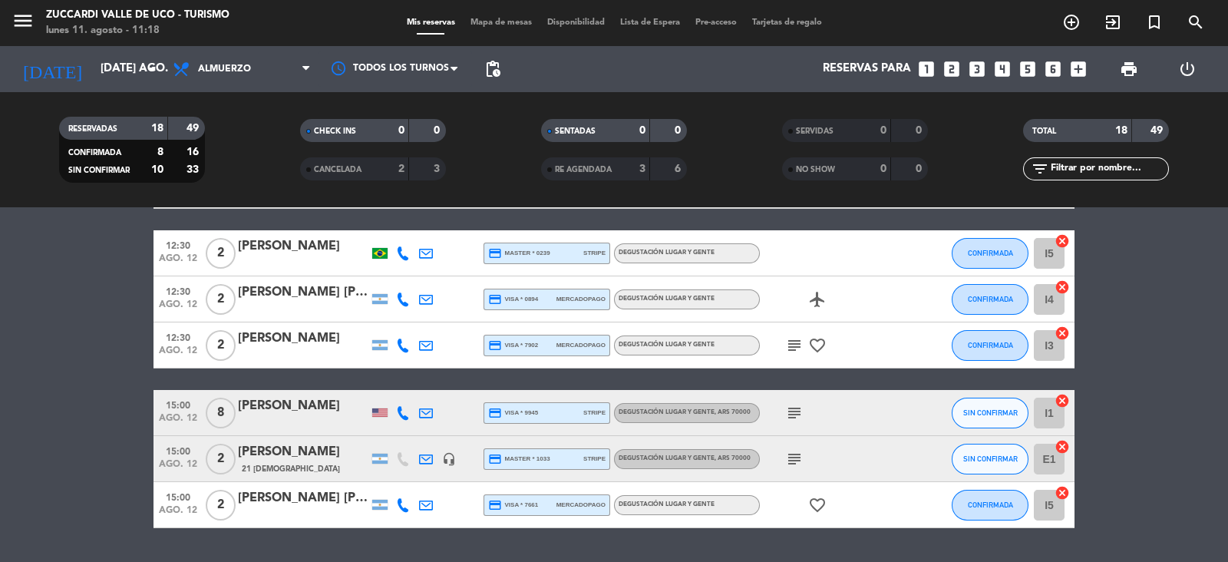
scroll to position [708, 0]
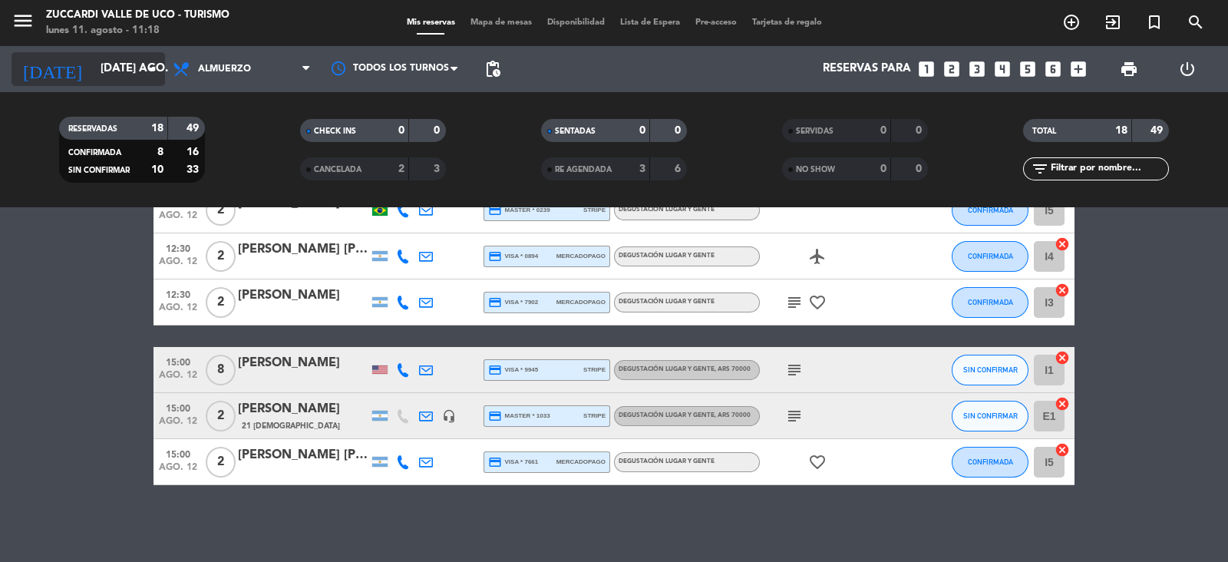
click at [19, 56] on icon "[DATE]" at bounding box center [52, 69] width 81 height 34
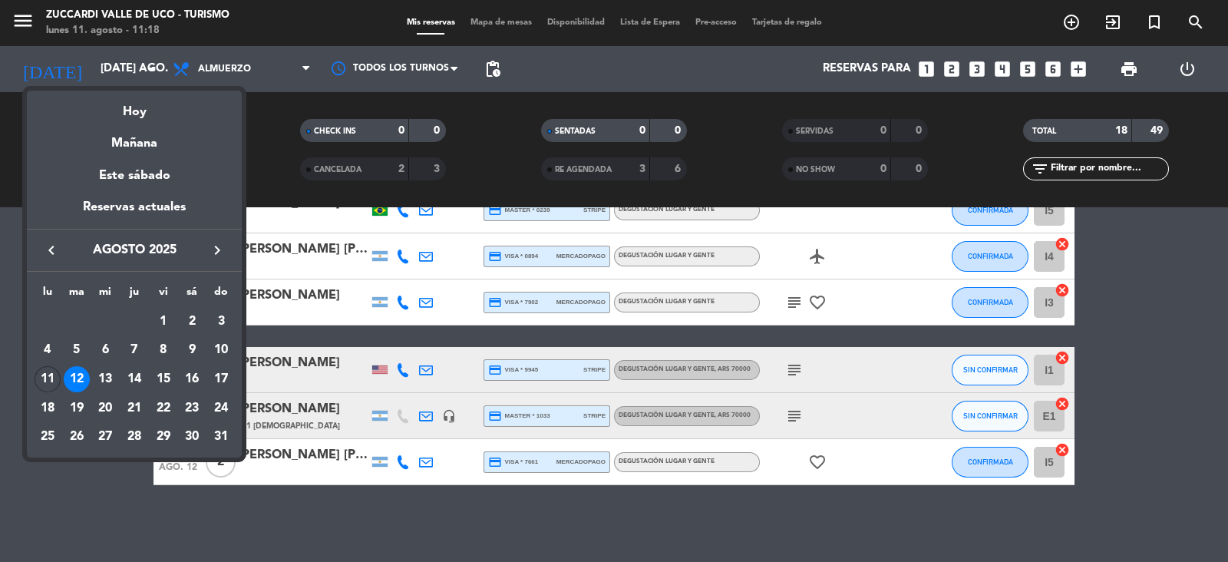
click at [8, 21] on div at bounding box center [614, 281] width 1228 height 562
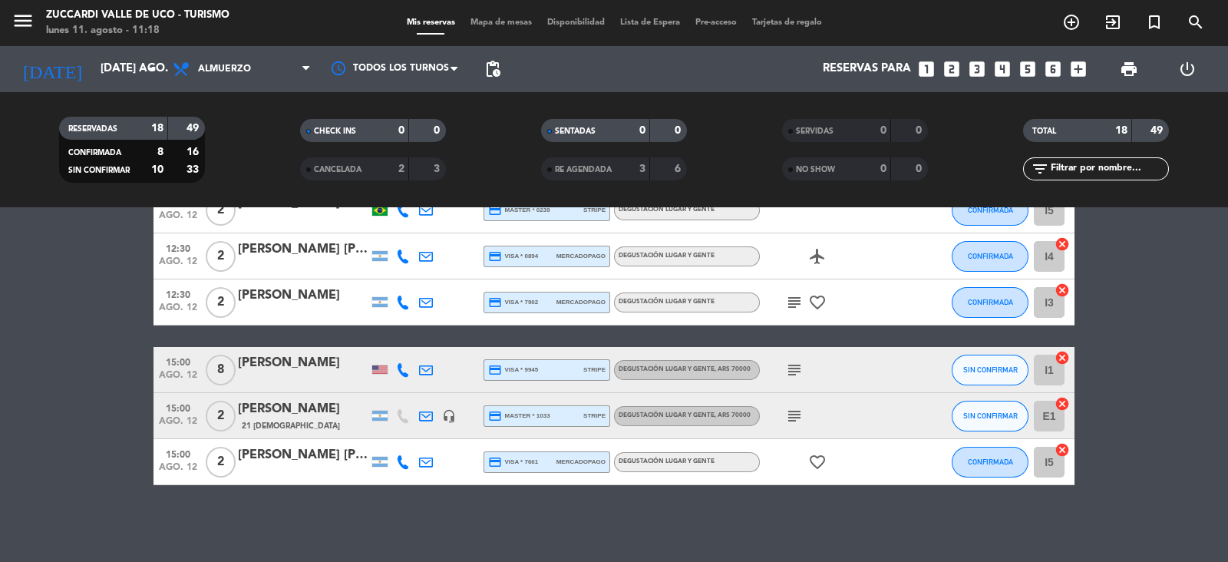
click at [12, 15] on icon "menu" at bounding box center [23, 20] width 23 height 23
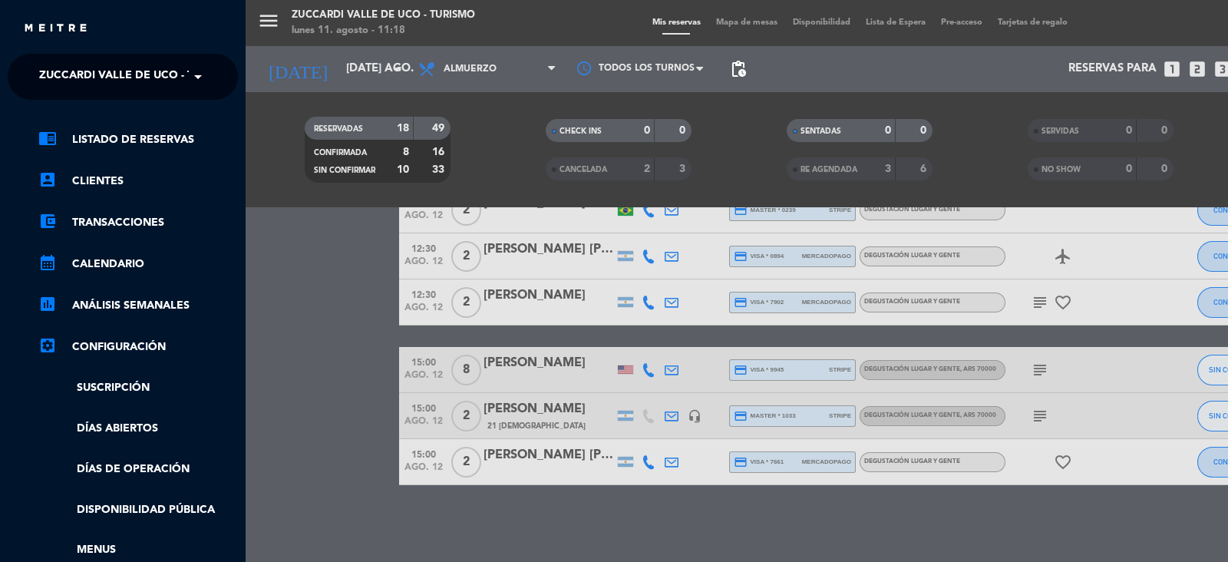
click at [190, 79] on span at bounding box center [202, 77] width 26 height 32
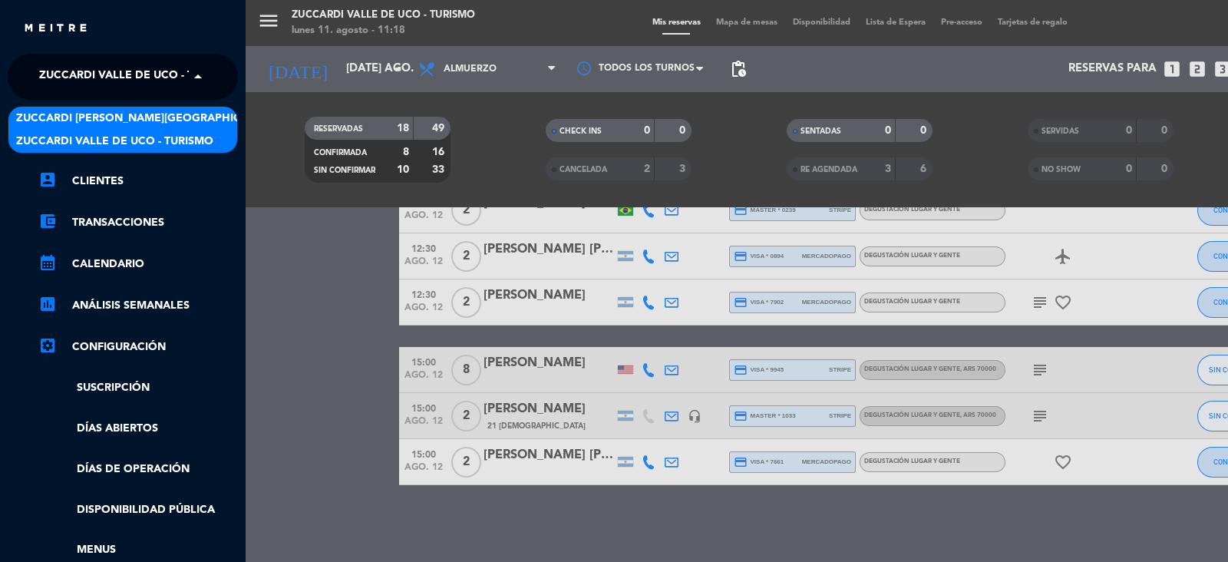
click at [190, 122] on span "Zuccardi [PERSON_NAME][GEOGRAPHIC_DATA] - Restaurant [PERSON_NAME][GEOGRAPHIC_D…" at bounding box center [289, 119] width 547 height 18
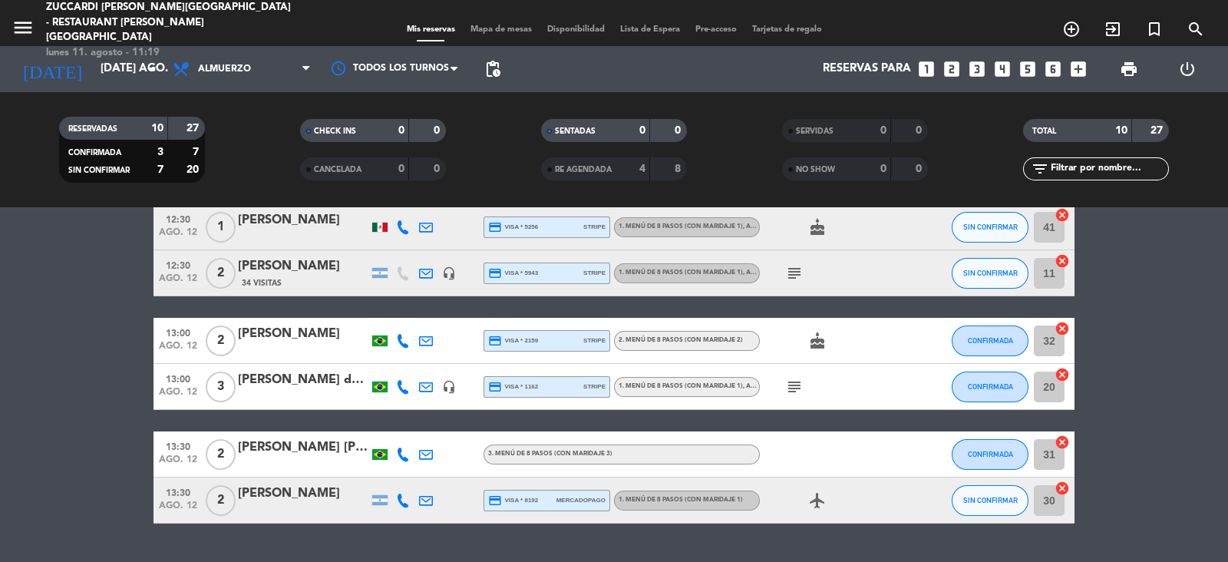
scroll to position [296, 0]
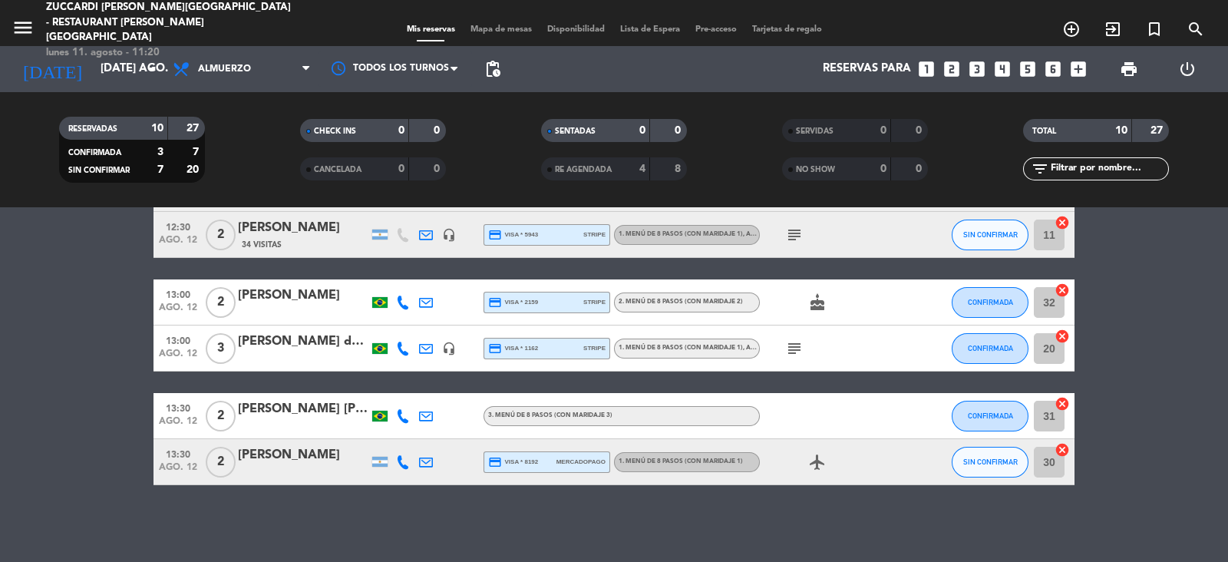
click at [27, 25] on icon "menu" at bounding box center [23, 27] width 23 height 23
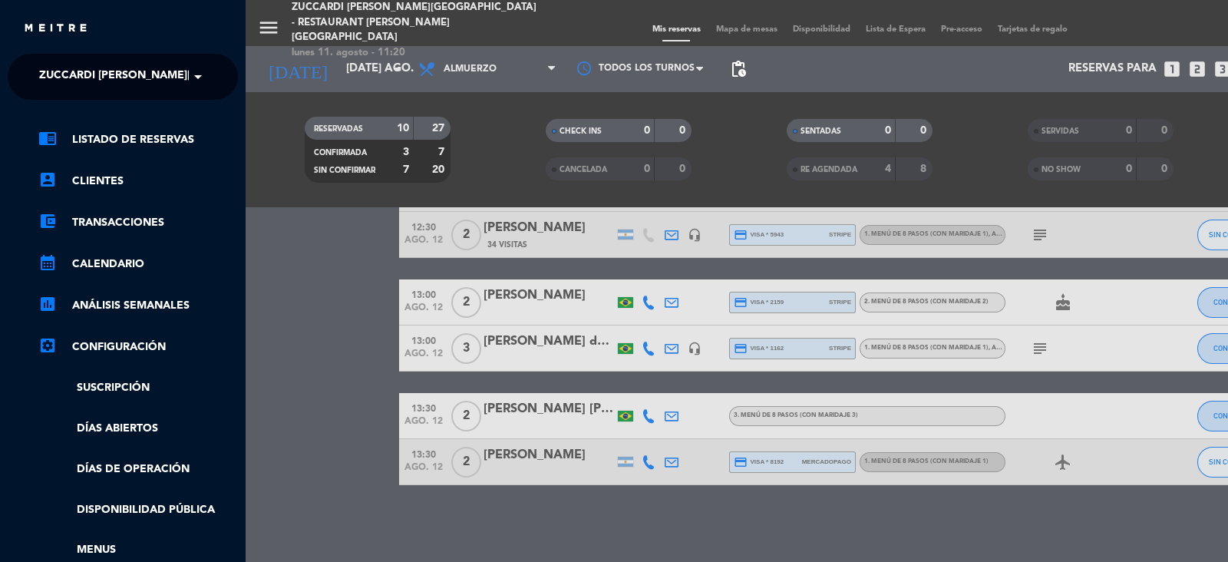
click at [156, 75] on span "Zuccardi [PERSON_NAME][GEOGRAPHIC_DATA] - Restaurant [PERSON_NAME][GEOGRAPHIC_D…" at bounding box center [312, 77] width 547 height 32
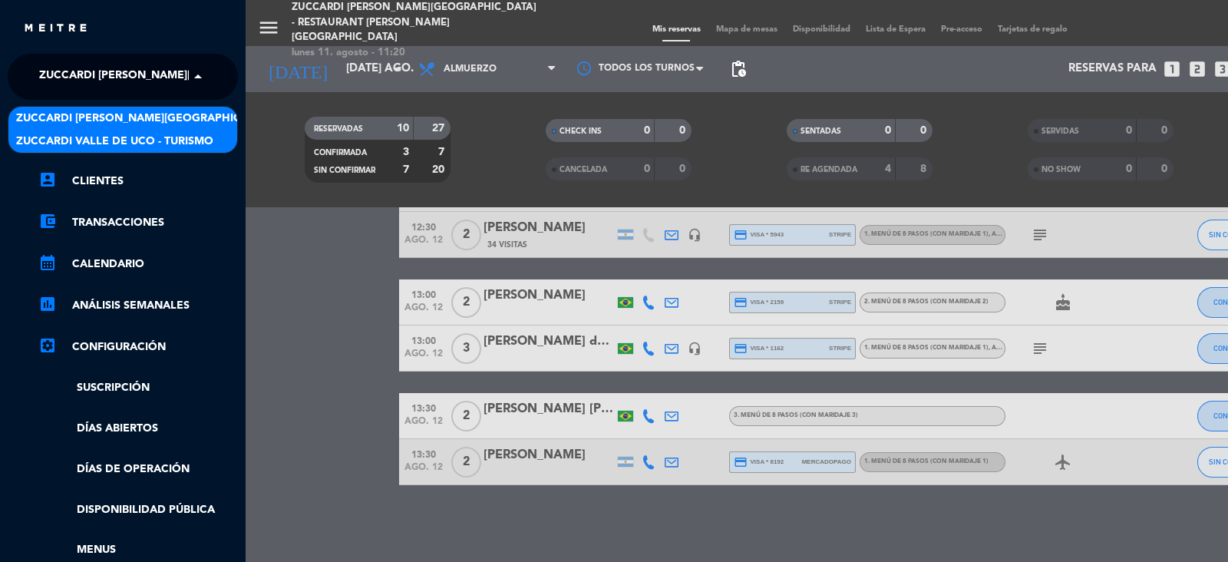
click at [193, 137] on span "Zuccardi Valle de Uco - Turismo" at bounding box center [114, 142] width 197 height 18
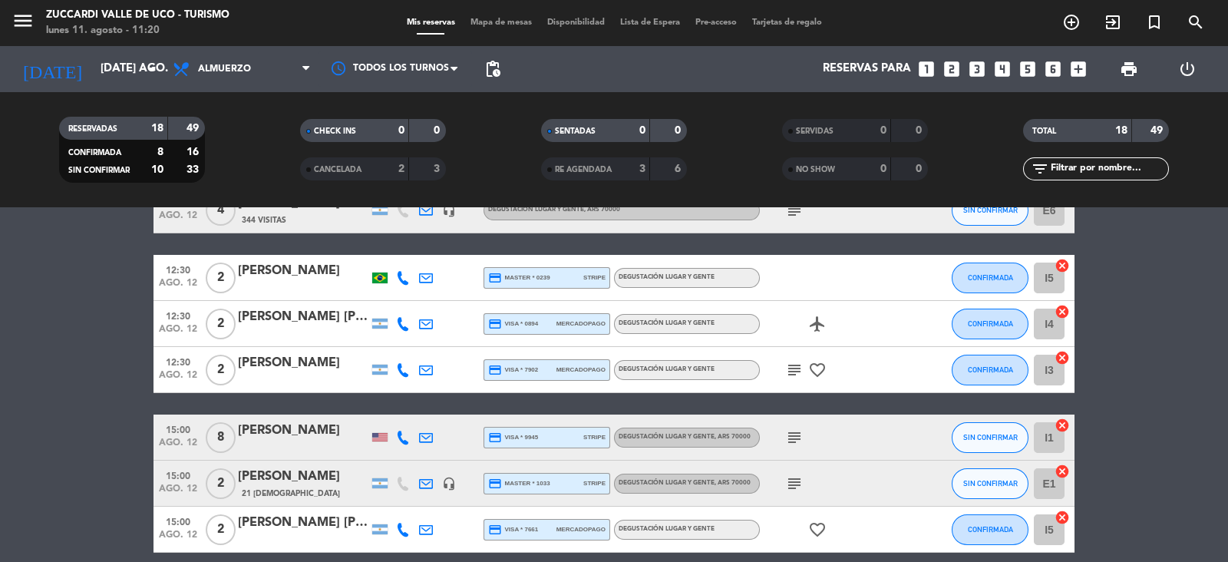
scroll to position [708, 0]
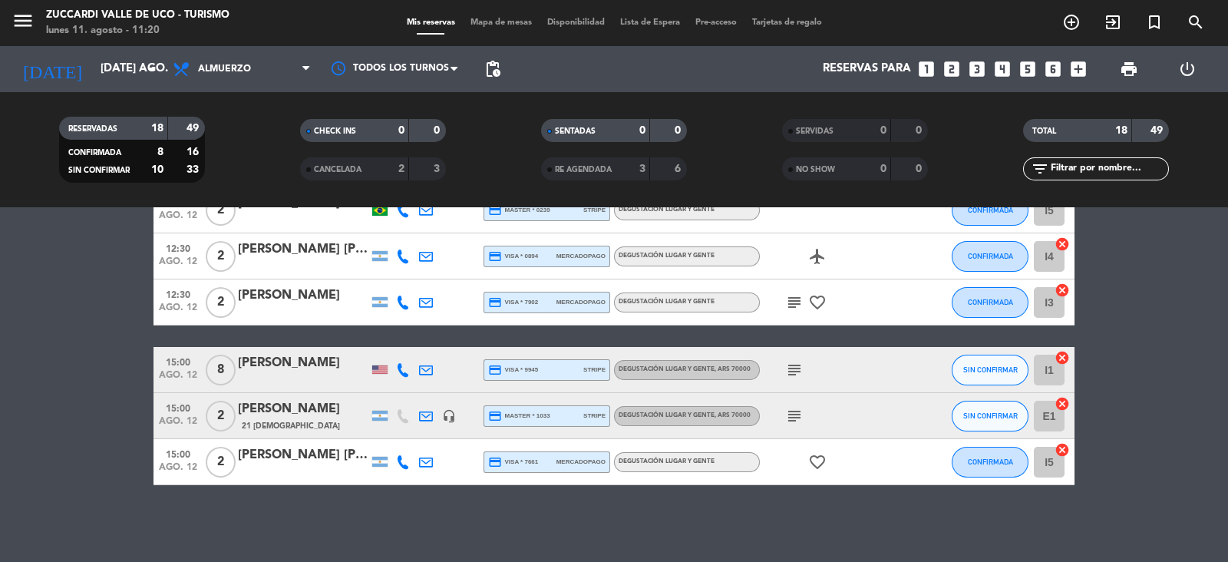
click at [15, 25] on icon "menu" at bounding box center [23, 20] width 23 height 23
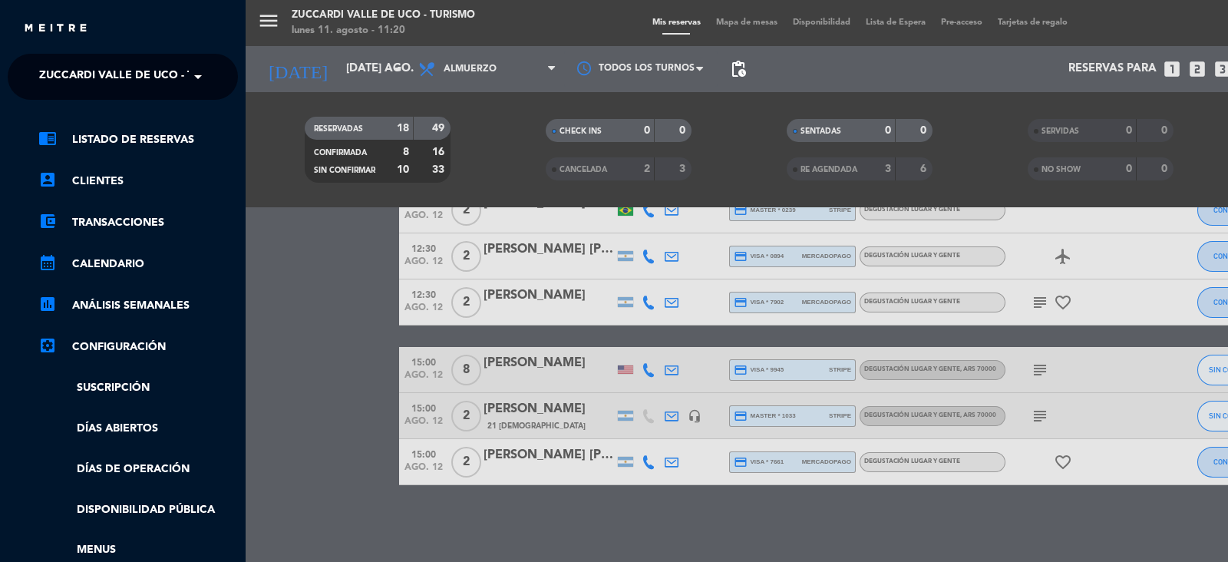
click at [201, 75] on span at bounding box center [202, 77] width 26 height 32
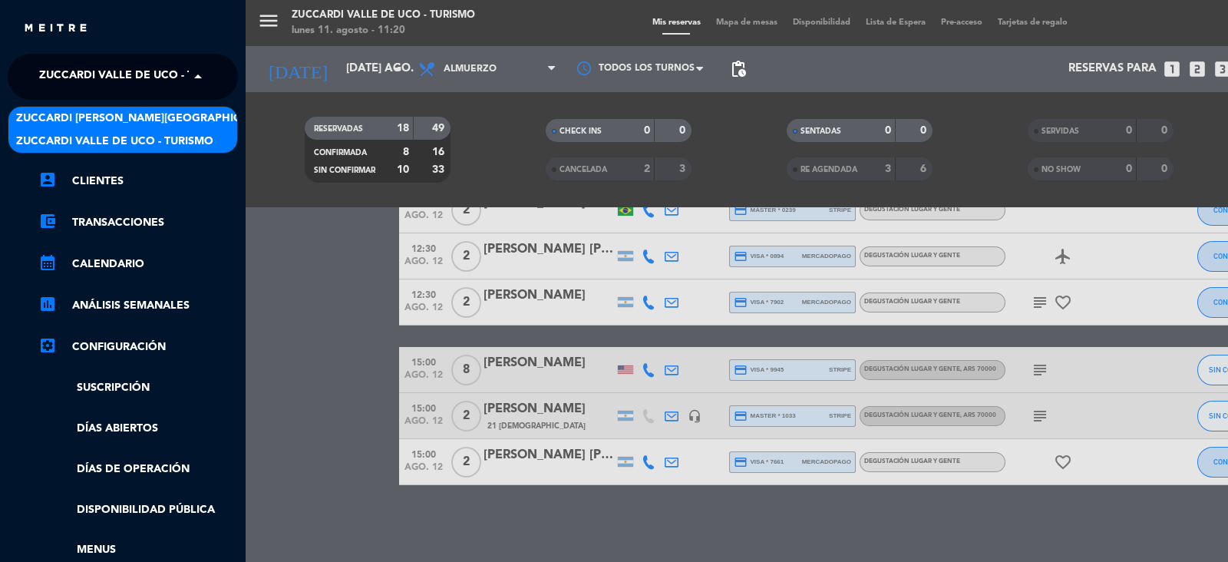
click at [206, 112] on span "Zuccardi [PERSON_NAME][GEOGRAPHIC_DATA] - Restaurant [PERSON_NAME][GEOGRAPHIC_D…" at bounding box center [289, 119] width 547 height 18
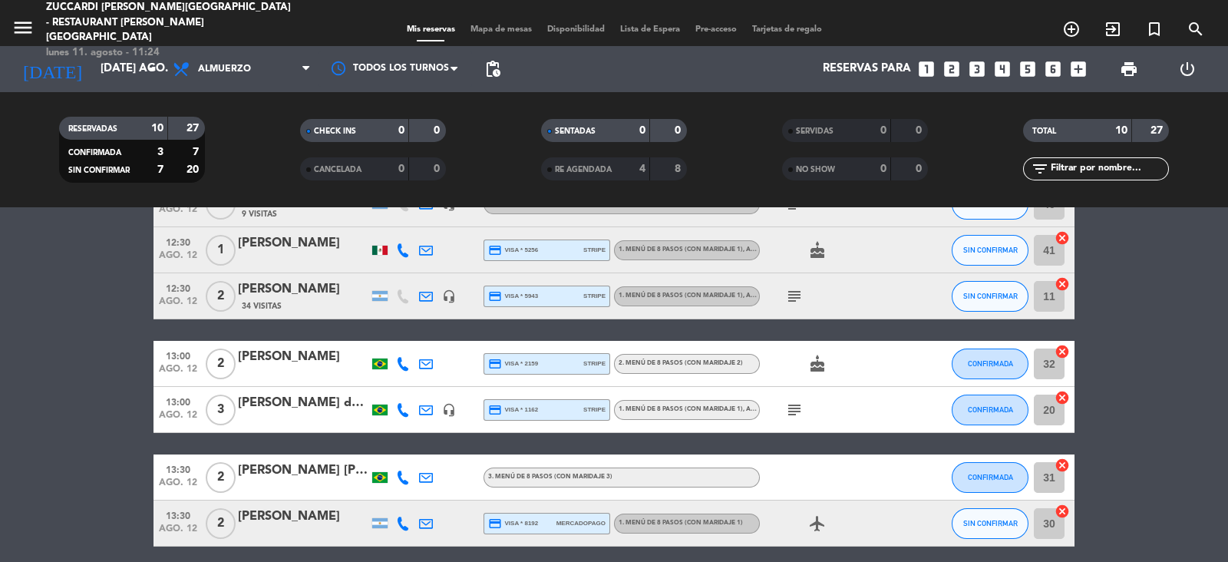
scroll to position [296, 0]
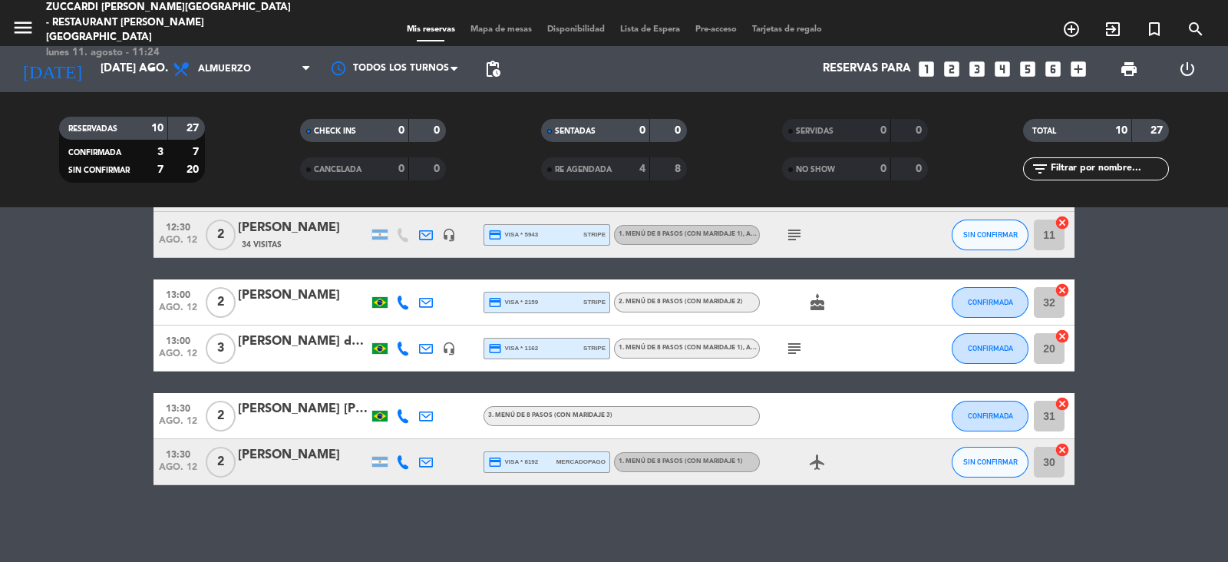
click at [27, 22] on icon "menu" at bounding box center [23, 27] width 23 height 23
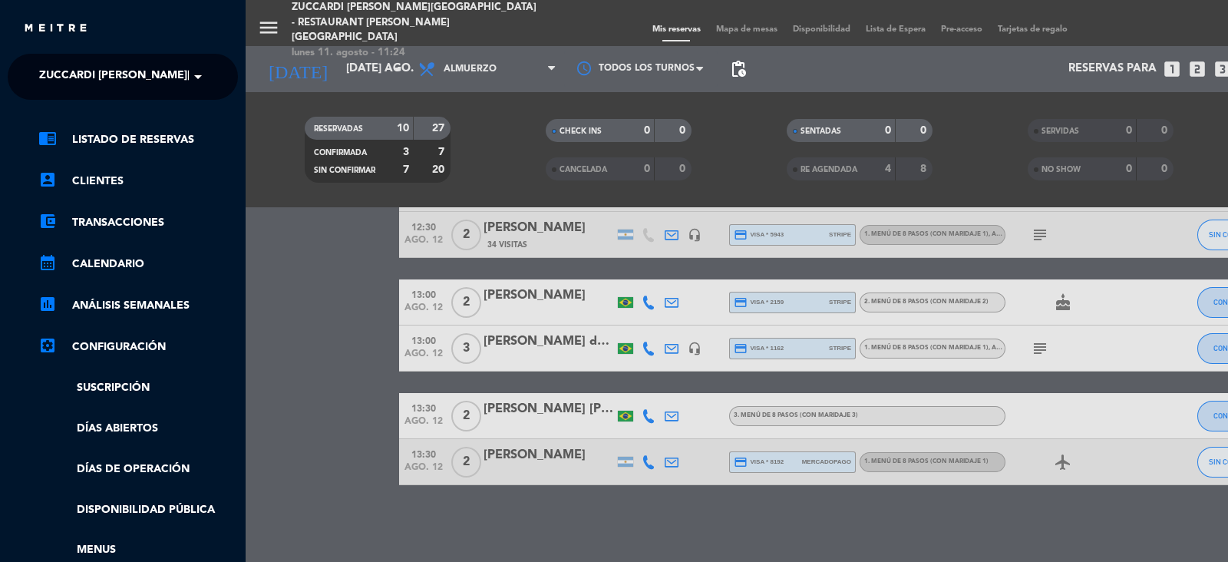
click at [201, 77] on span at bounding box center [202, 77] width 26 height 32
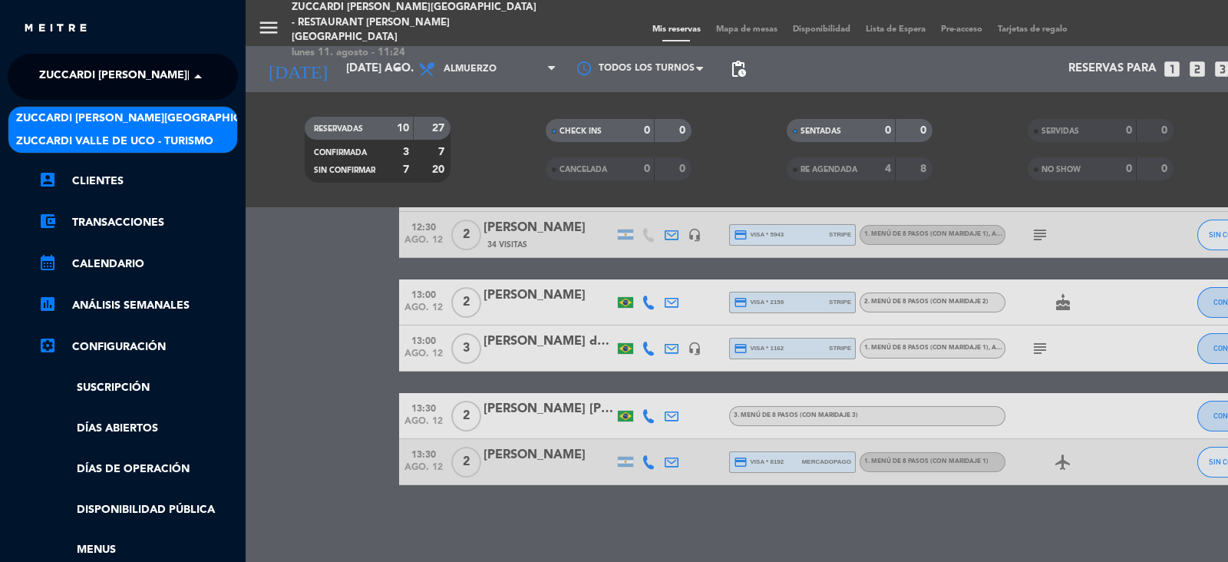
click at [219, 138] on div "Zuccardi Valle de Uco - Turismo" at bounding box center [122, 141] width 229 height 23
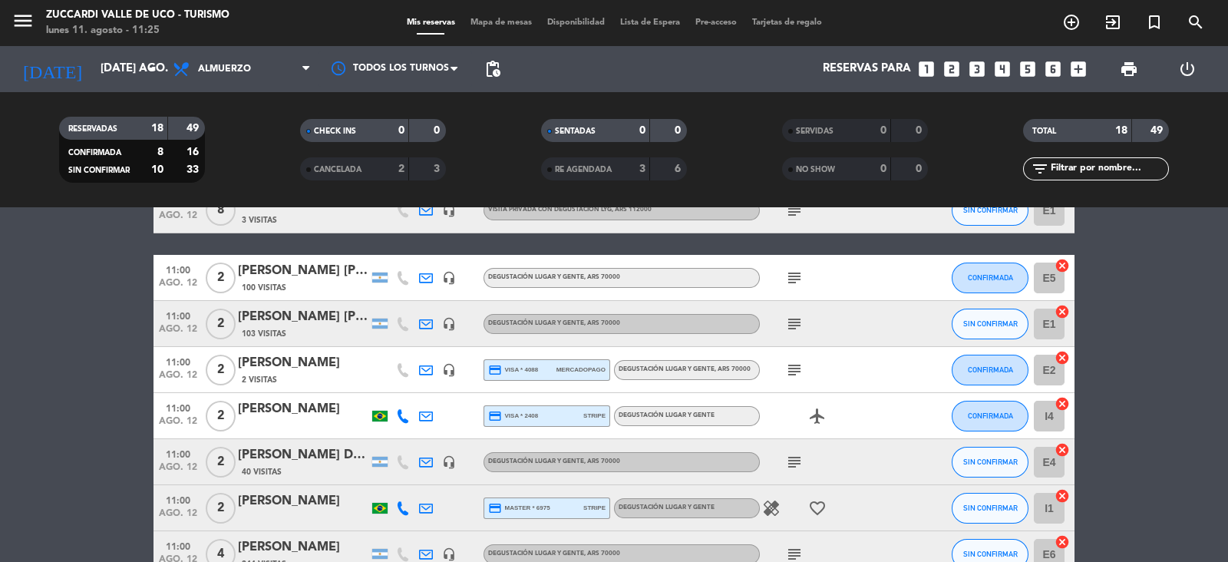
click at [1081, 15] on icon "search" at bounding box center [1072, 22] width 18 height 18
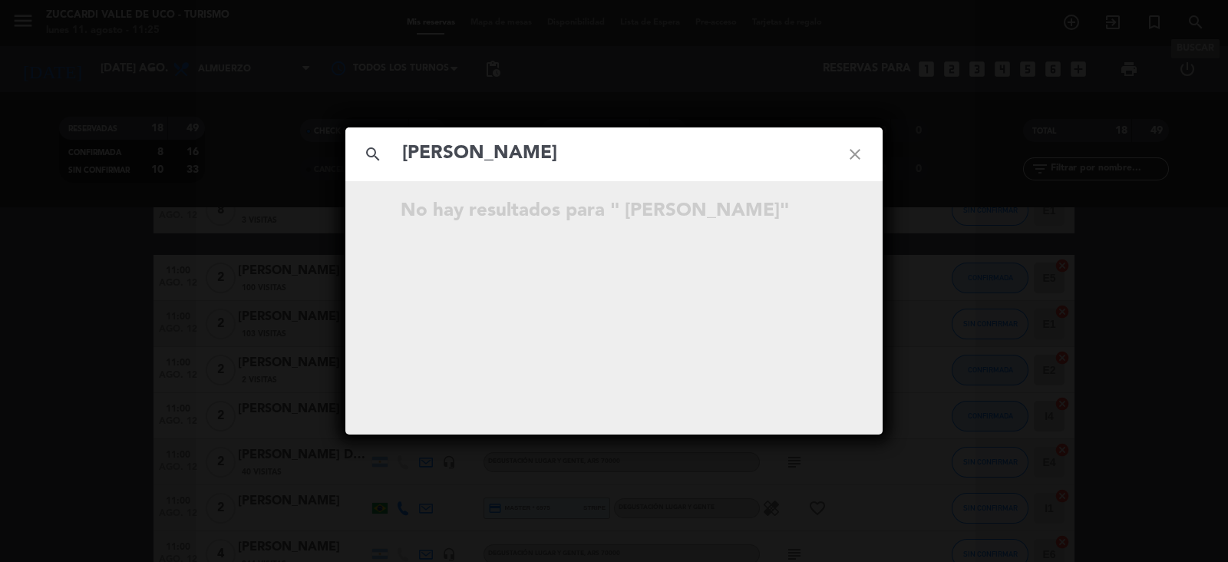
type input "[PERSON_NAME]"
click at [858, 151] on icon "close" at bounding box center [855, 154] width 55 height 55
click at [848, 146] on icon "close" at bounding box center [855, 154] width 55 height 55
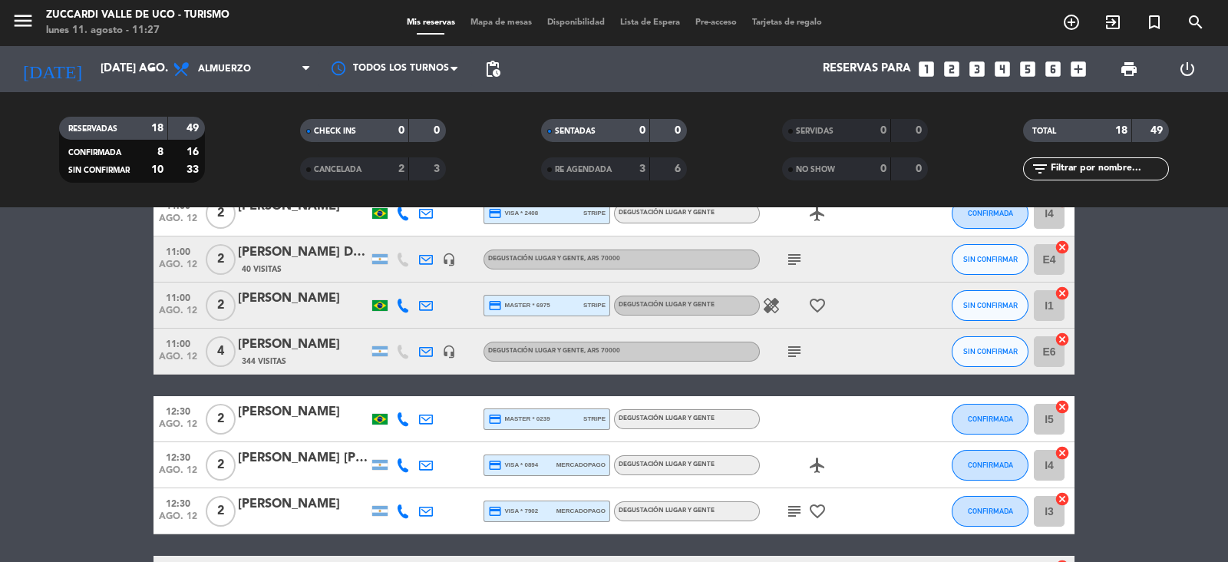
scroll to position [512, 0]
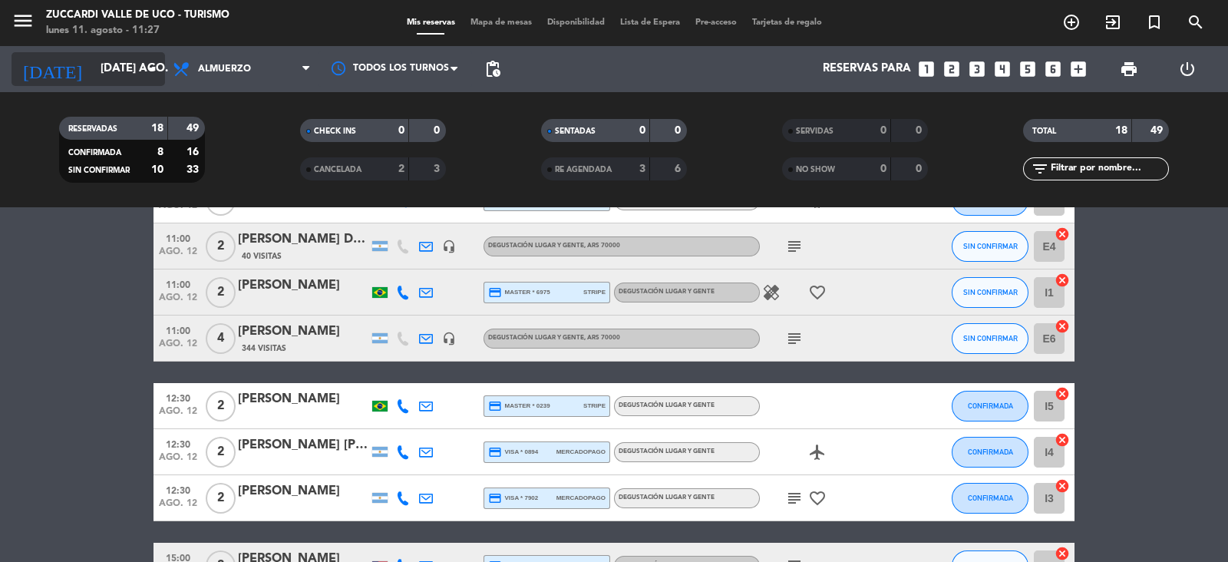
click at [128, 61] on input "[DATE] ago." at bounding box center [167, 69] width 148 height 29
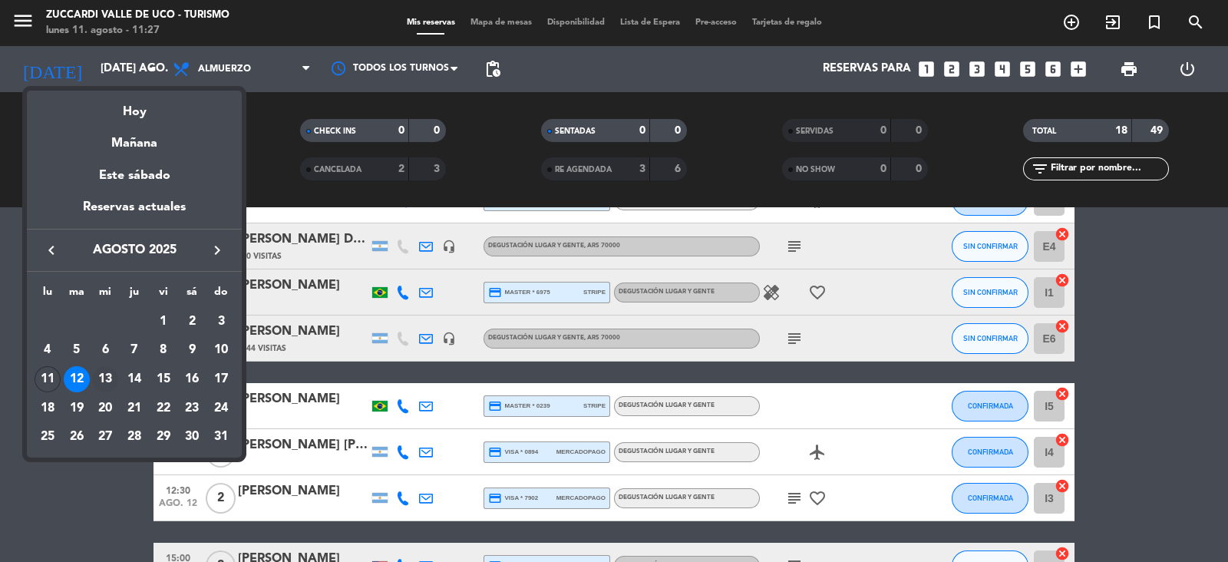
click at [111, 375] on div "13" at bounding box center [105, 379] width 26 height 26
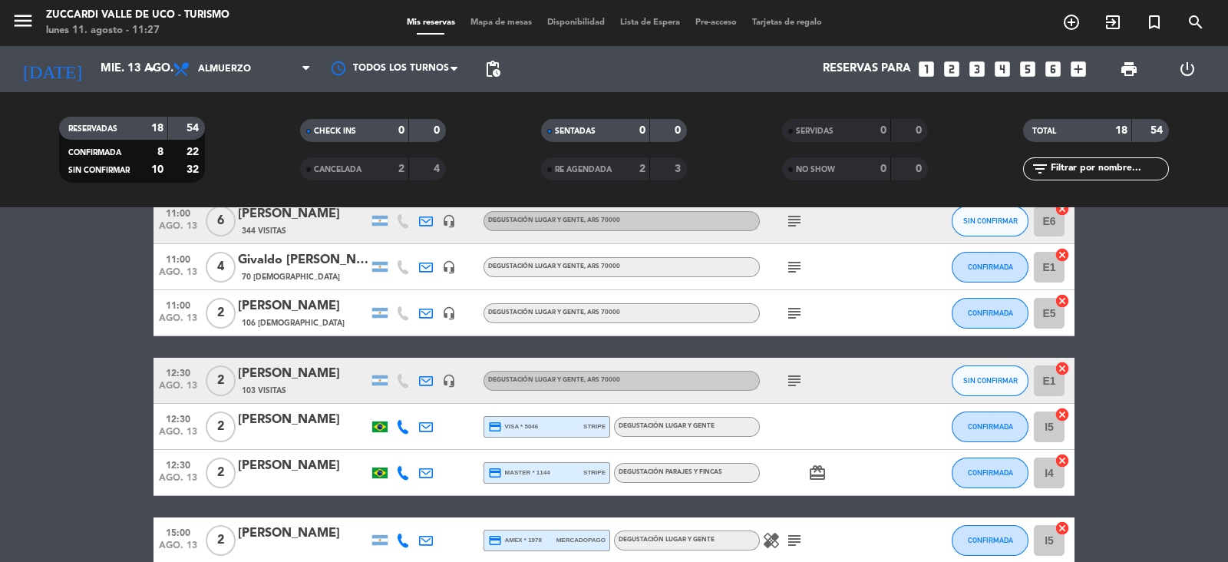
scroll to position [537, 0]
click at [21, 27] on icon "menu" at bounding box center [23, 20] width 23 height 23
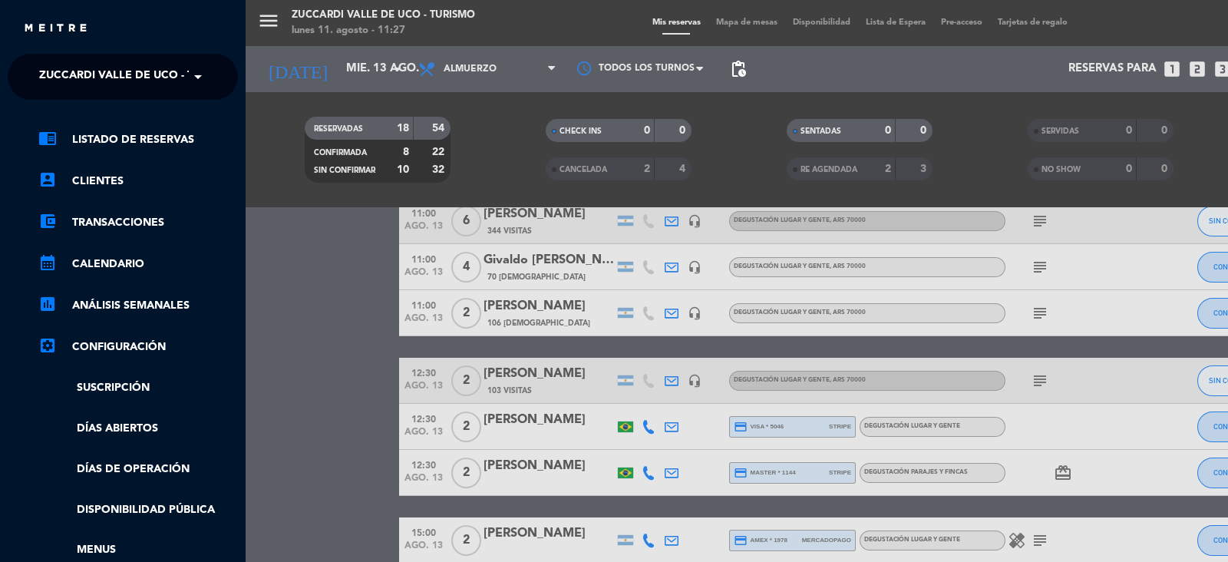
click at [207, 79] on span at bounding box center [202, 77] width 26 height 32
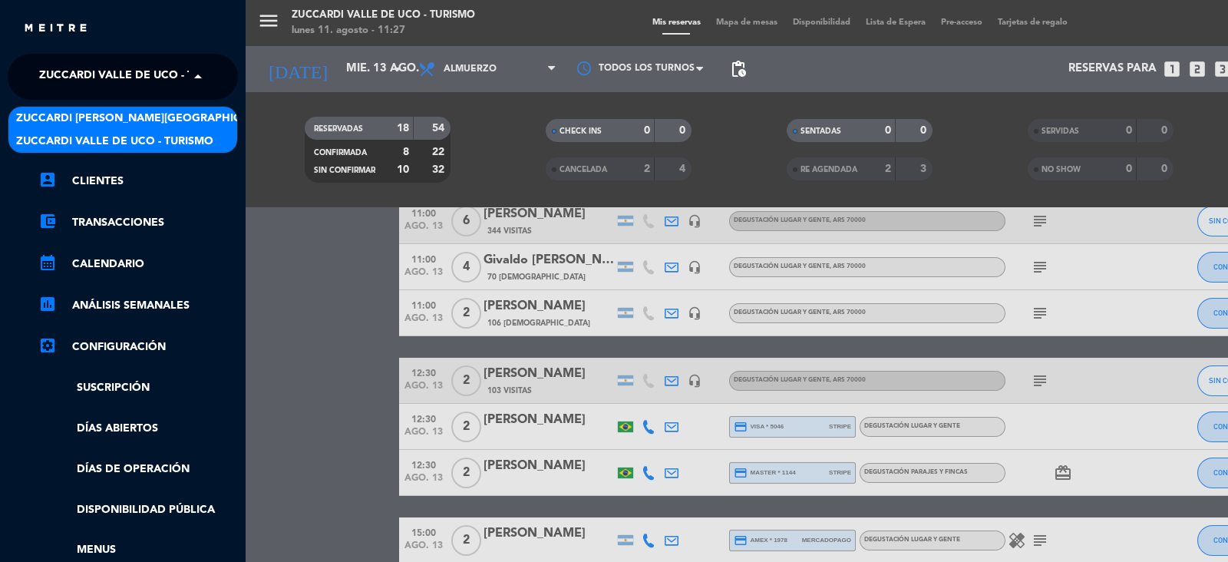
click at [213, 121] on span "Zuccardi [PERSON_NAME][GEOGRAPHIC_DATA] - Restaurant [PERSON_NAME][GEOGRAPHIC_D…" at bounding box center [289, 119] width 547 height 18
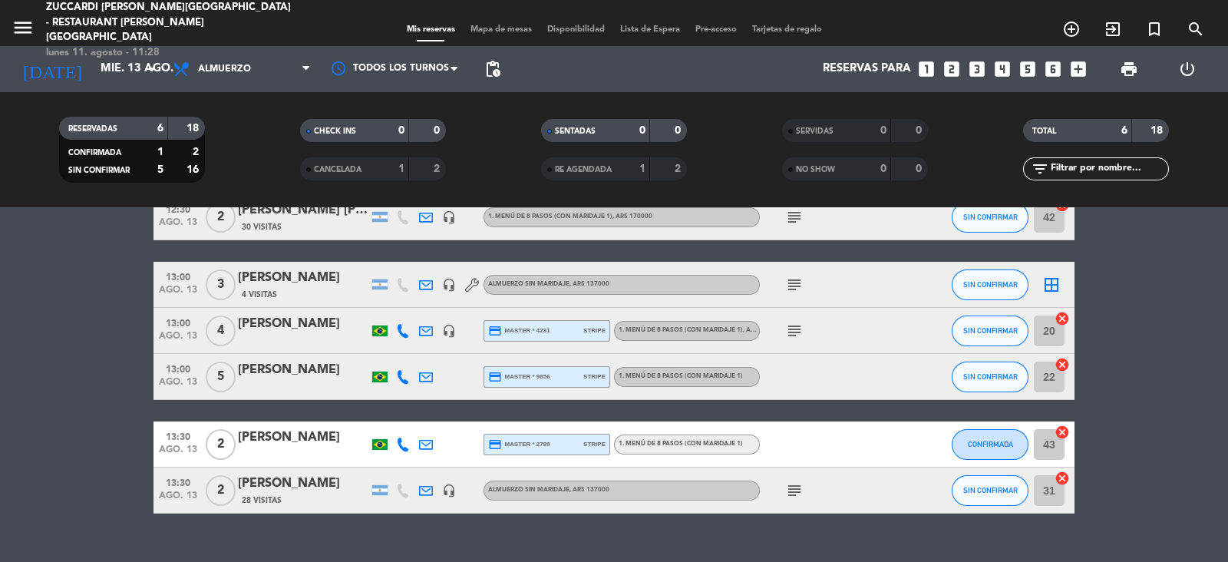
scroll to position [76, 0]
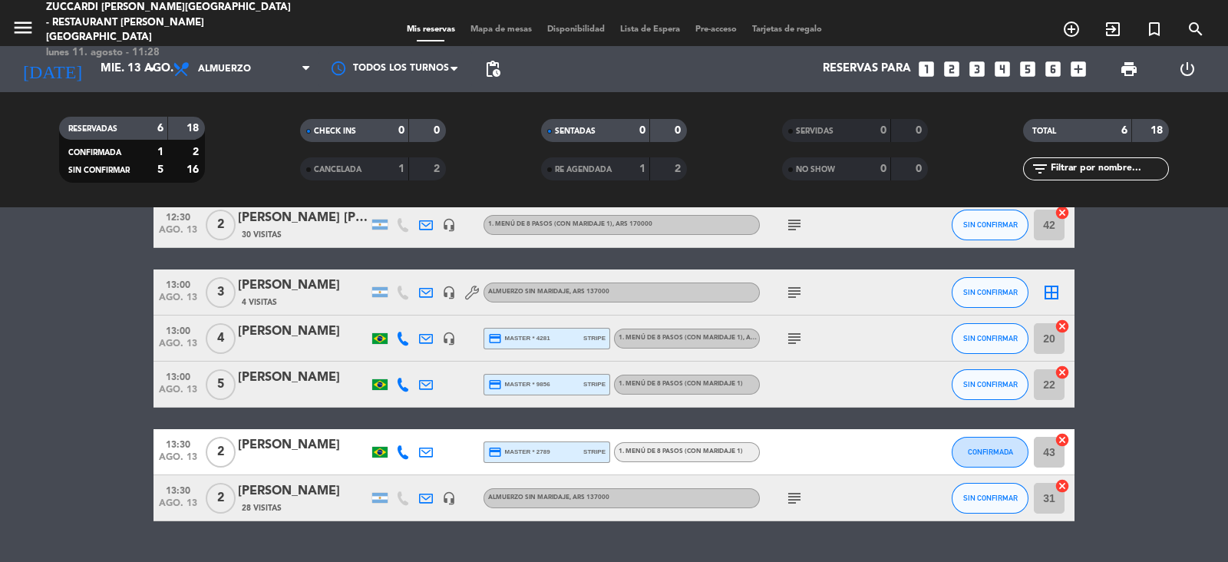
click at [306, 293] on div "[PERSON_NAME]" at bounding box center [303, 286] width 131 height 20
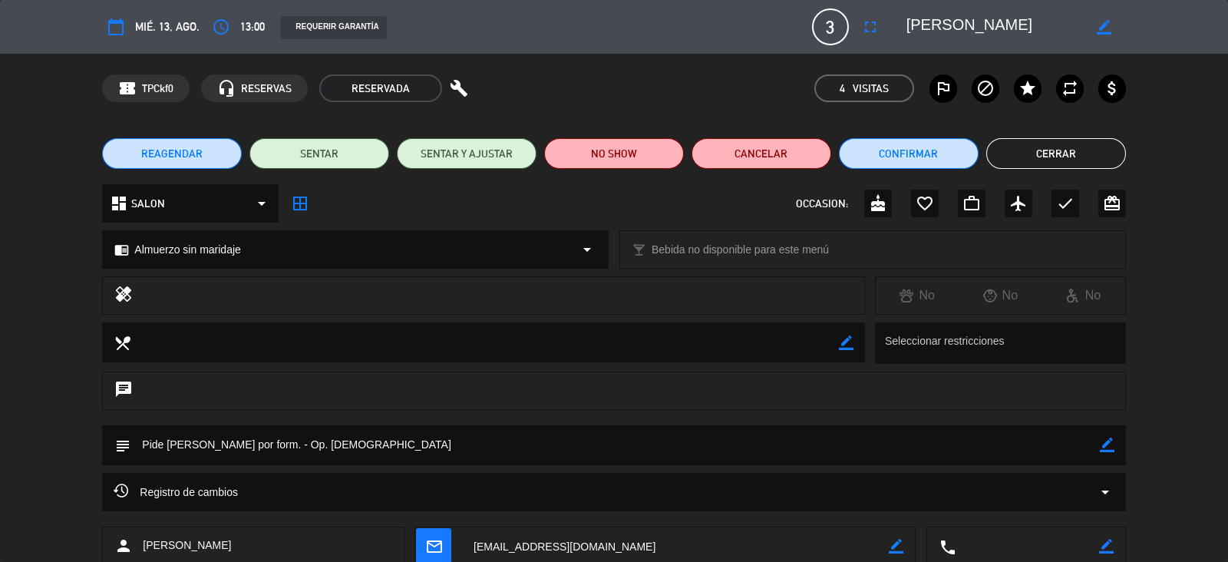
click at [1050, 155] on button "Cerrar" at bounding box center [1057, 153] width 140 height 31
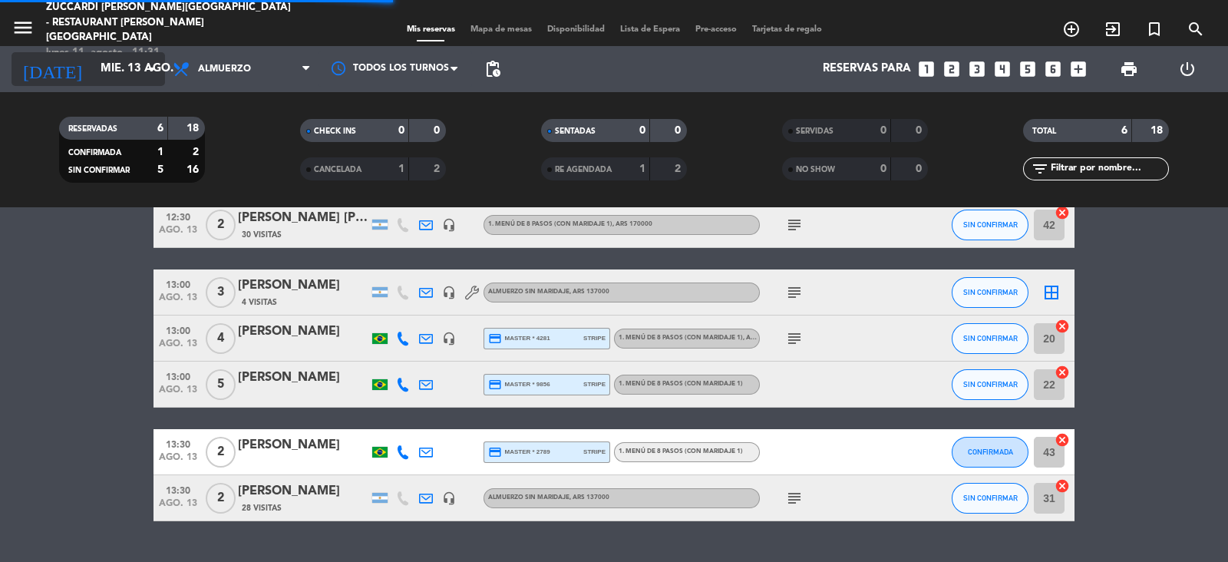
click at [123, 60] on input "mié. 13 ago." at bounding box center [167, 69] width 148 height 29
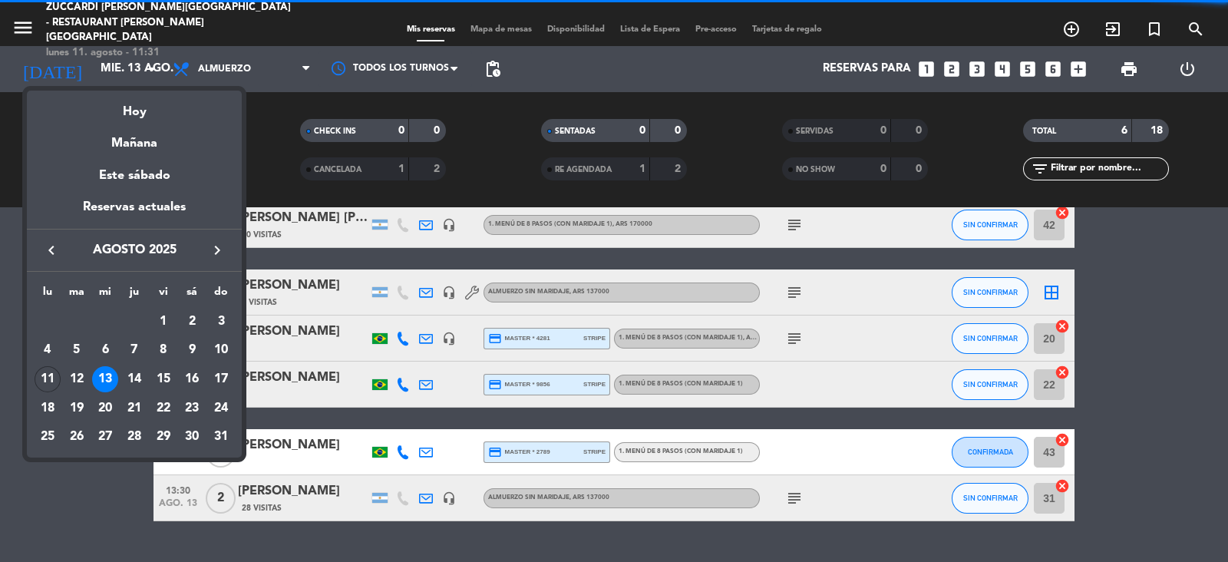
click at [230, 250] on button "keyboard_arrow_right" at bounding box center [217, 250] width 28 height 20
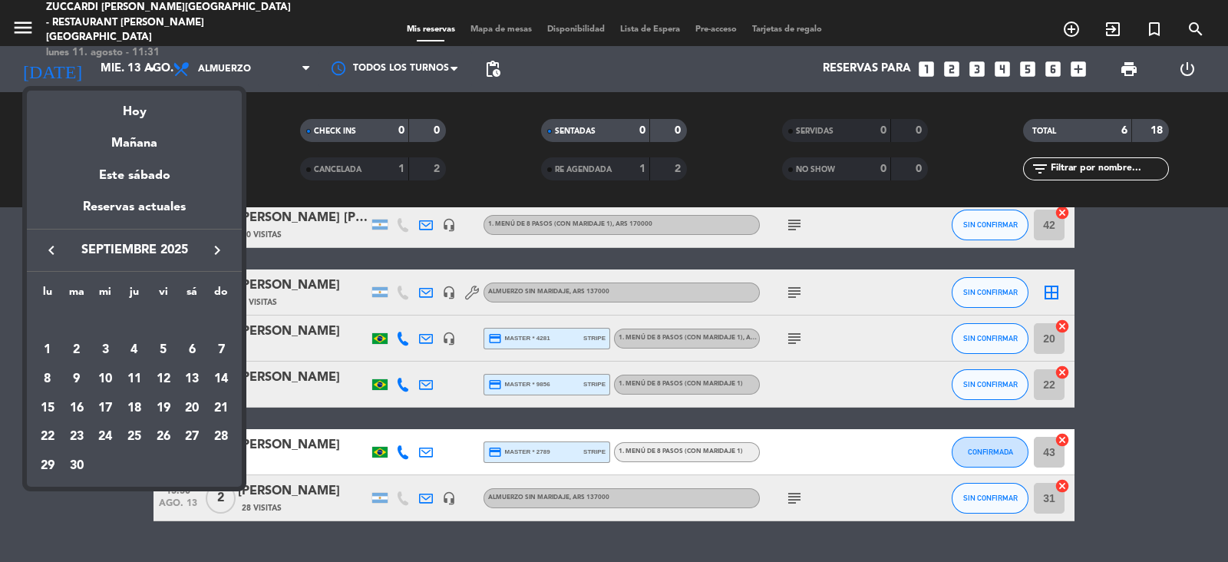
click at [215, 246] on icon "keyboard_arrow_right" at bounding box center [217, 250] width 18 height 18
click at [42, 244] on icon "keyboard_arrow_left" at bounding box center [51, 250] width 18 height 18
click at [135, 436] on div "25" at bounding box center [134, 437] width 26 height 26
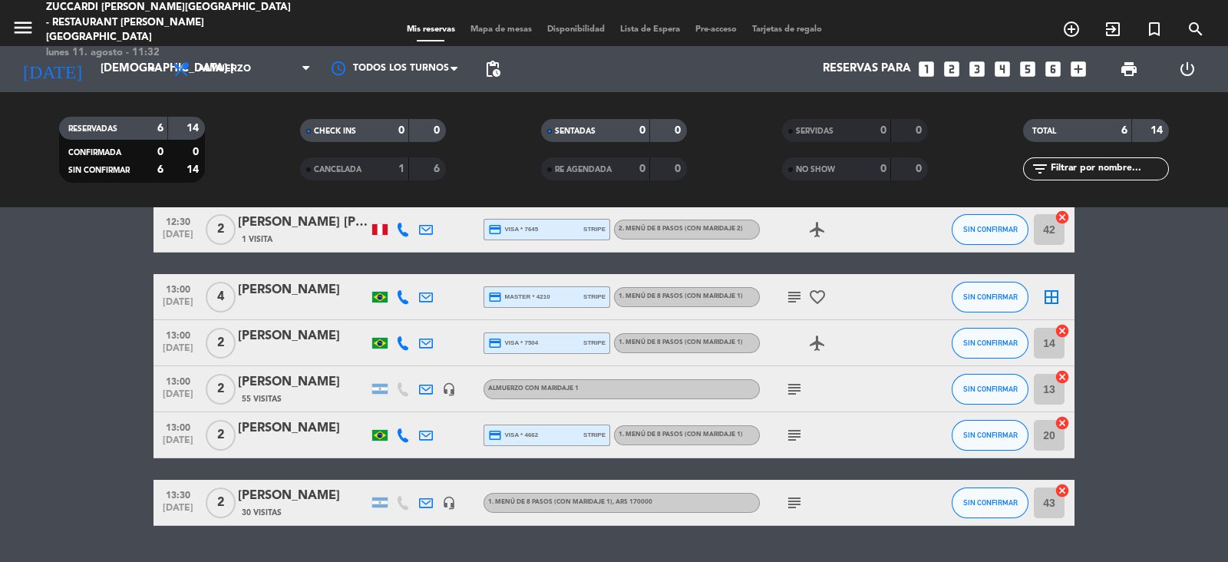
scroll to position [86, 0]
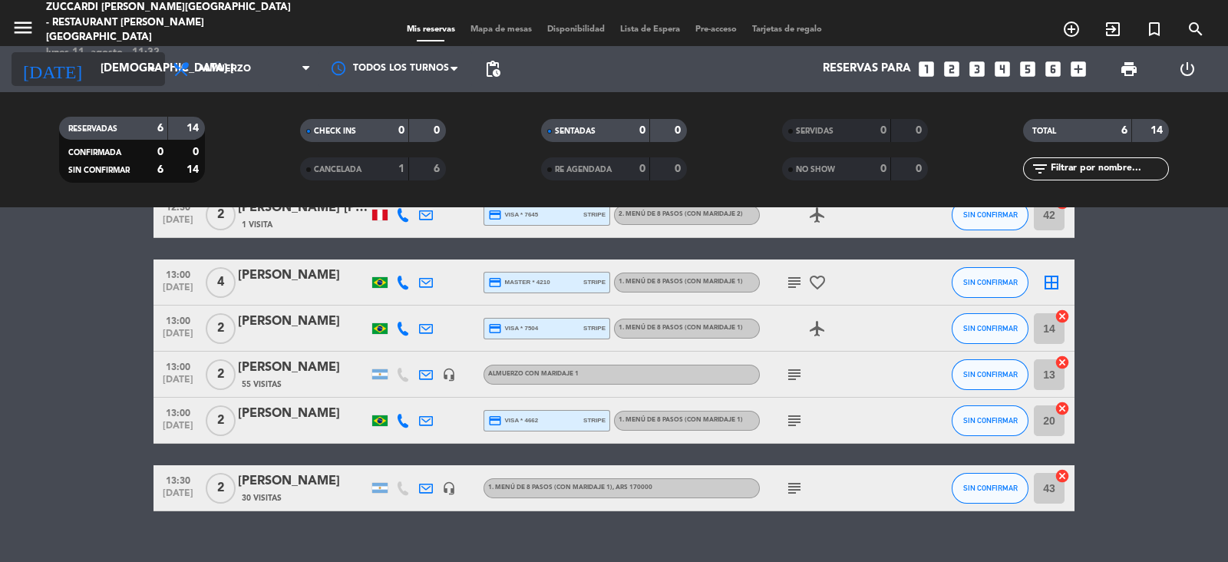
click at [115, 81] on input "[DEMOGRAPHIC_DATA] [DATE]" at bounding box center [167, 69] width 148 height 29
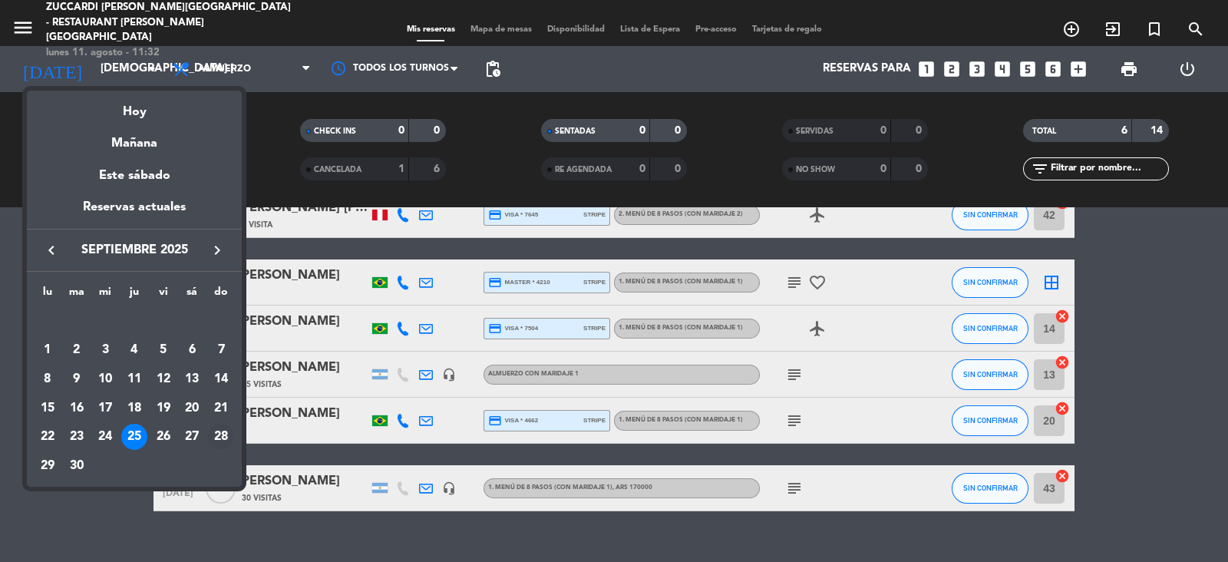
click at [219, 438] on div "28" at bounding box center [221, 437] width 26 height 26
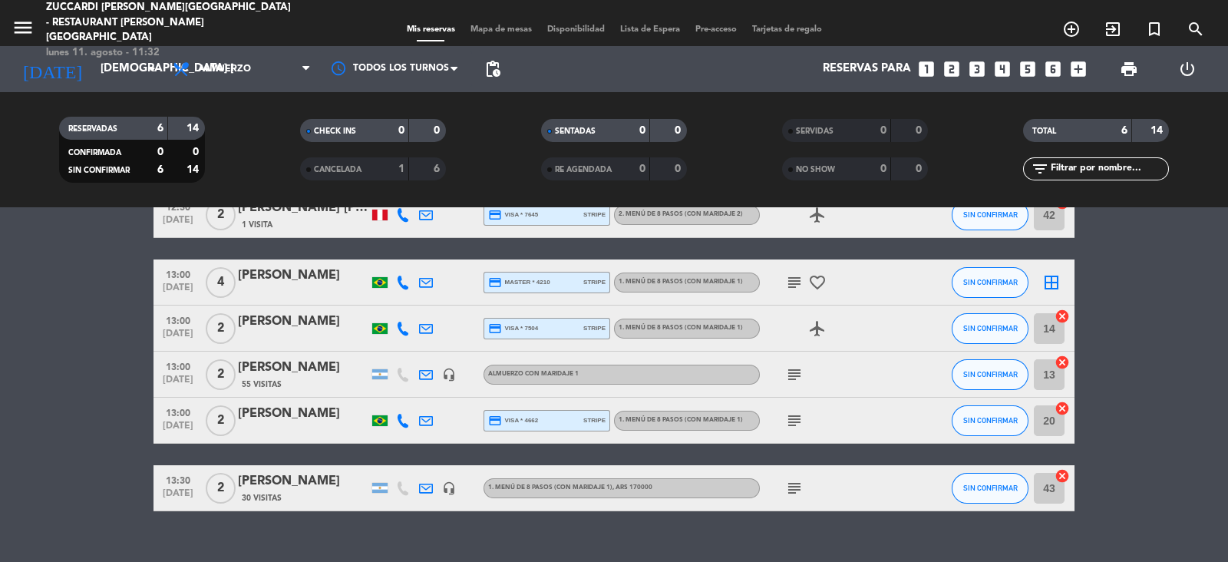
type input "dom. [DATE]"
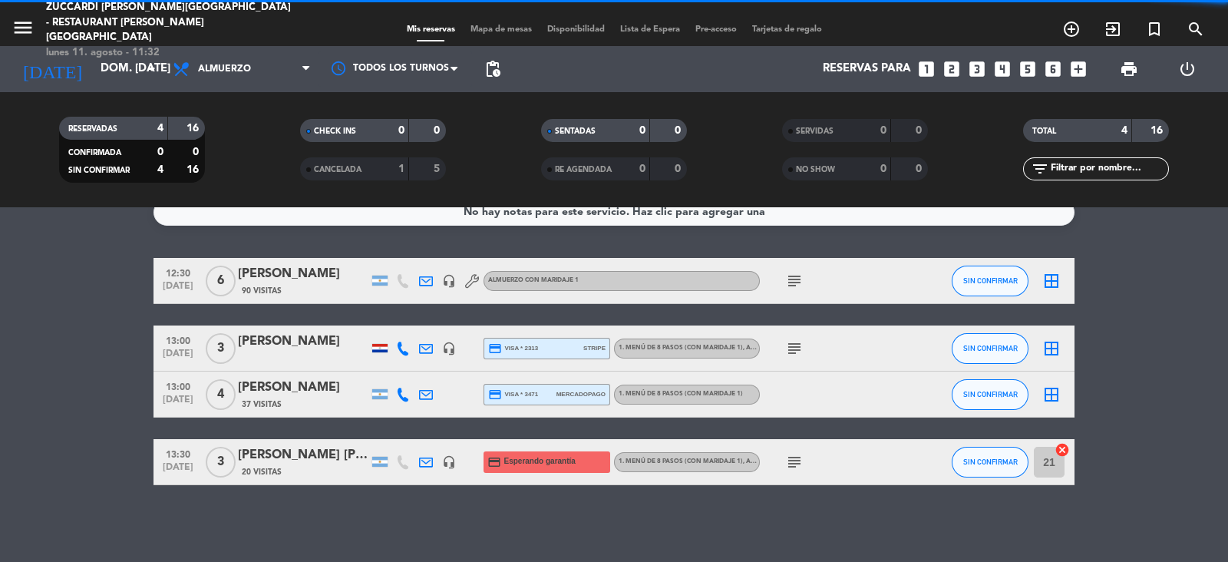
scroll to position [20, 0]
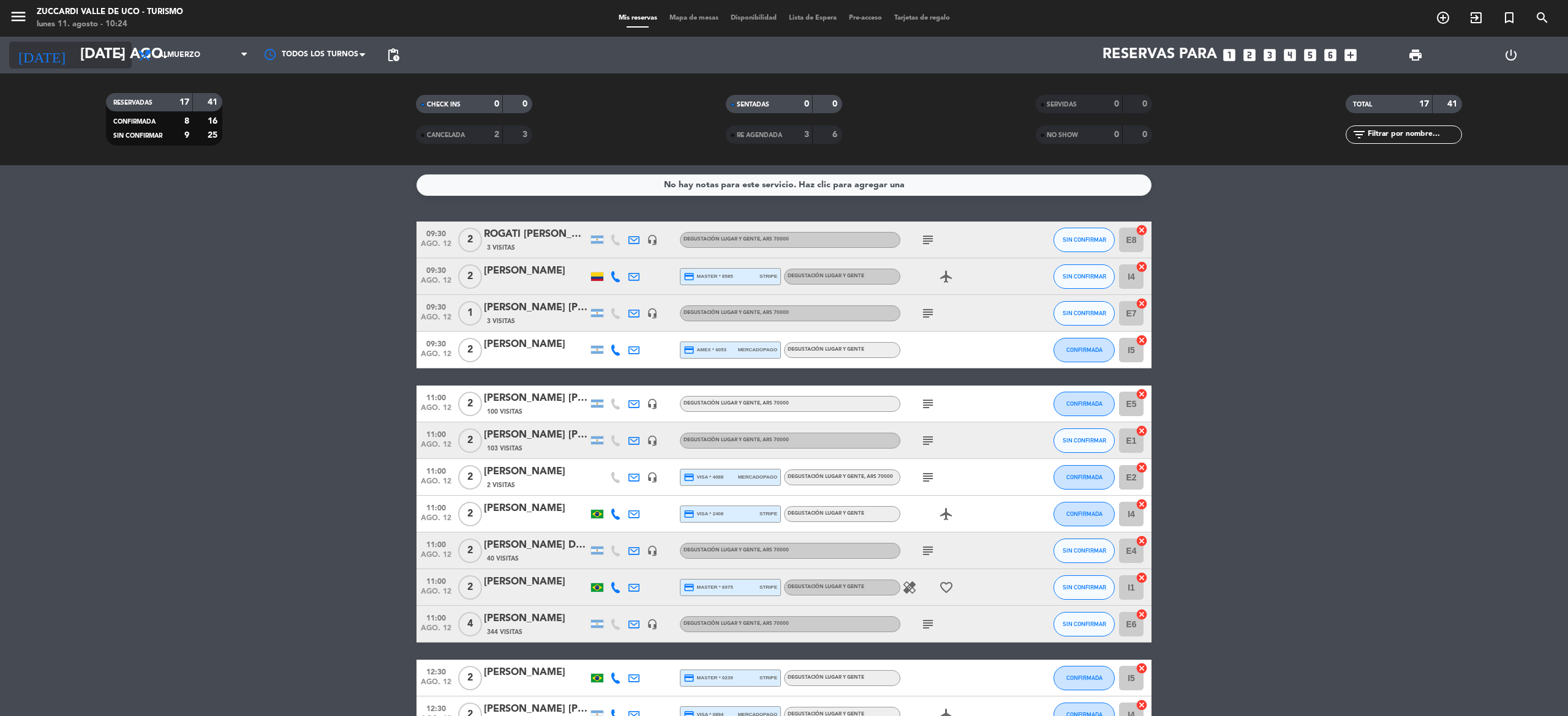
click at [118, 57] on icon "arrow_drop_down" at bounding box center [121, 55] width 14 height 14
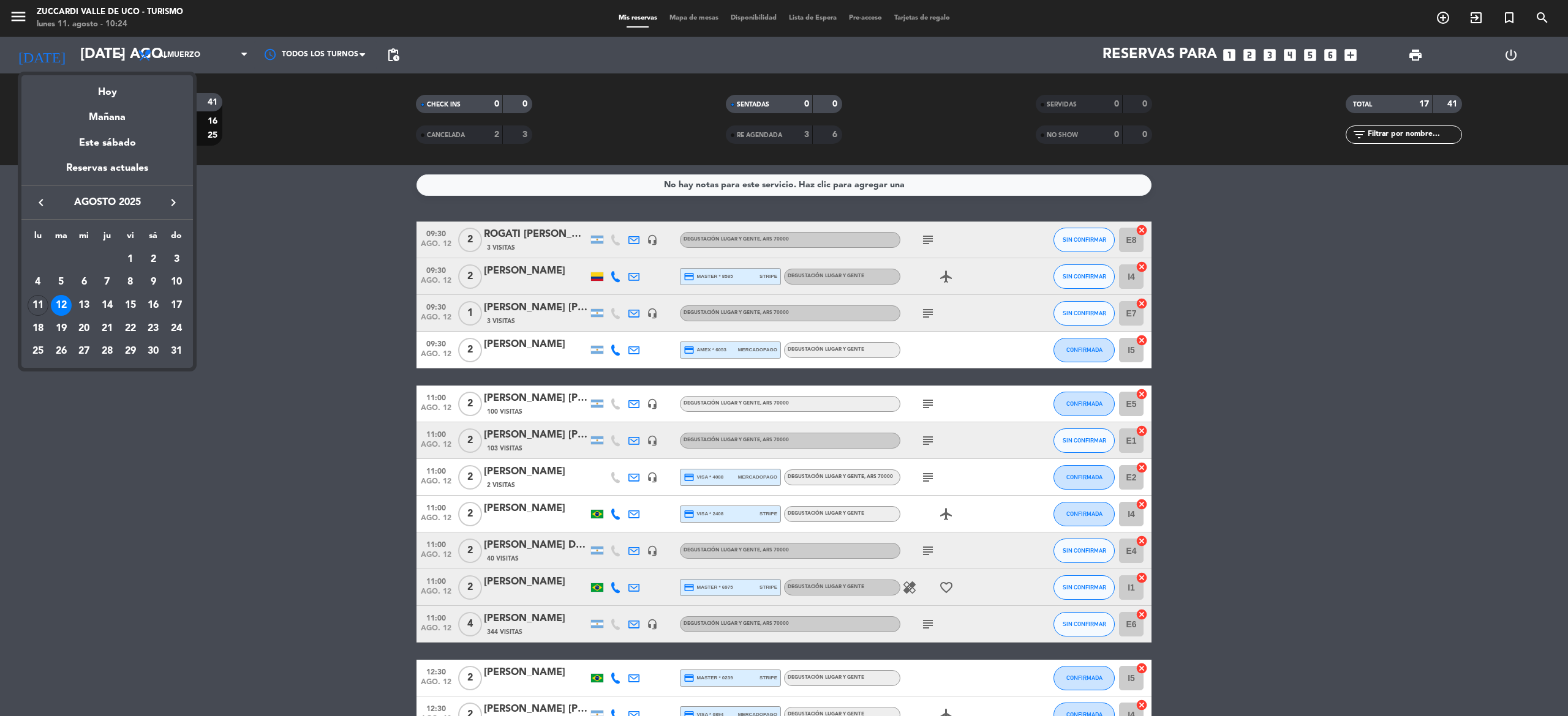
click at [183, 196] on button "keyboard_arrow_right" at bounding box center [173, 203] width 22 height 16
click at [61, 326] on div "16" at bounding box center [61, 328] width 21 height 21
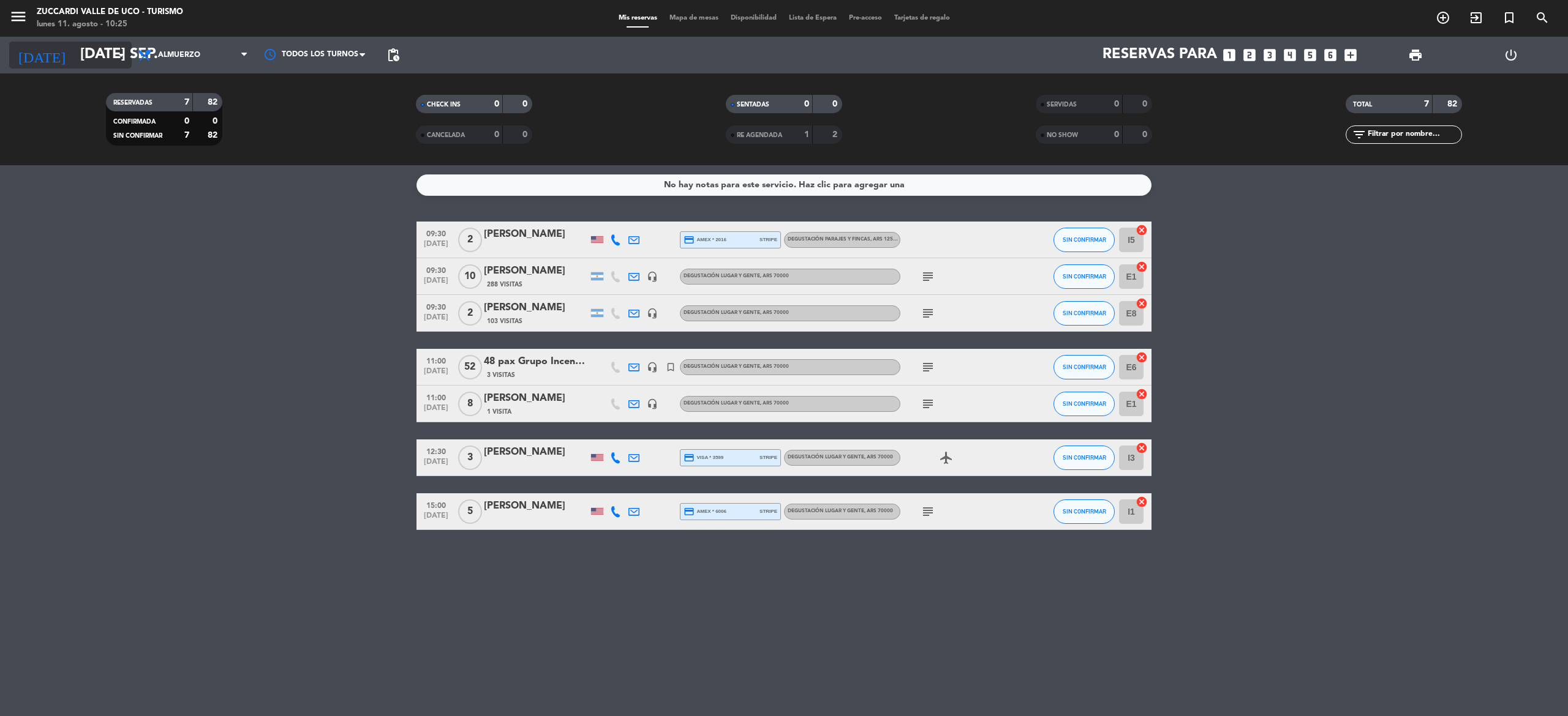
click at [117, 53] on icon "arrow_drop_down" at bounding box center [121, 55] width 14 height 14
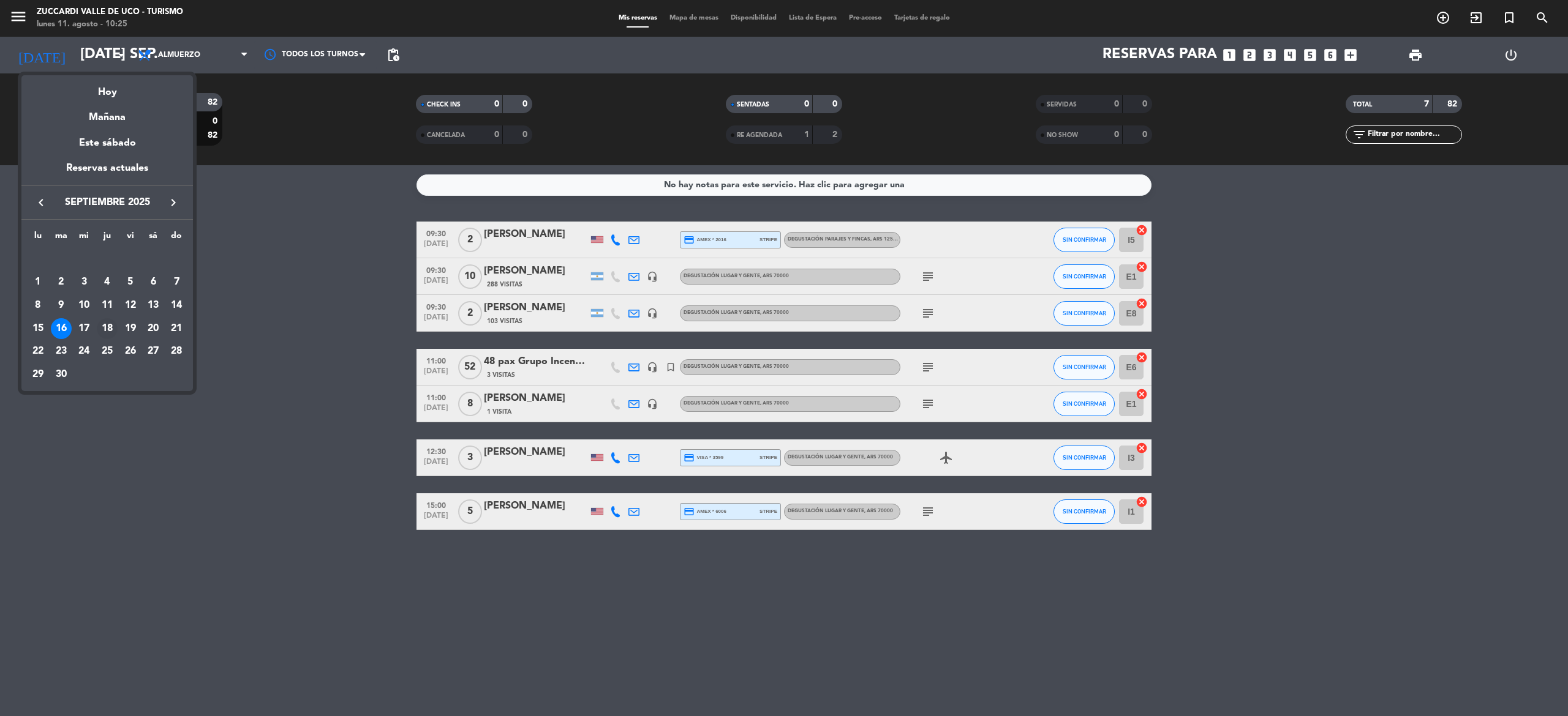
click at [109, 326] on div "18" at bounding box center [107, 328] width 21 height 21
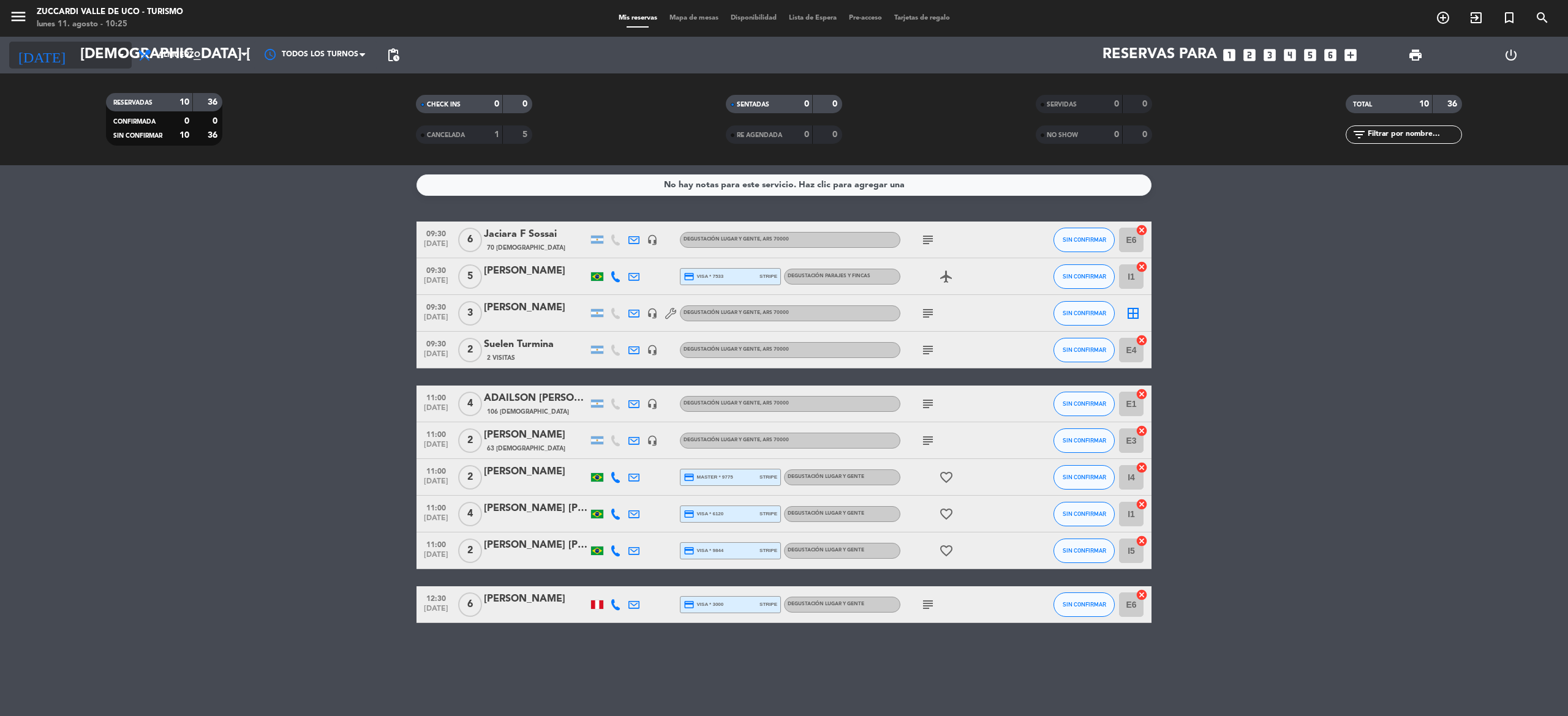
click at [103, 55] on input "jue. 18 sep." at bounding box center [165, 55] width 182 height 30
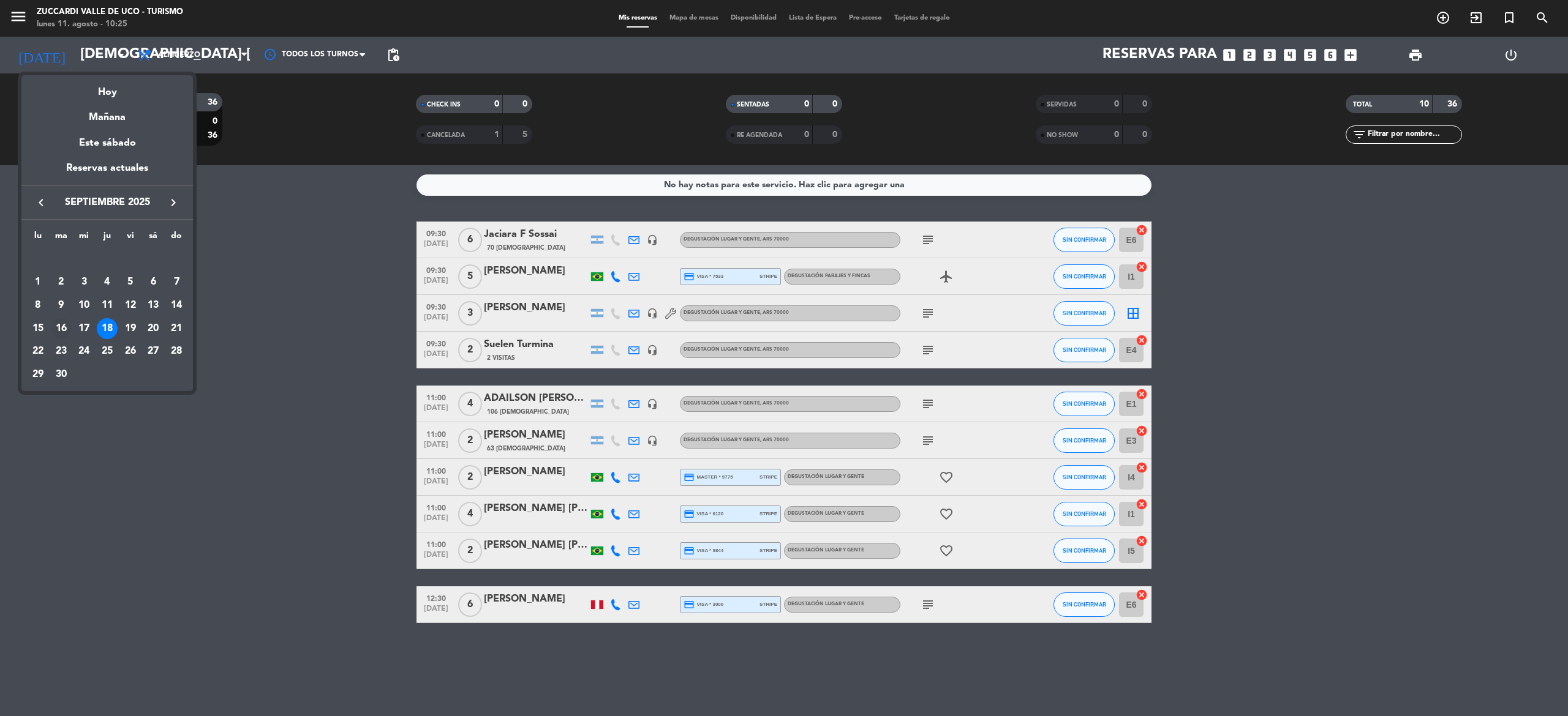
click at [60, 328] on div "16" at bounding box center [61, 328] width 21 height 21
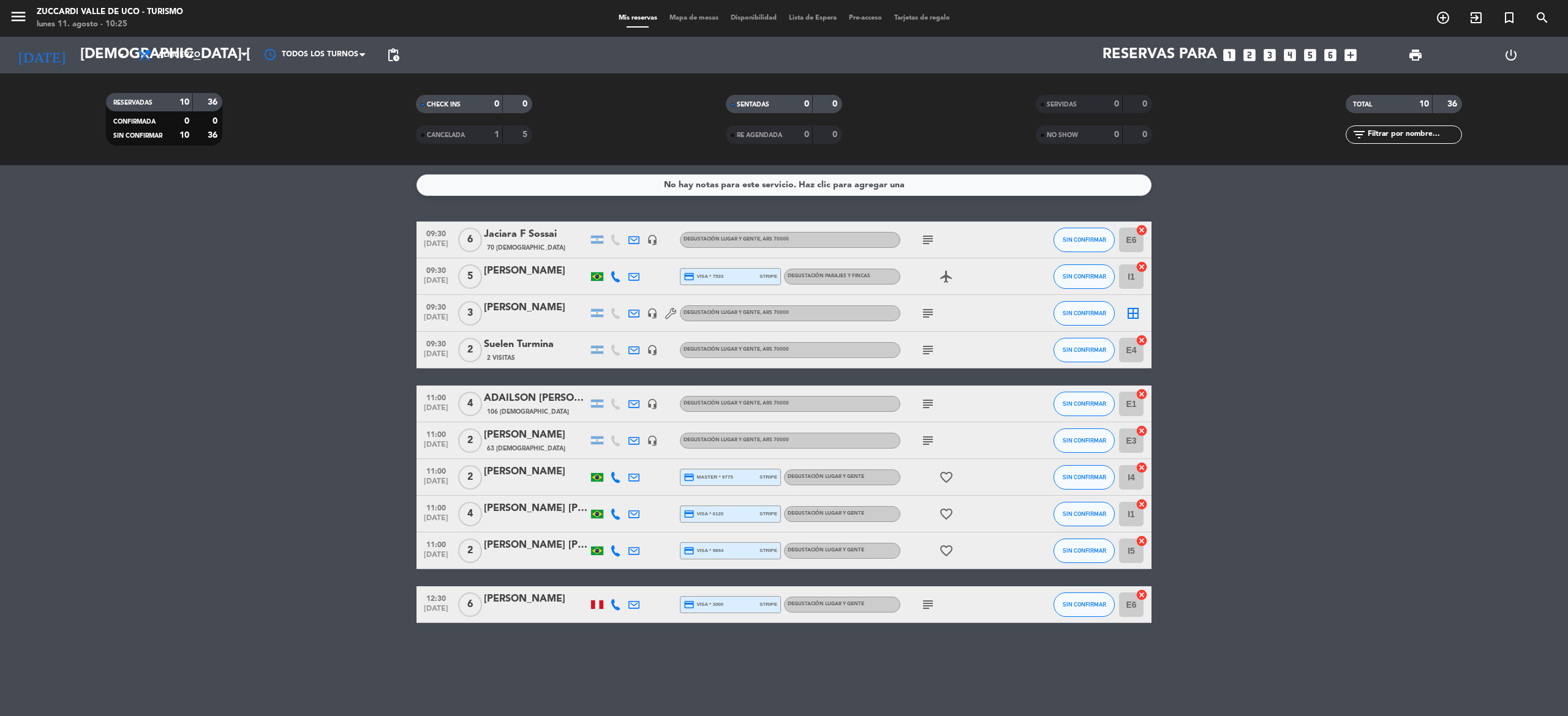
type input "mar. 16 sep."
